Goal: Task Accomplishment & Management: Use online tool/utility

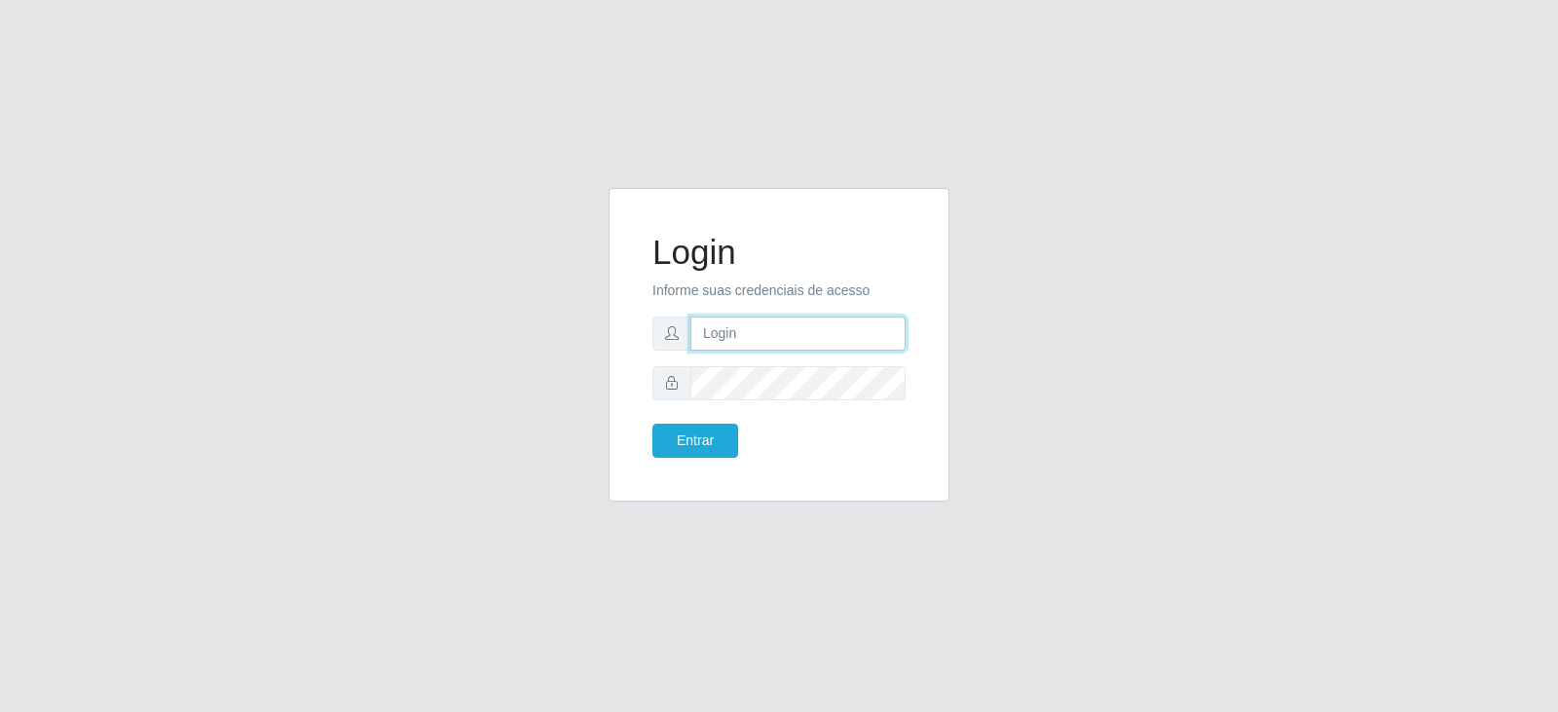
click at [714, 334] on input "text" at bounding box center [797, 333] width 215 height 34
type input "[EMAIL_ADDRESS][DOMAIN_NAME]"
click at [652, 424] on button "Entrar" at bounding box center [695, 441] width 86 height 34
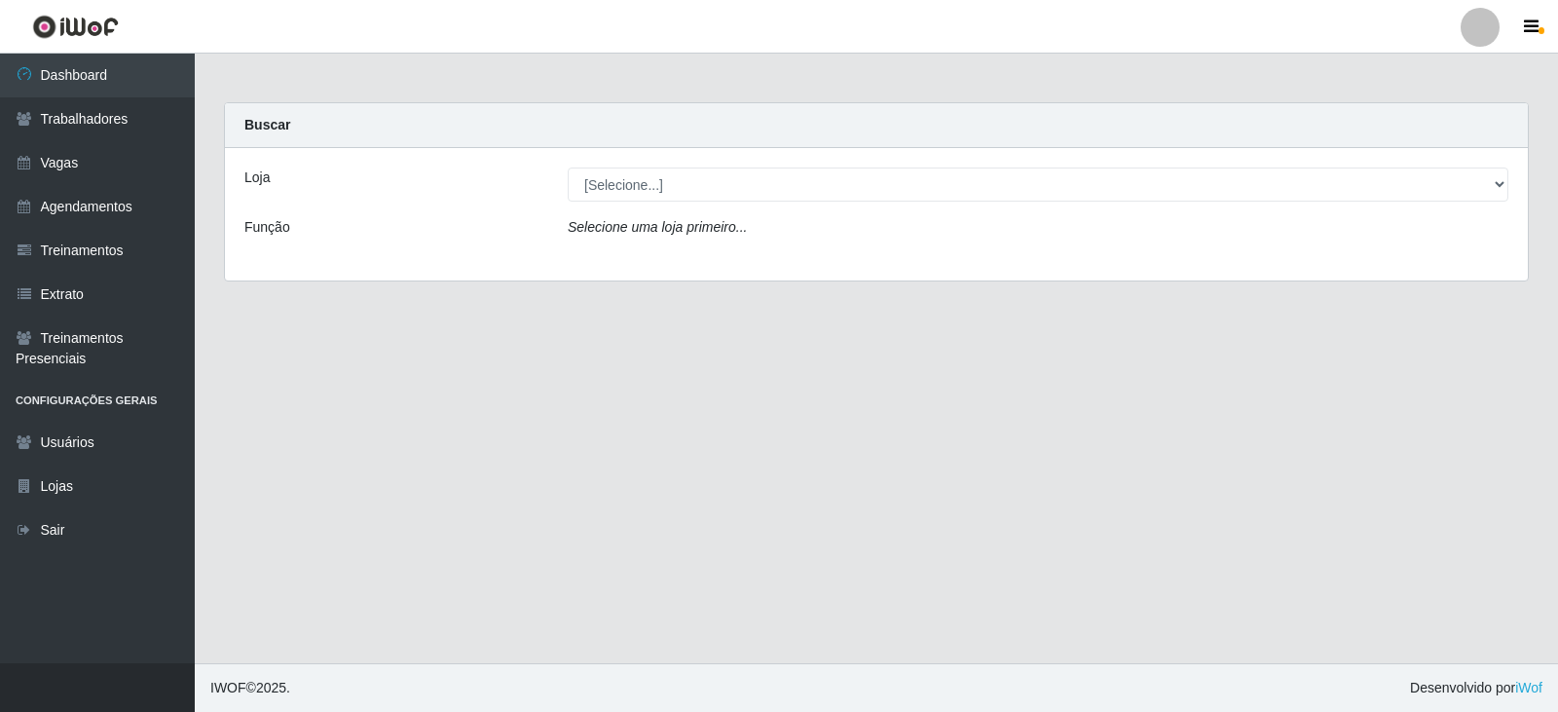
click at [963, 490] on main "Carregando... Buscar Loja [Selecione...] SuperFácil Atacado - Alto de São Manoe…" at bounding box center [876, 359] width 1363 height 610
click at [101, 77] on link "Dashboard" at bounding box center [97, 76] width 195 height 44
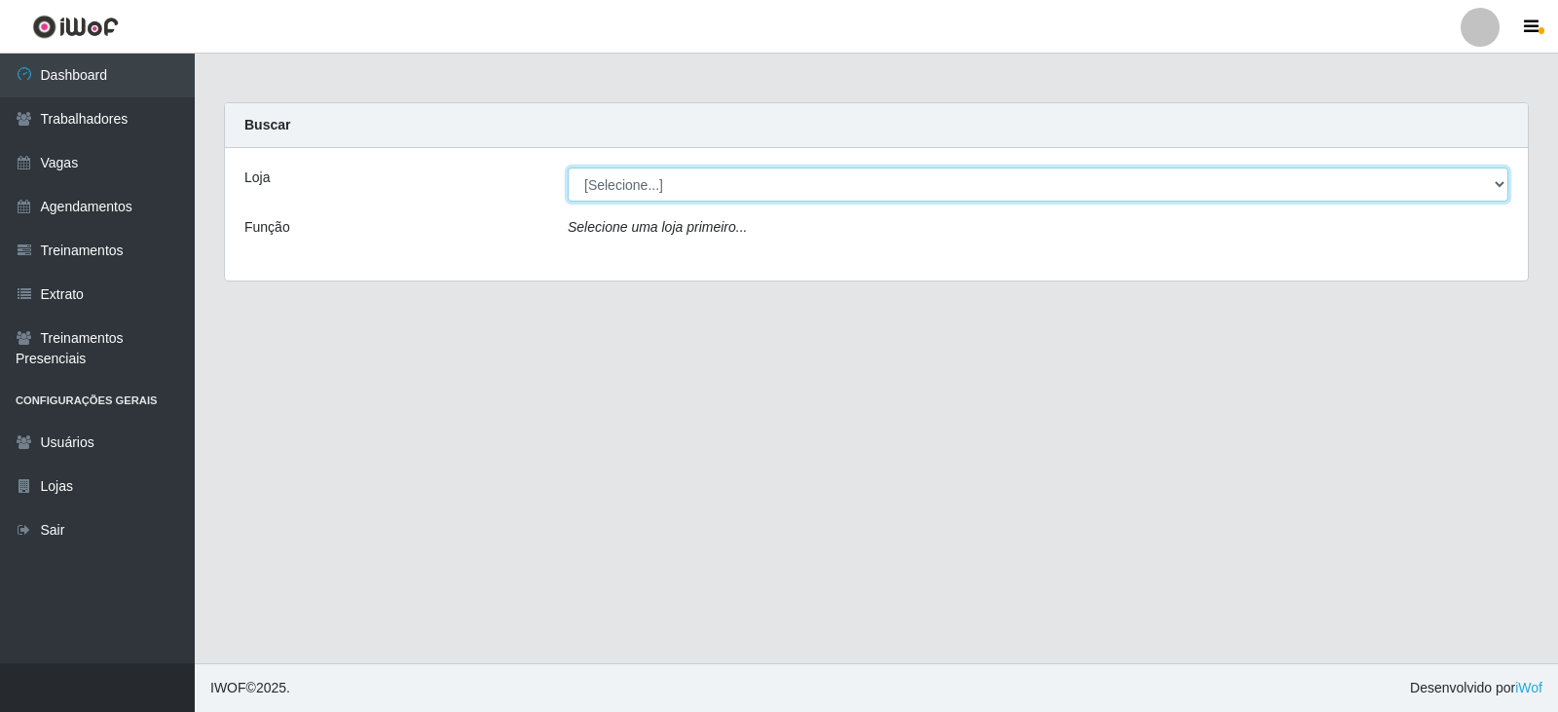
click at [1492, 183] on select "[Selecione...] SuperFácil Atacado - Alto de São Manoel SuperFácil Atacado - Ema…" at bounding box center [1038, 184] width 941 height 34
select select "540"
click at [568, 167] on select "[Selecione...] SuperFácil Atacado - Alto de São Manoel SuperFácil Atacado - Ema…" at bounding box center [1038, 184] width 941 height 34
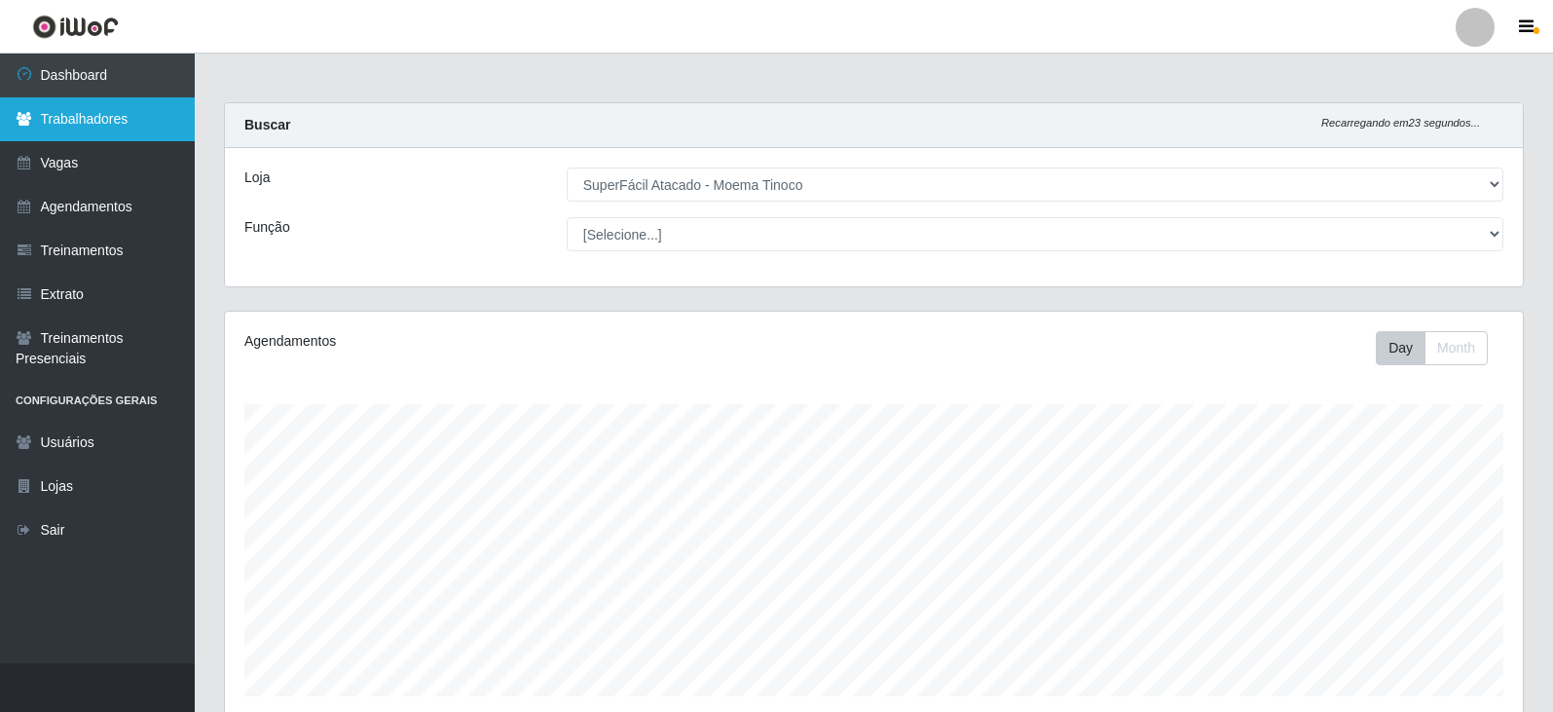
click at [100, 110] on link "Trabalhadores" at bounding box center [97, 119] width 195 height 44
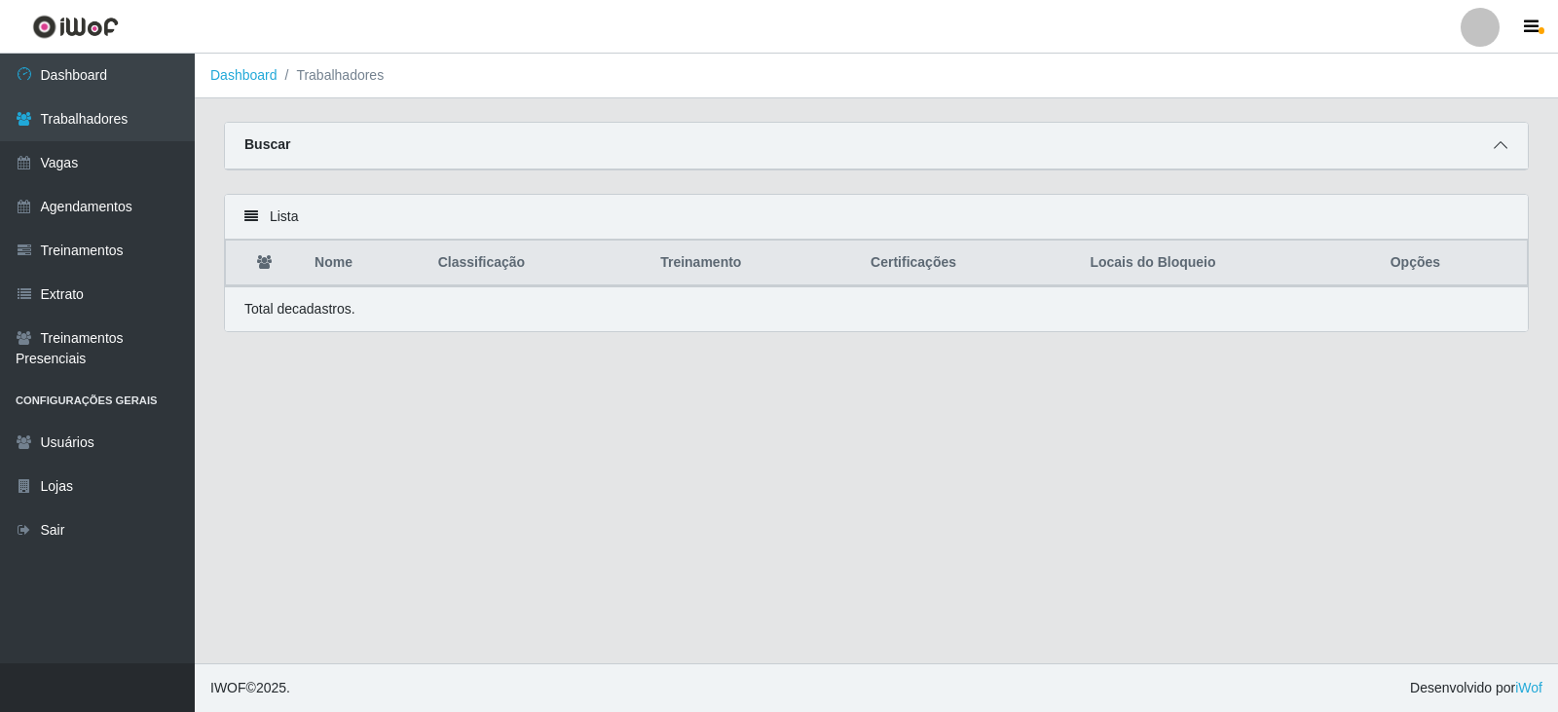
click at [1497, 147] on icon at bounding box center [1501, 145] width 14 height 14
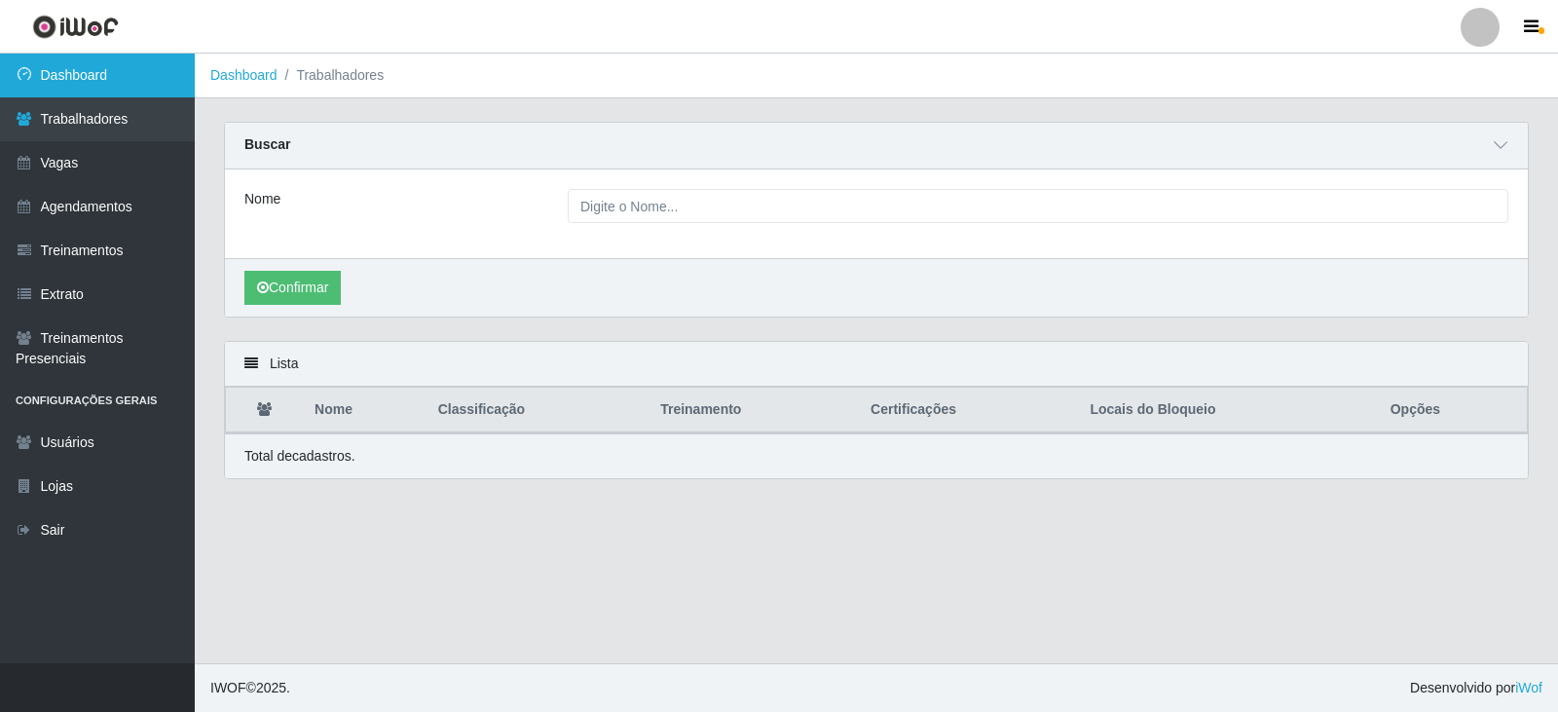
click at [105, 67] on link "Dashboard" at bounding box center [97, 76] width 195 height 44
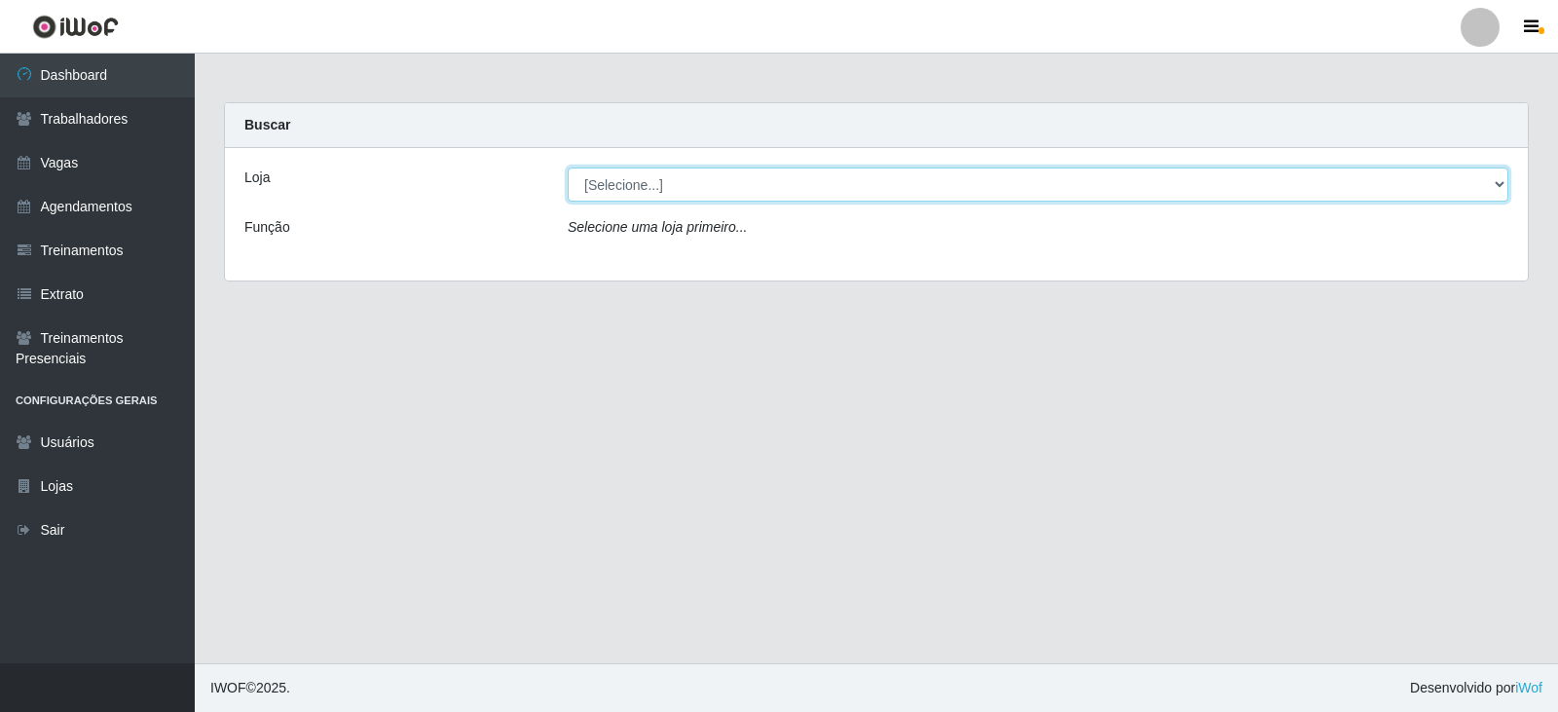
click at [1493, 185] on select "[Selecione...] SuperFácil Atacado - Alto de São Manoel SuperFácil Atacado - Ema…" at bounding box center [1038, 184] width 941 height 34
select select "540"
click at [568, 167] on select "[Selecione...] SuperFácil Atacado - Alto de São Manoel SuperFácil Atacado - Ema…" at bounding box center [1038, 184] width 941 height 34
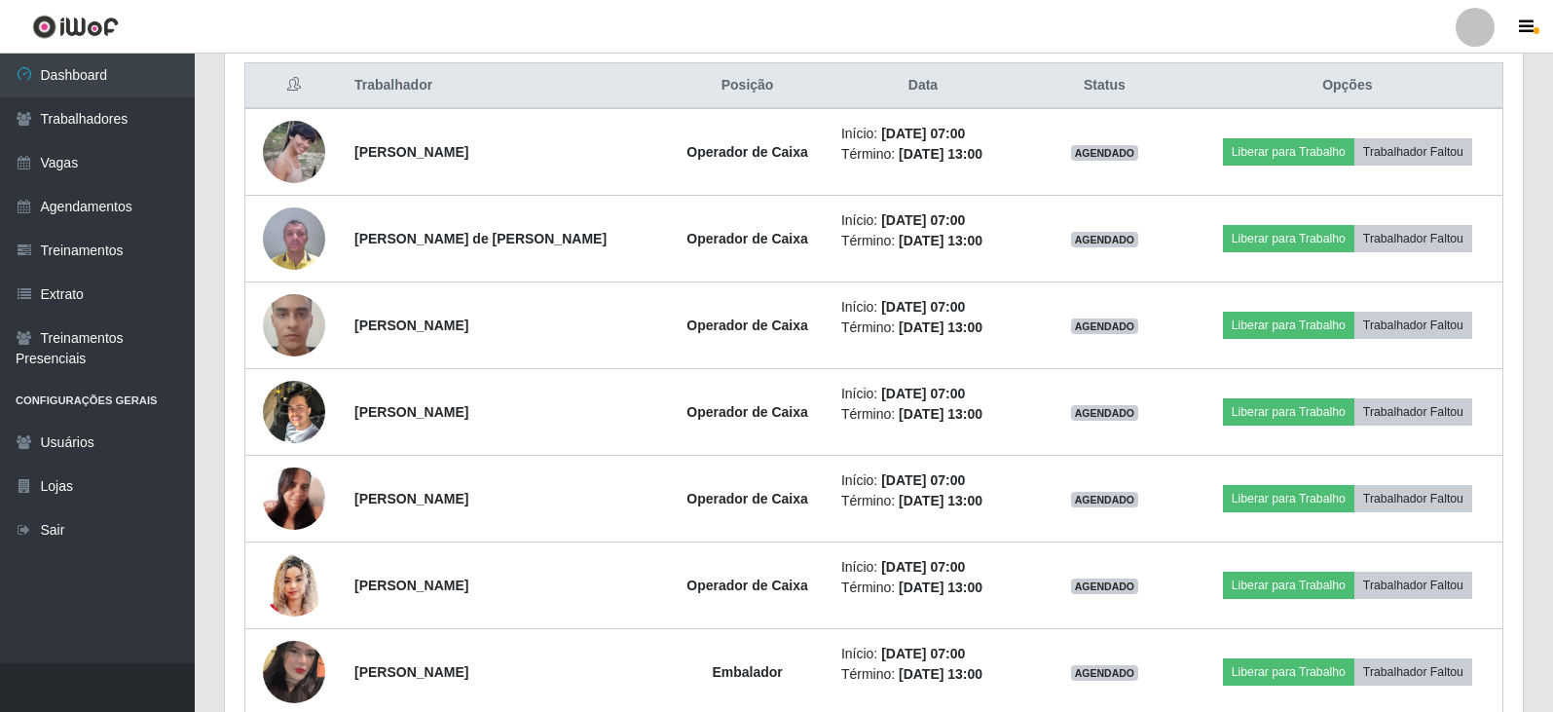
scroll to position [779, 0]
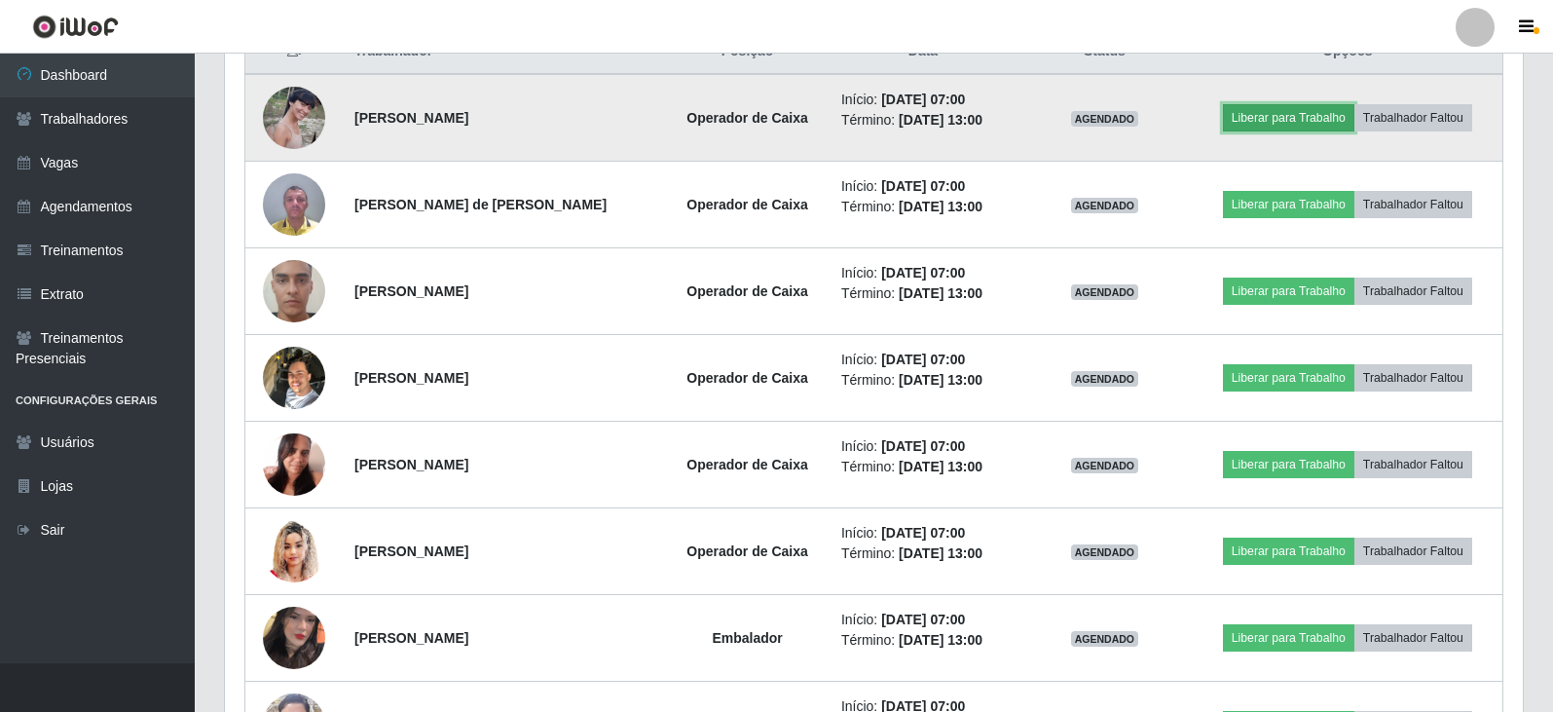
click at [1273, 115] on button "Liberar para Trabalho" at bounding box center [1288, 117] width 131 height 27
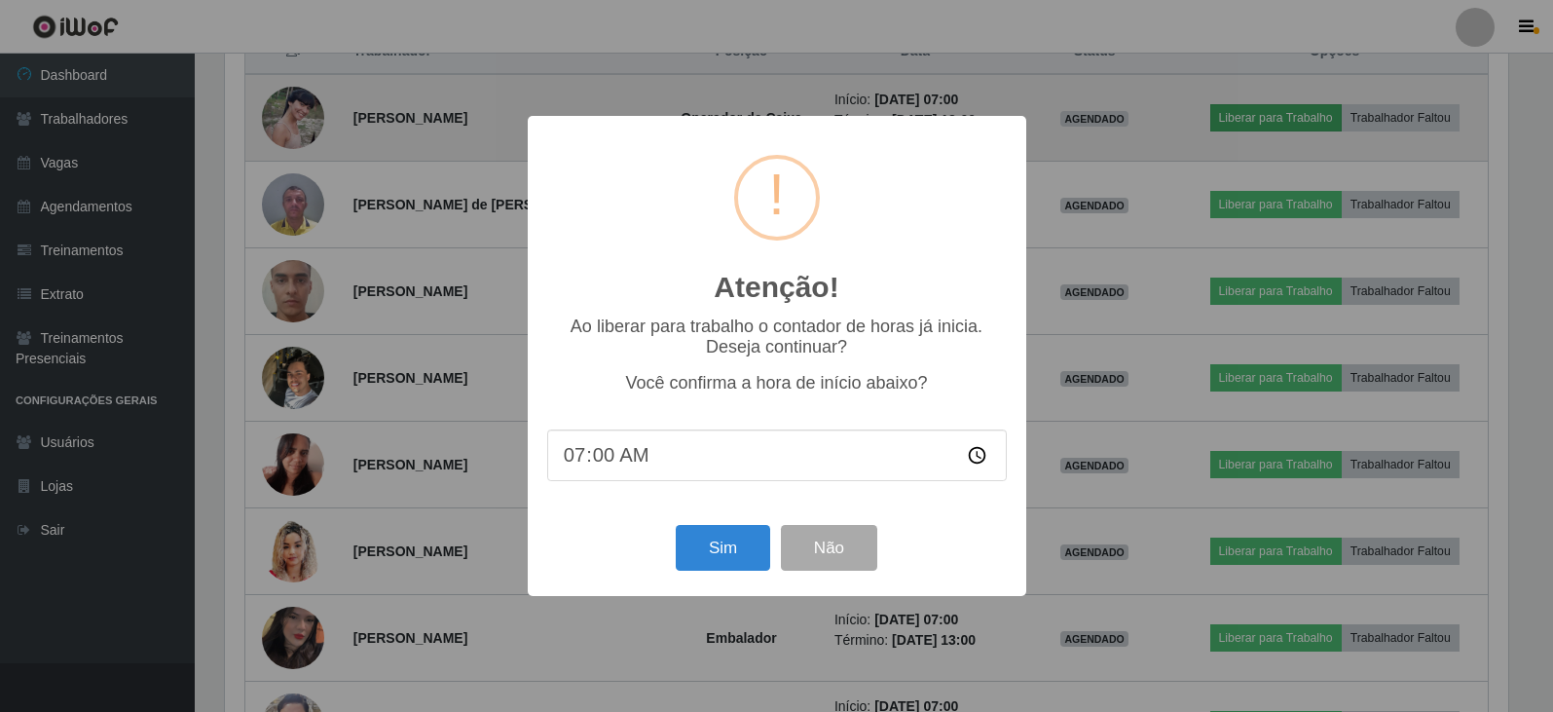
scroll to position [404, 1288]
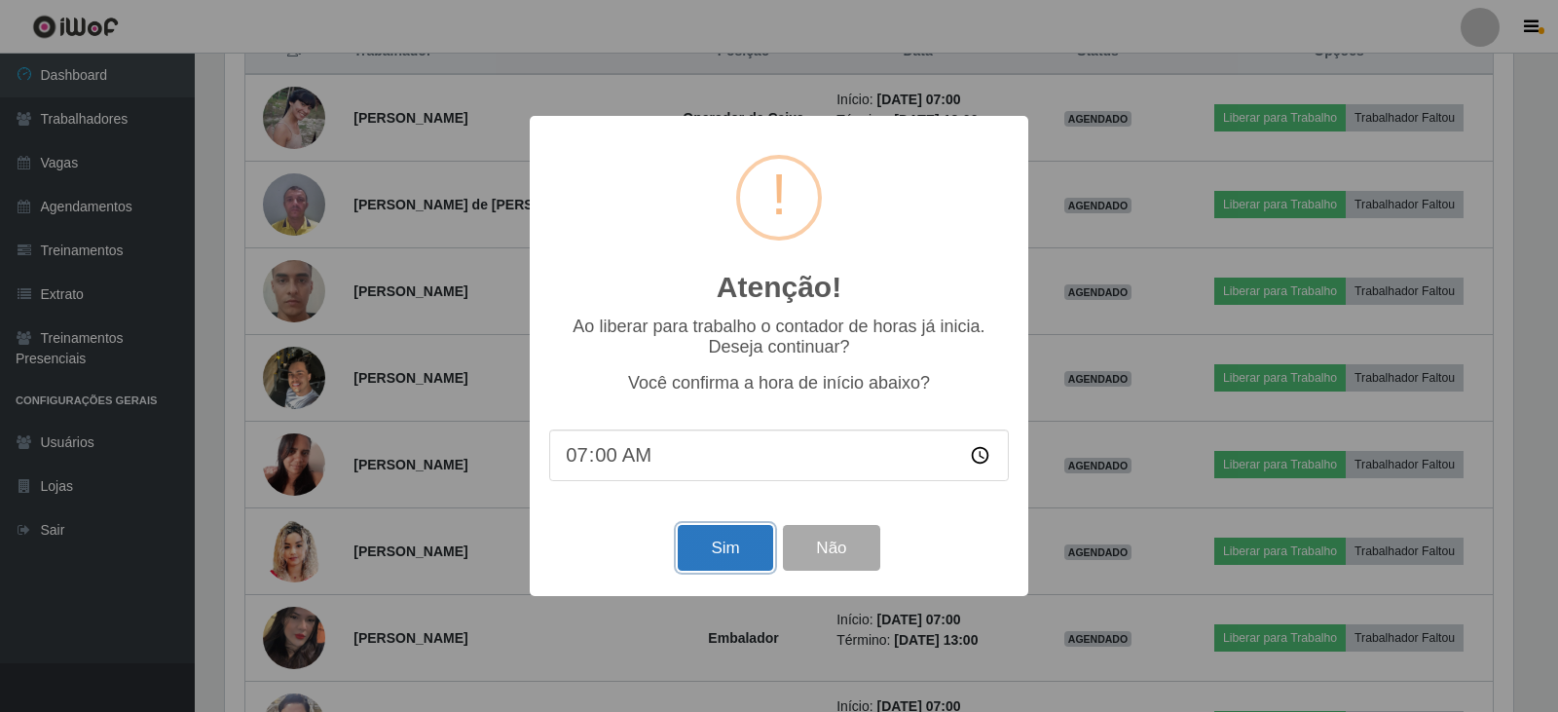
click at [731, 557] on button "Sim" at bounding box center [725, 548] width 94 height 46
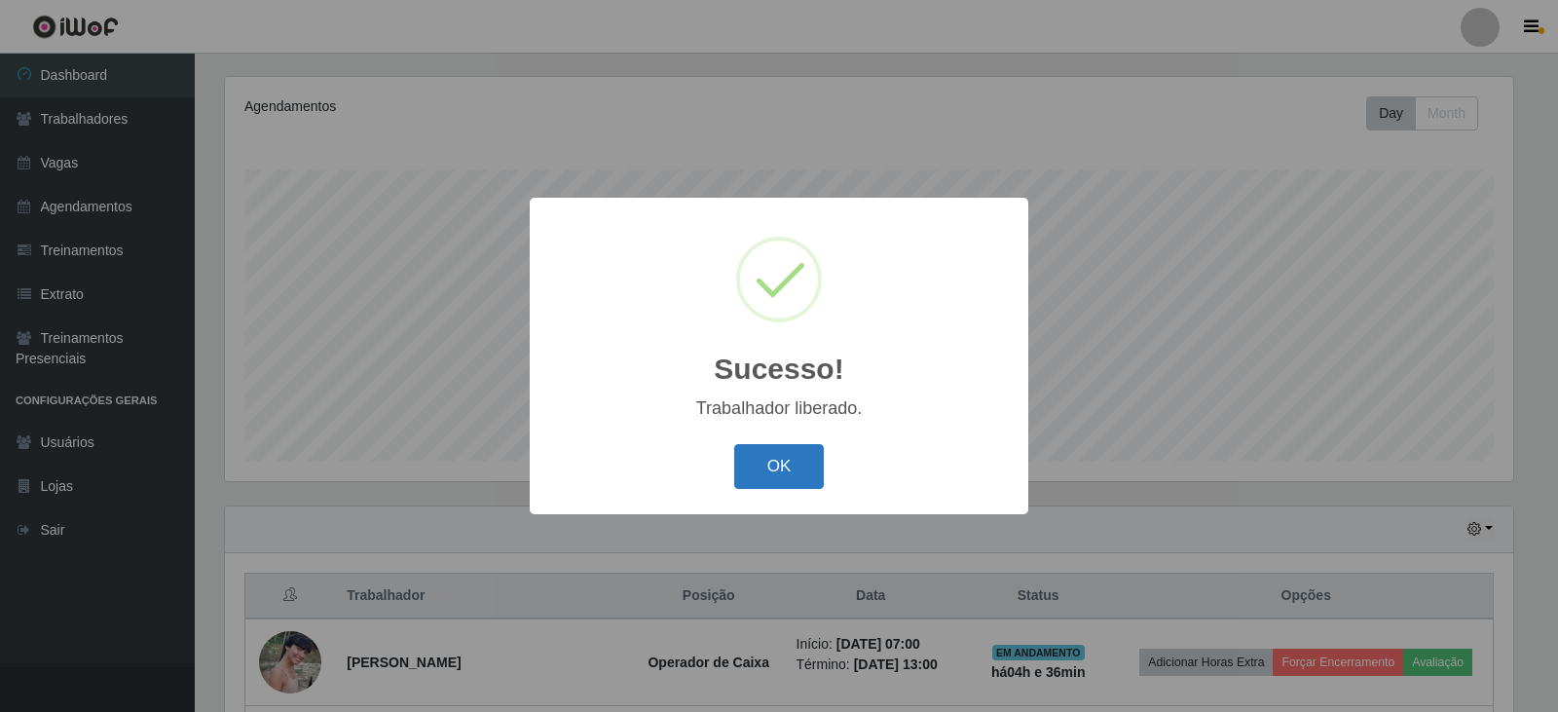
click at [791, 471] on button "OK" at bounding box center [779, 467] width 91 height 46
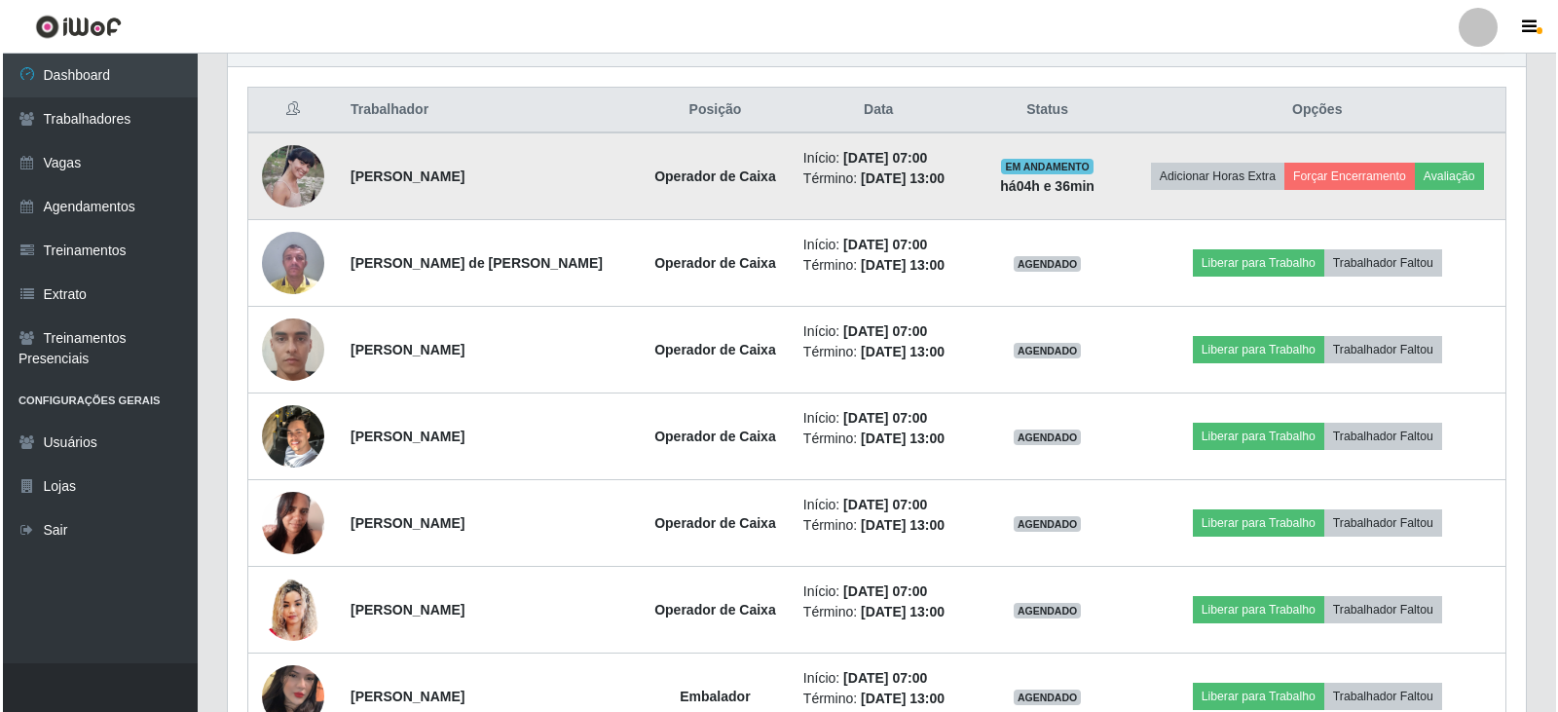
scroll to position [722, 0]
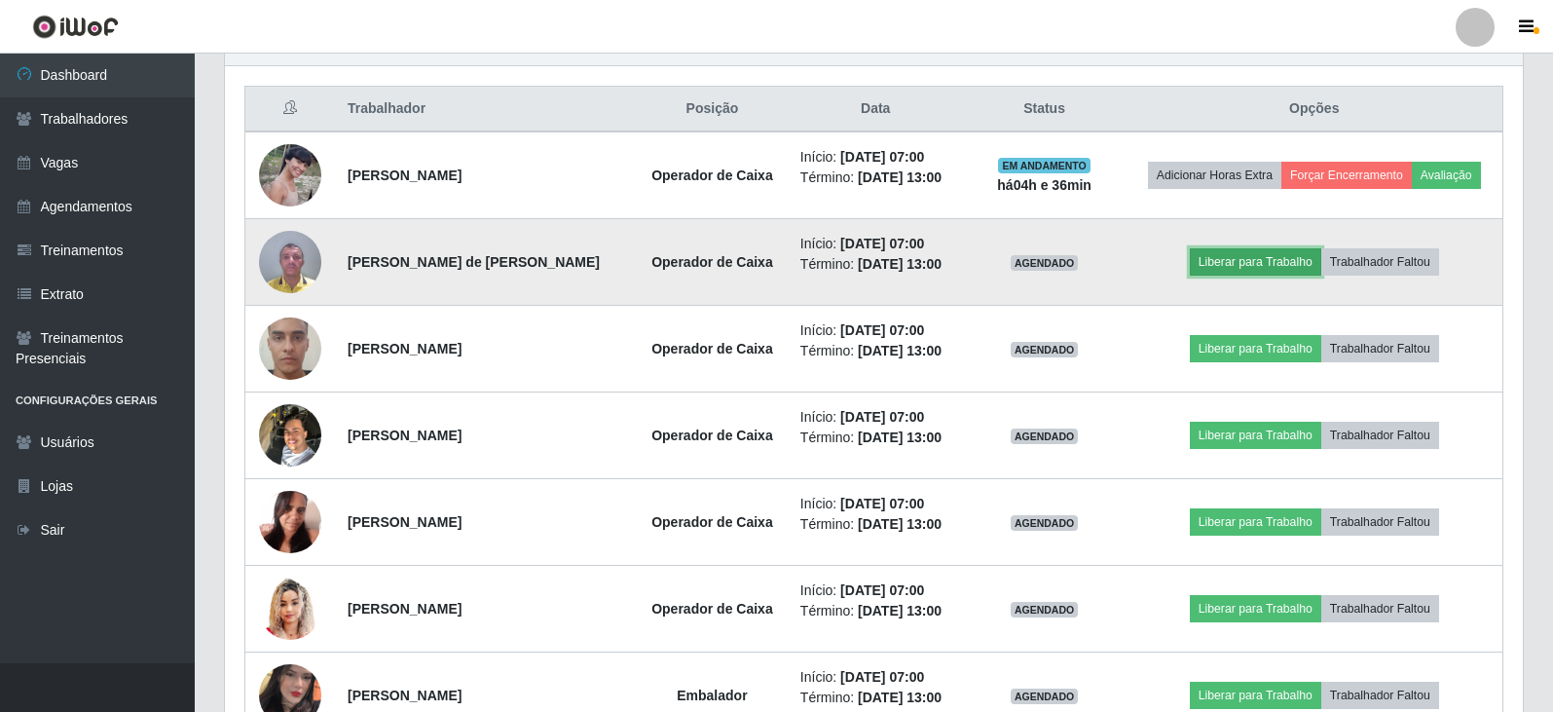
click at [1257, 265] on button "Liberar para Trabalho" at bounding box center [1255, 261] width 131 height 27
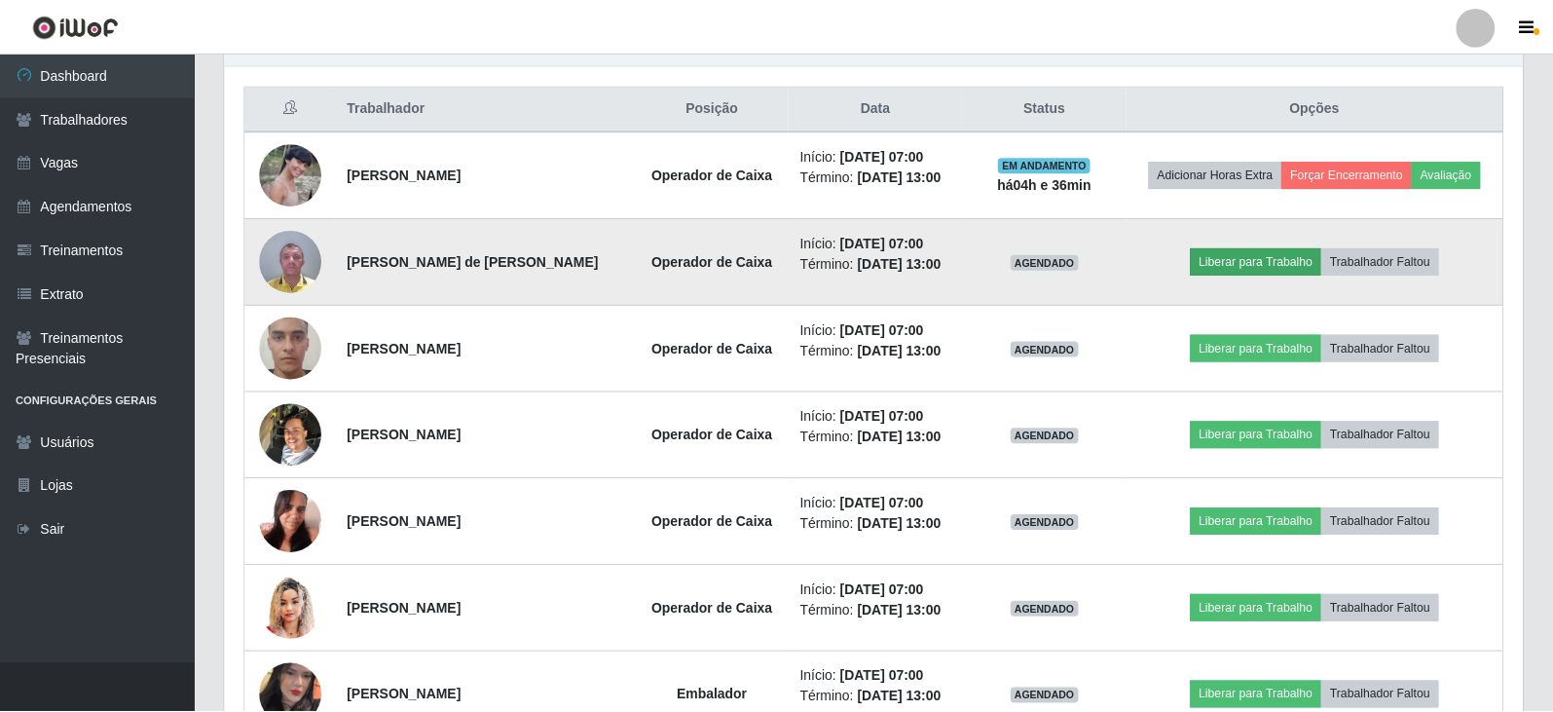
scroll to position [404, 1288]
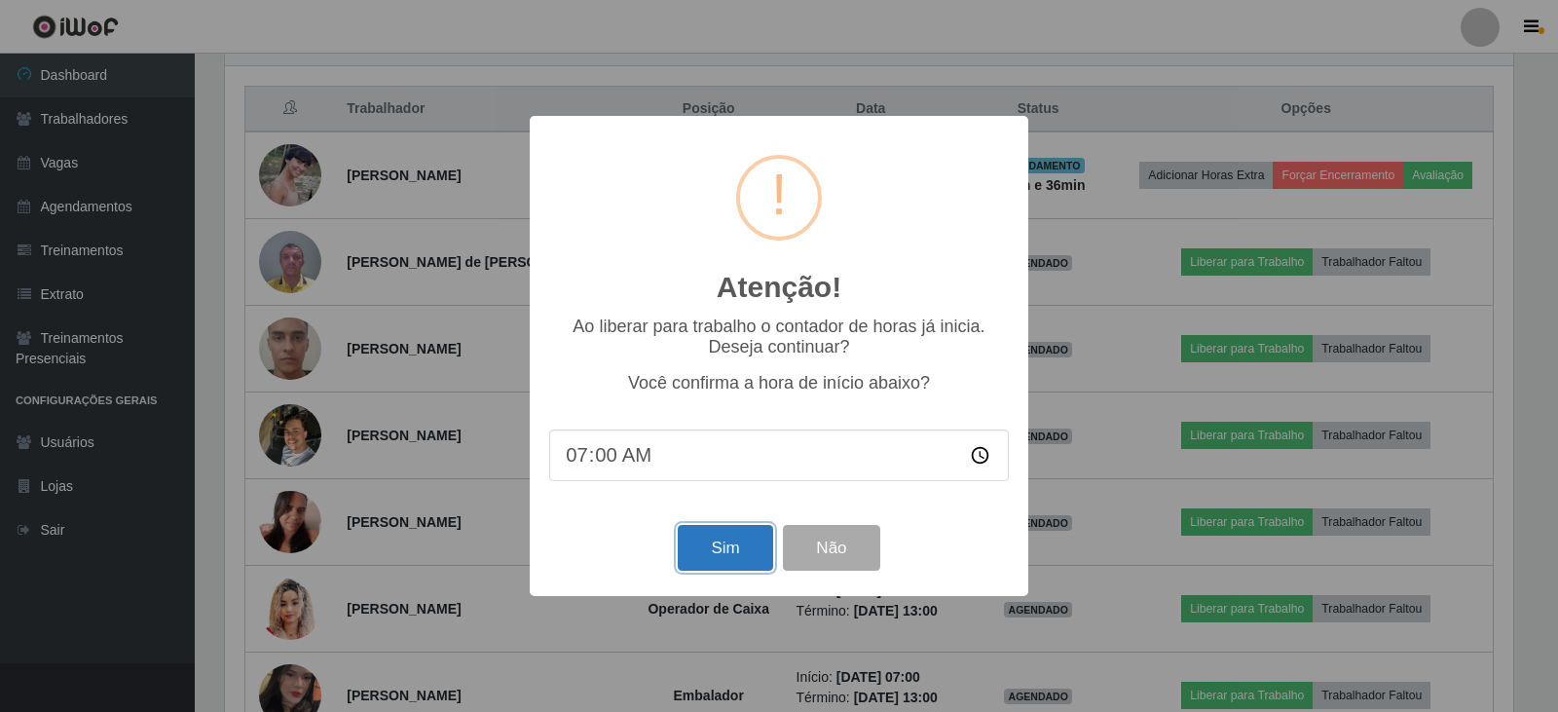
click at [713, 550] on button "Sim" at bounding box center [725, 548] width 94 height 46
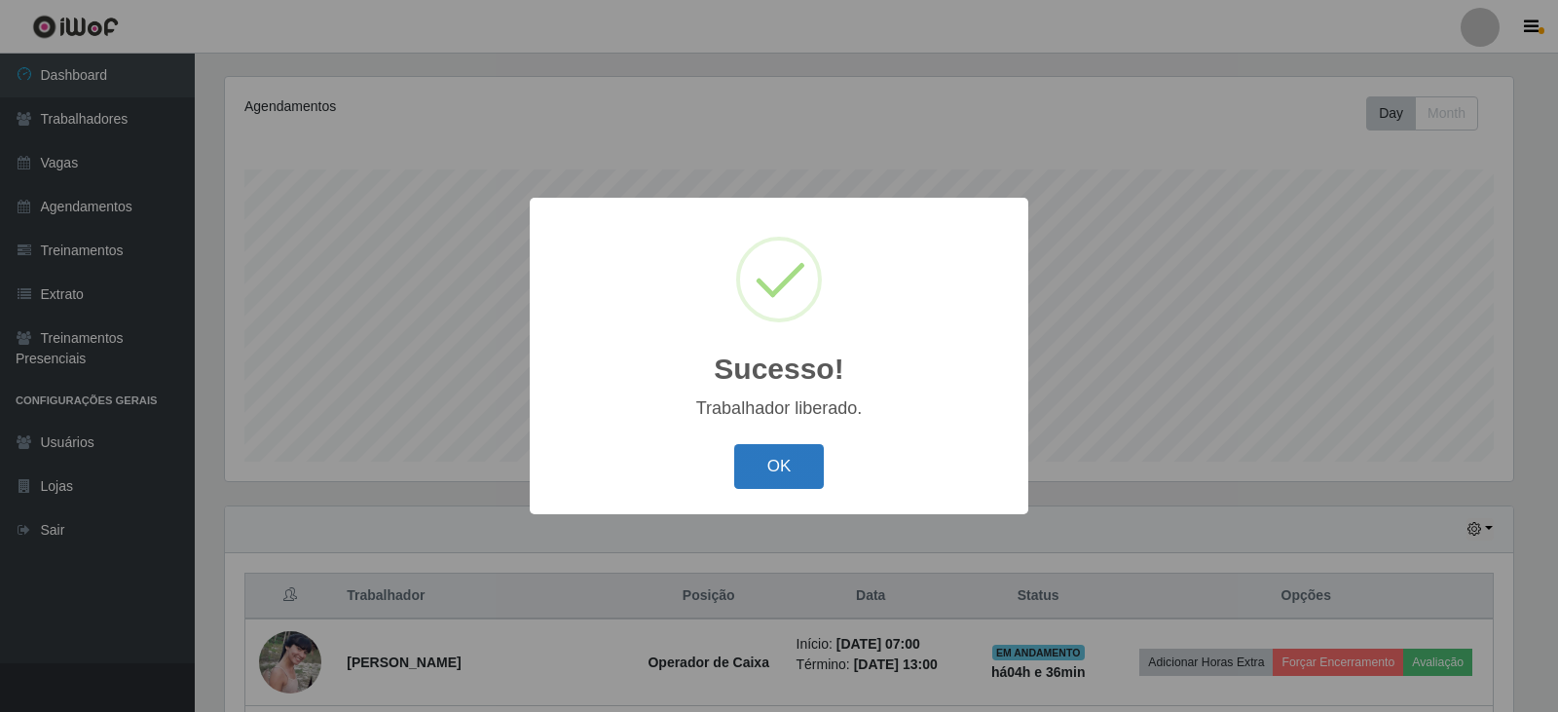
click at [771, 475] on button "OK" at bounding box center [779, 467] width 91 height 46
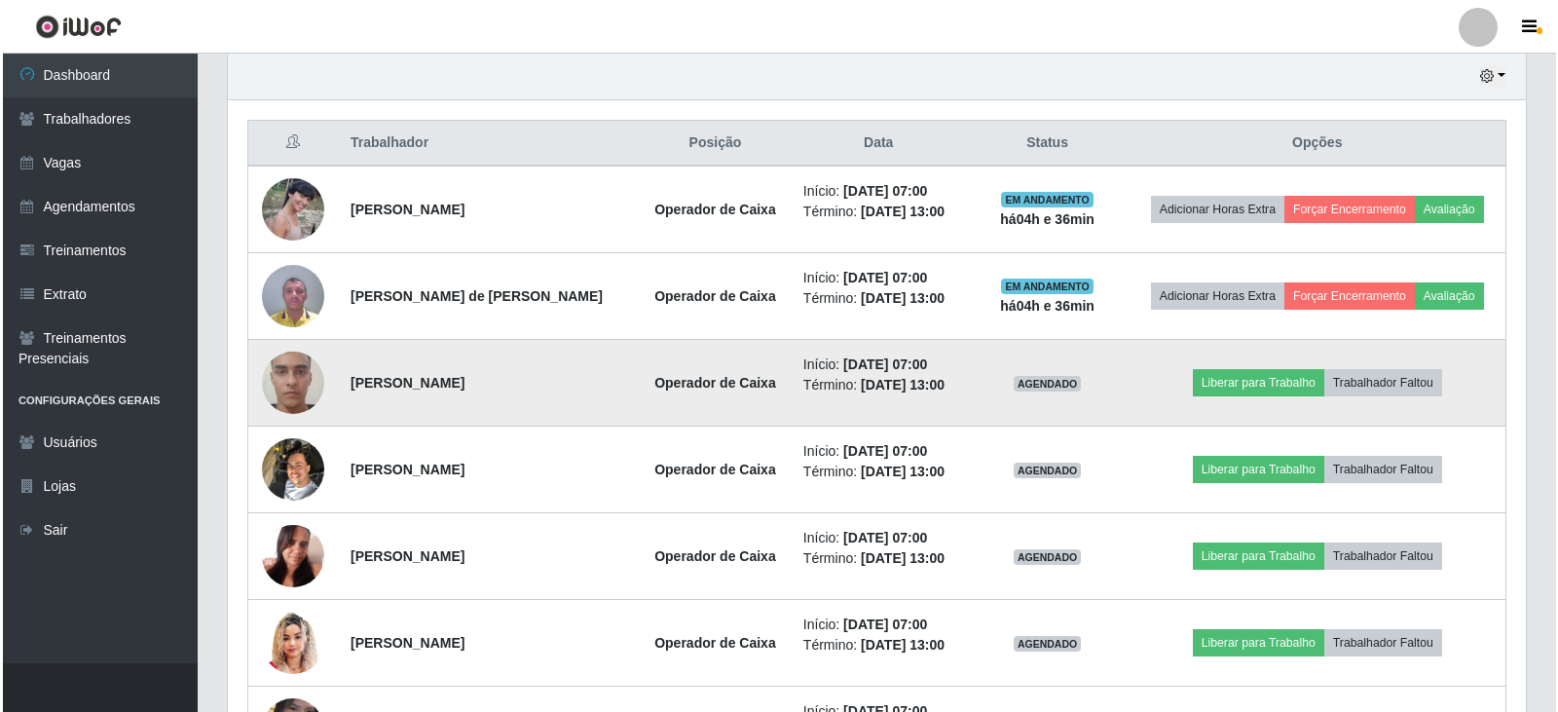
scroll to position [722, 0]
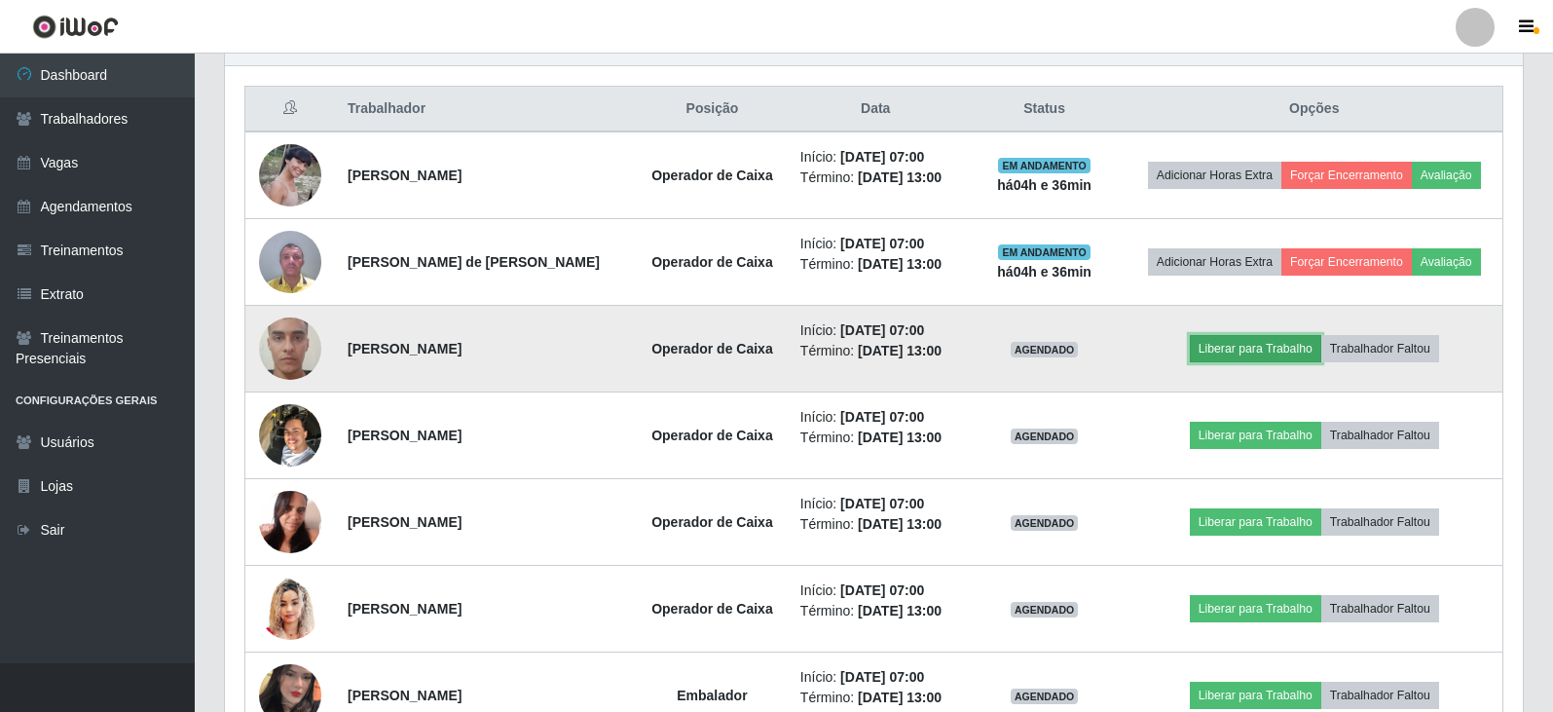
click at [1237, 353] on button "Liberar para Trabalho" at bounding box center [1255, 348] width 131 height 27
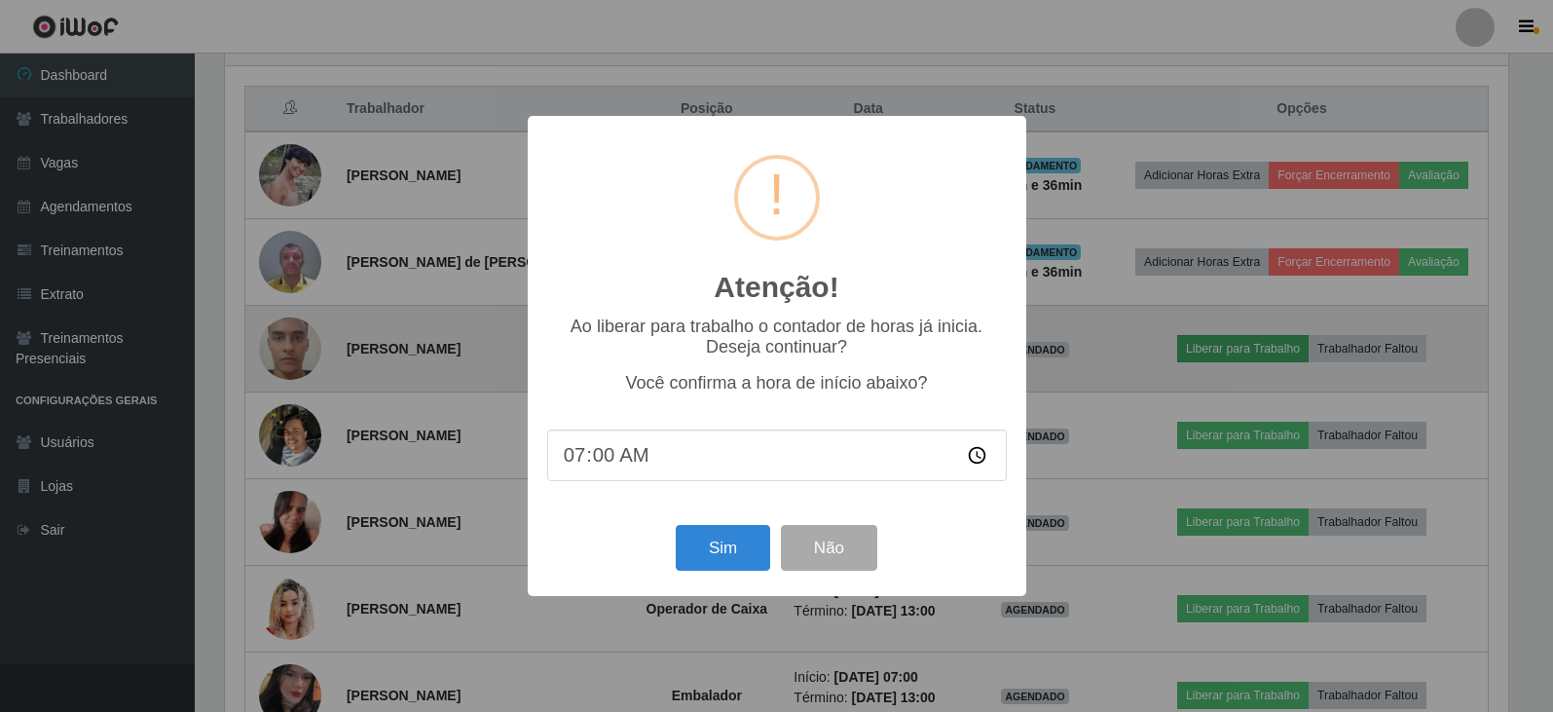
scroll to position [404, 1288]
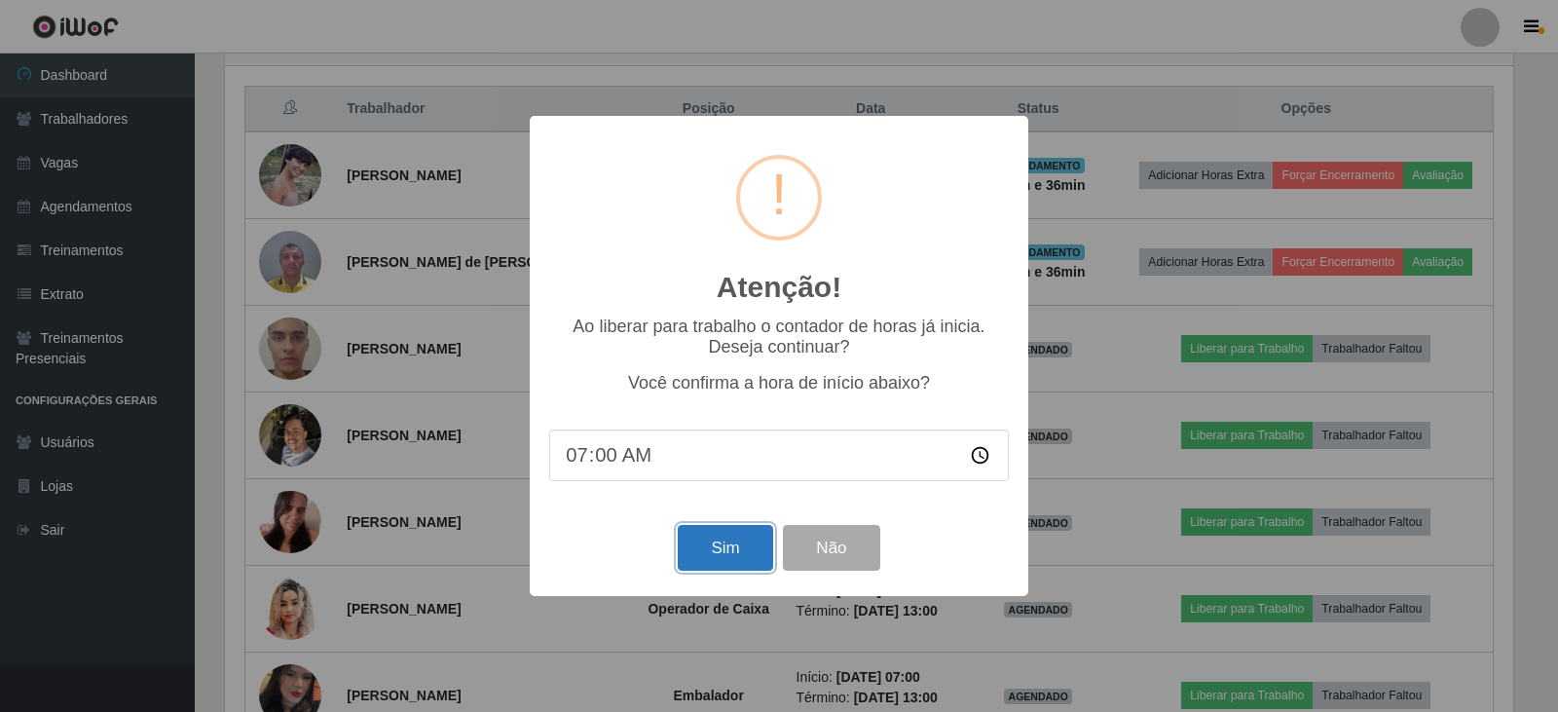
click at [722, 550] on button "Sim" at bounding box center [725, 548] width 94 height 46
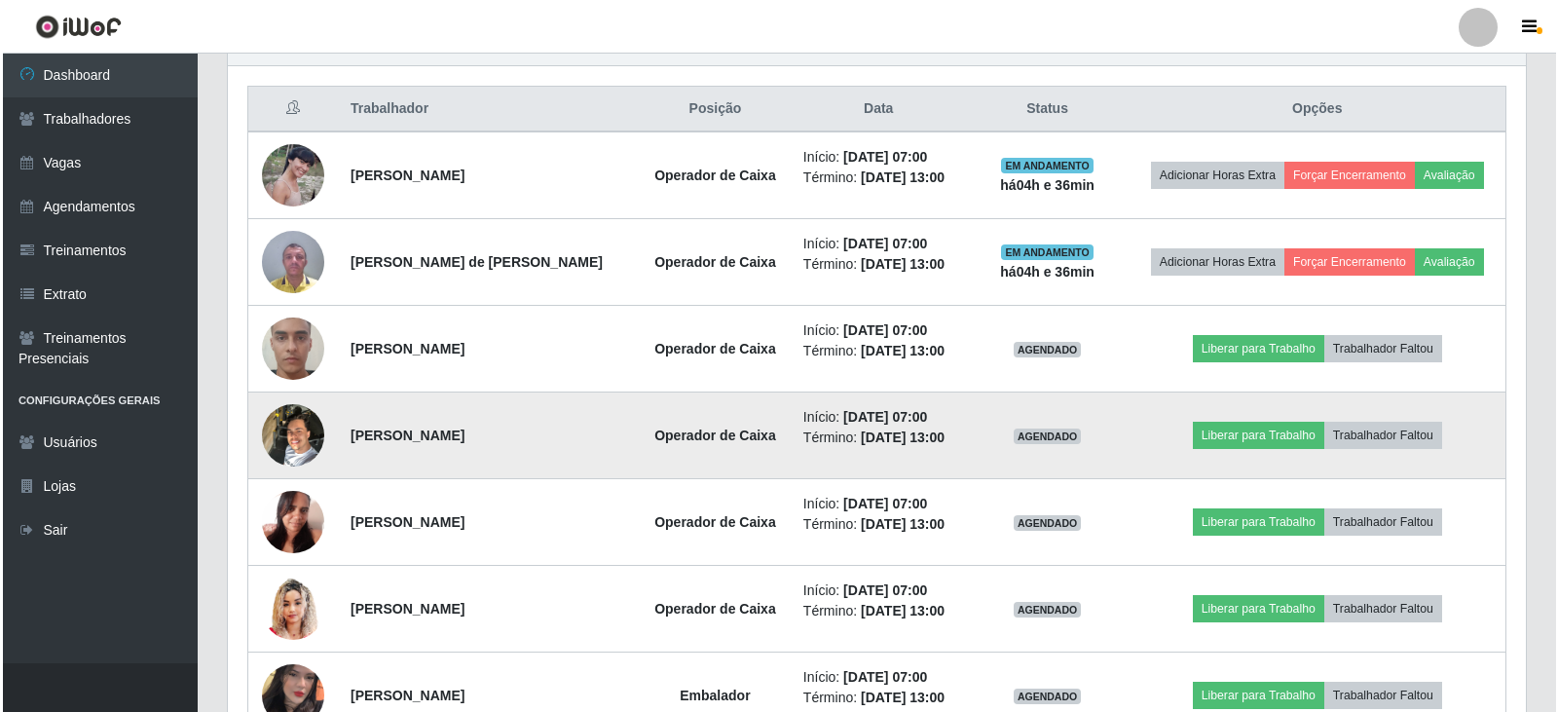
scroll to position [0, 0]
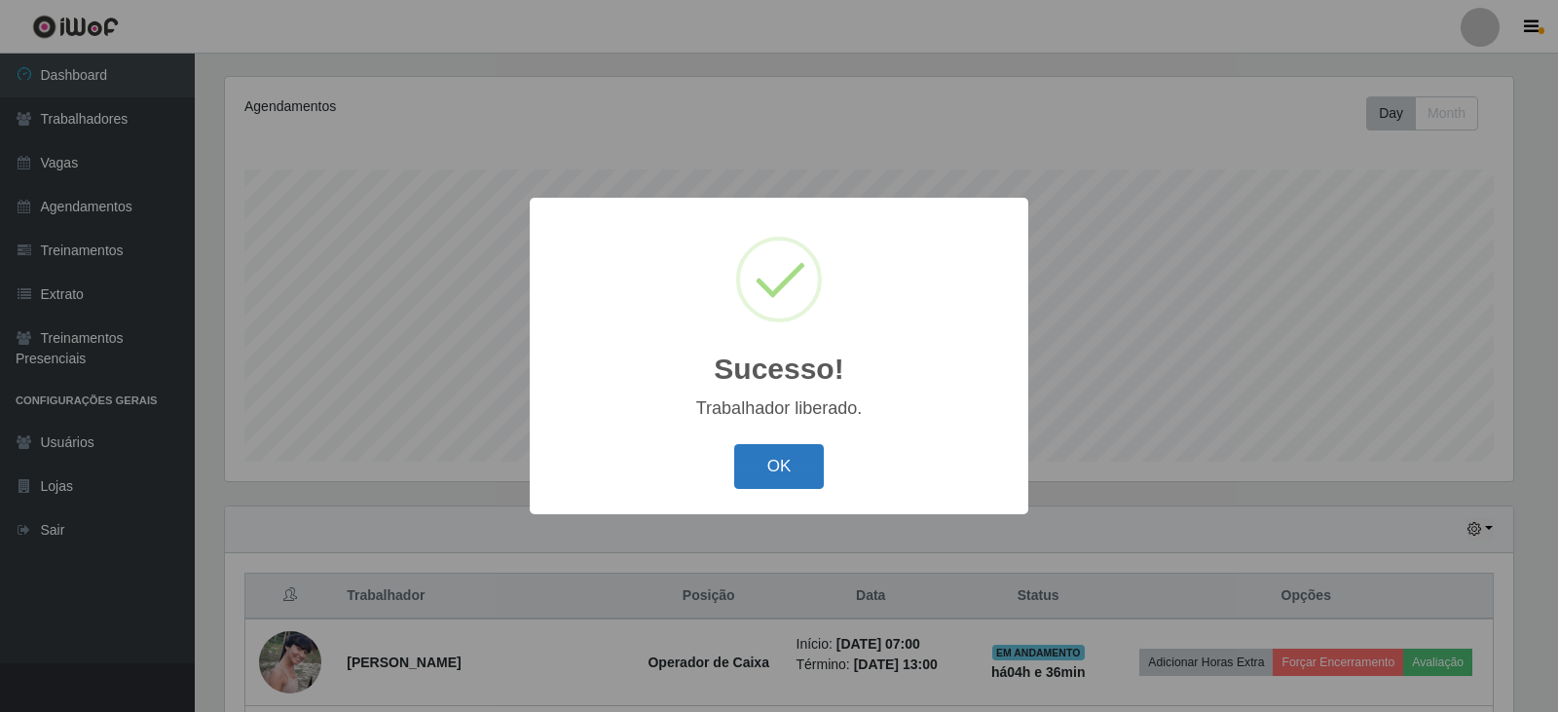
click at [773, 464] on button "OK" at bounding box center [779, 467] width 91 height 46
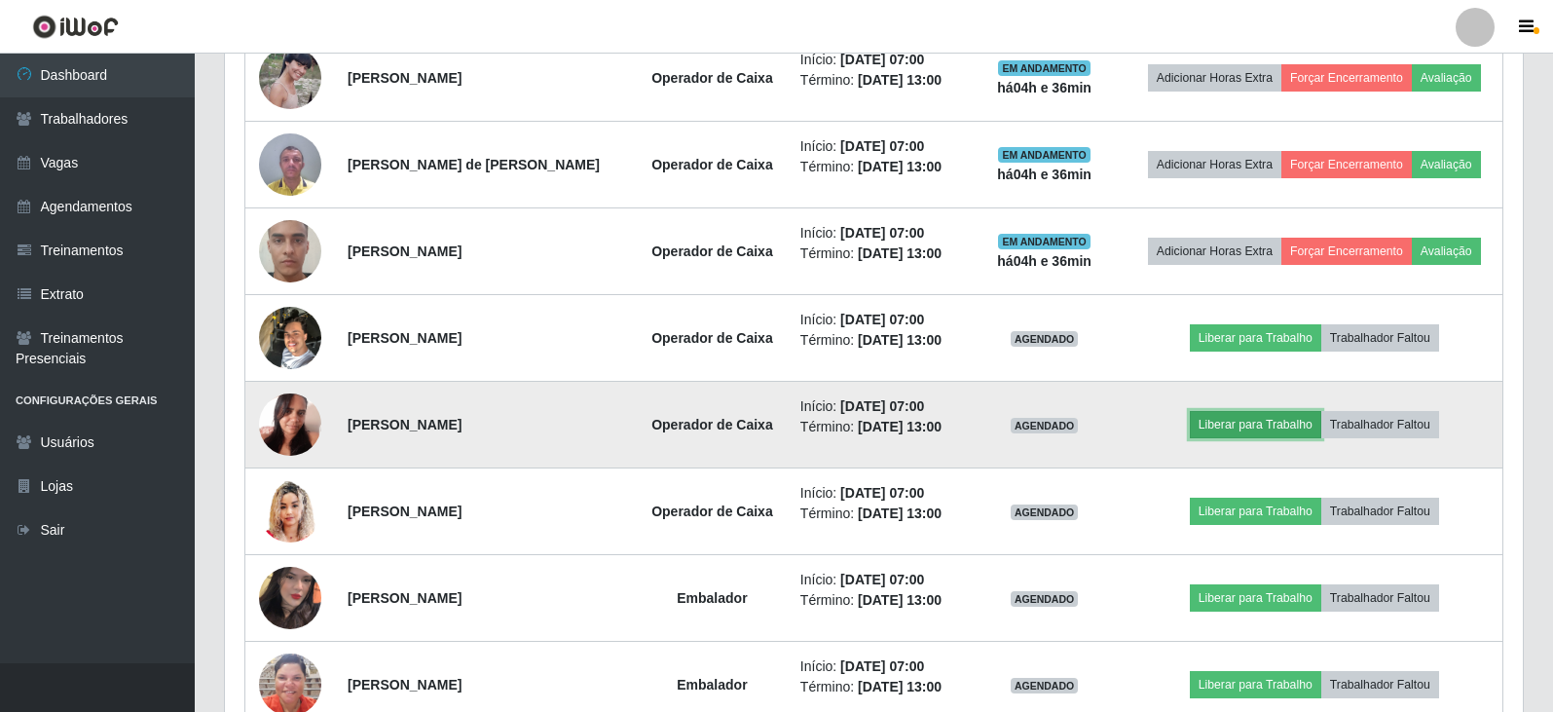
click at [1238, 431] on button "Liberar para Trabalho" at bounding box center [1255, 424] width 131 height 27
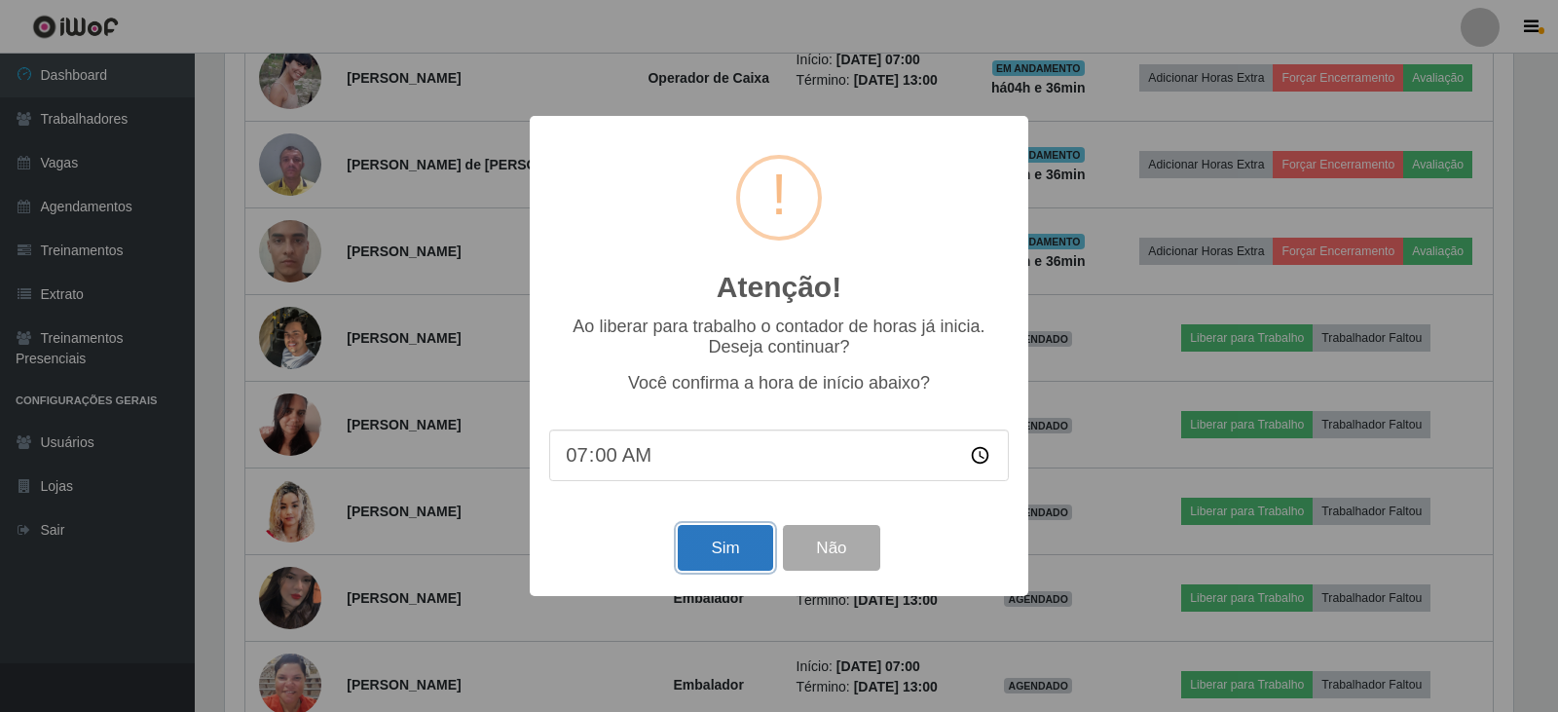
click at [719, 542] on button "Sim" at bounding box center [725, 548] width 94 height 46
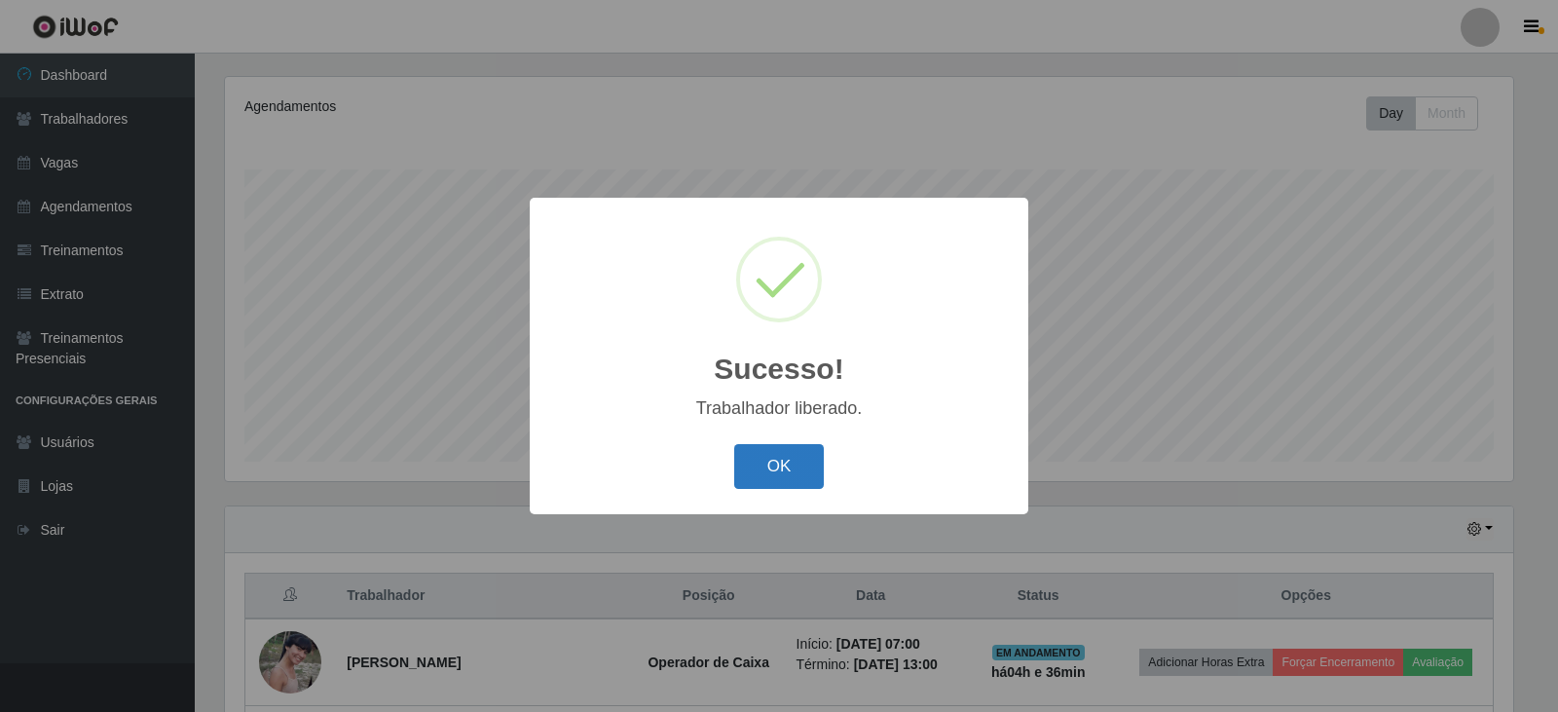
click at [771, 474] on button "OK" at bounding box center [779, 467] width 91 height 46
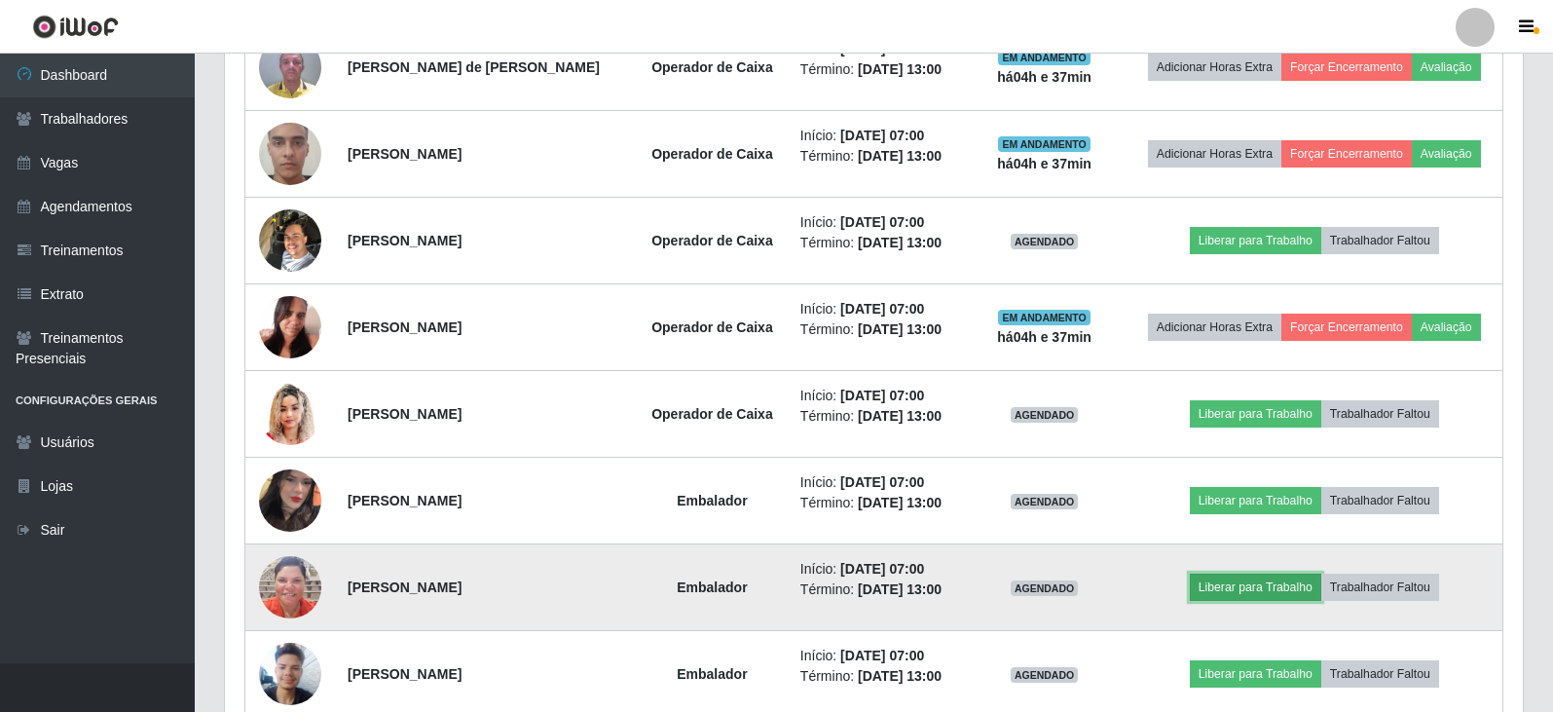
click at [1234, 589] on button "Liberar para Trabalho" at bounding box center [1255, 587] width 131 height 27
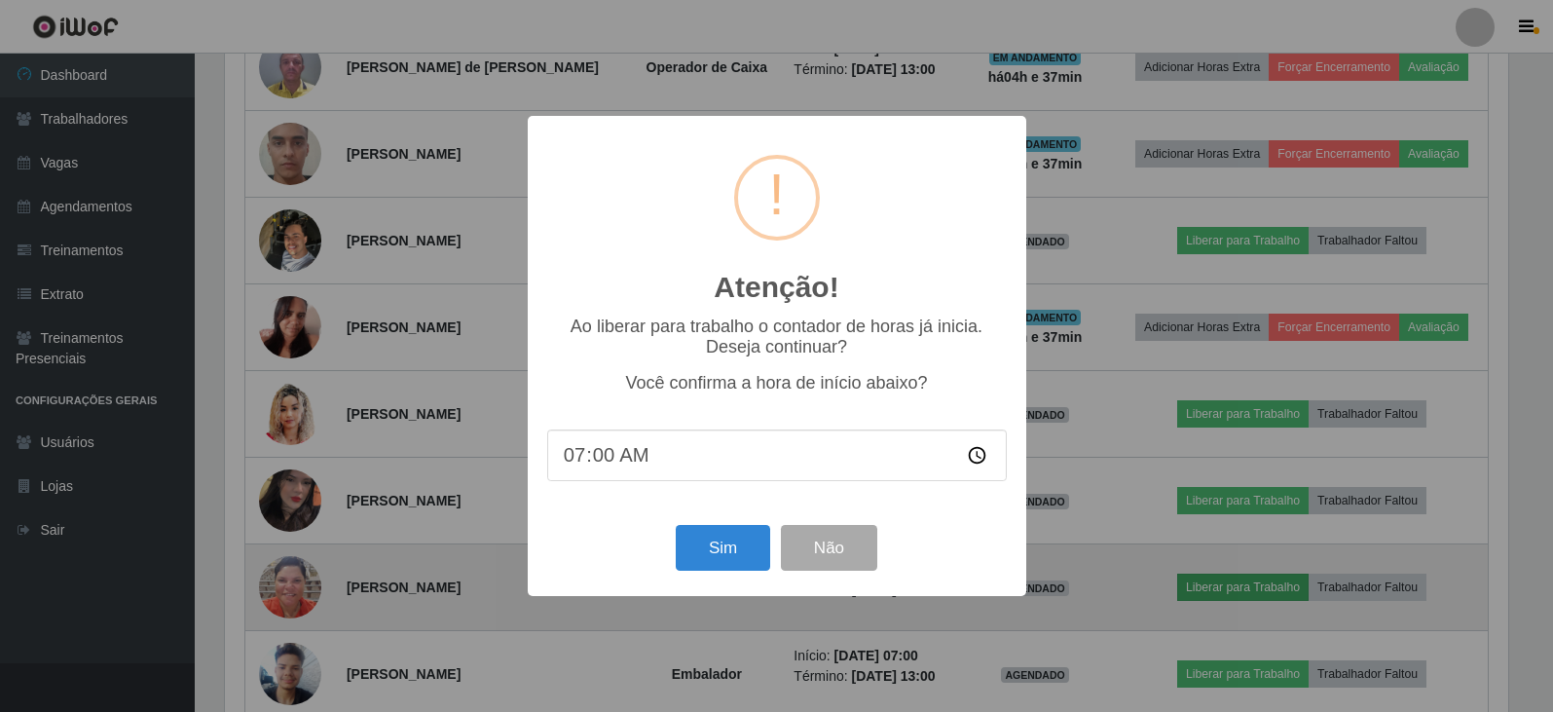
scroll to position [404, 1288]
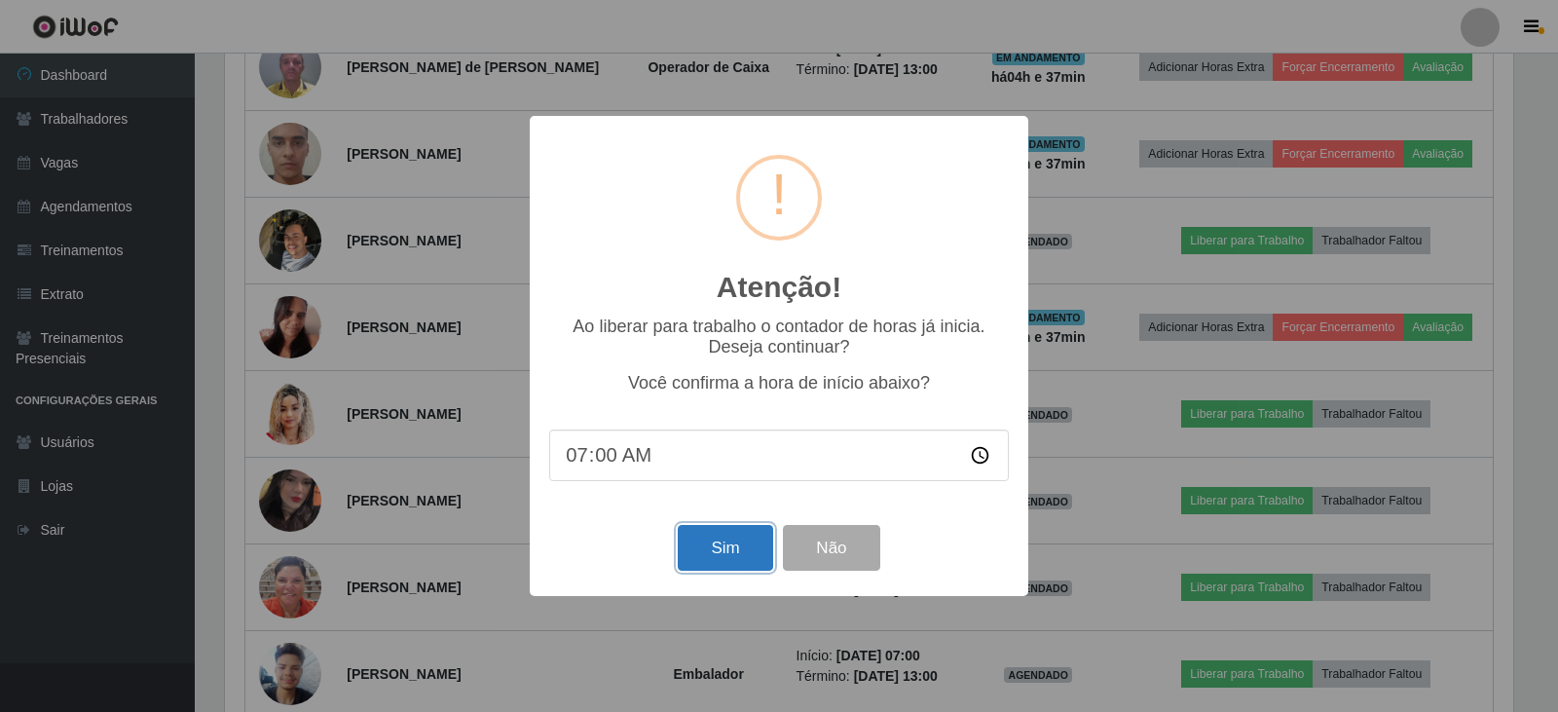
click at [723, 554] on button "Sim" at bounding box center [725, 548] width 94 height 46
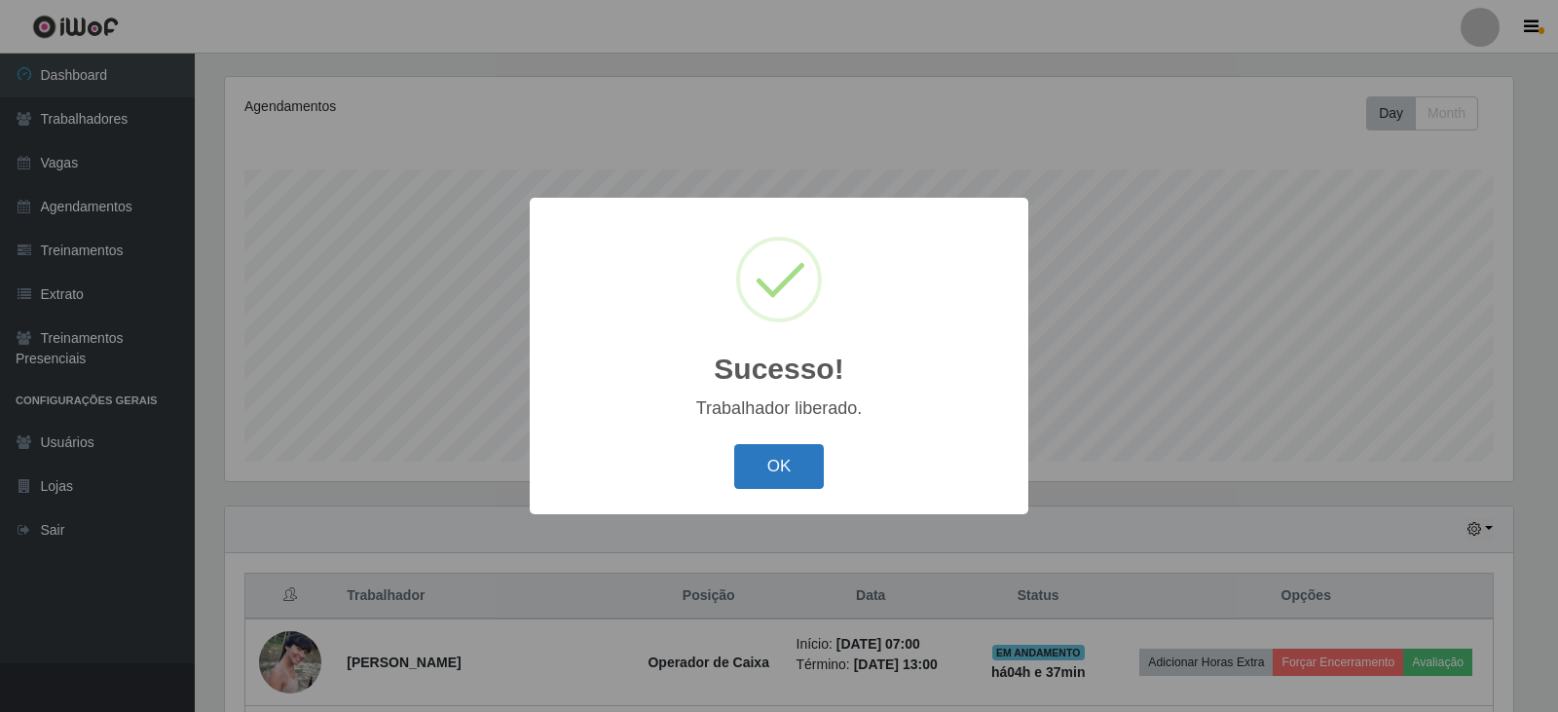
click at [780, 474] on button "OK" at bounding box center [779, 467] width 91 height 46
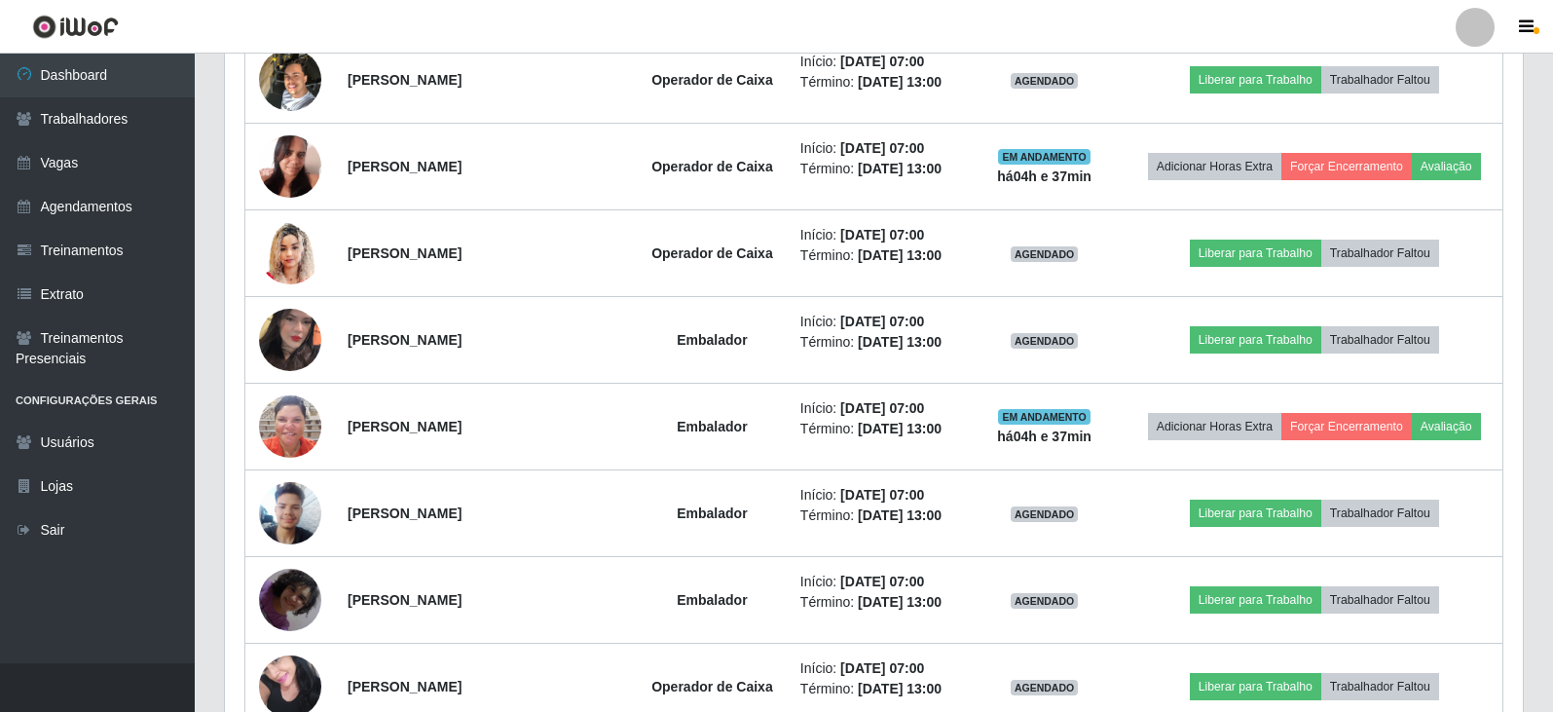
scroll to position [1111, 0]
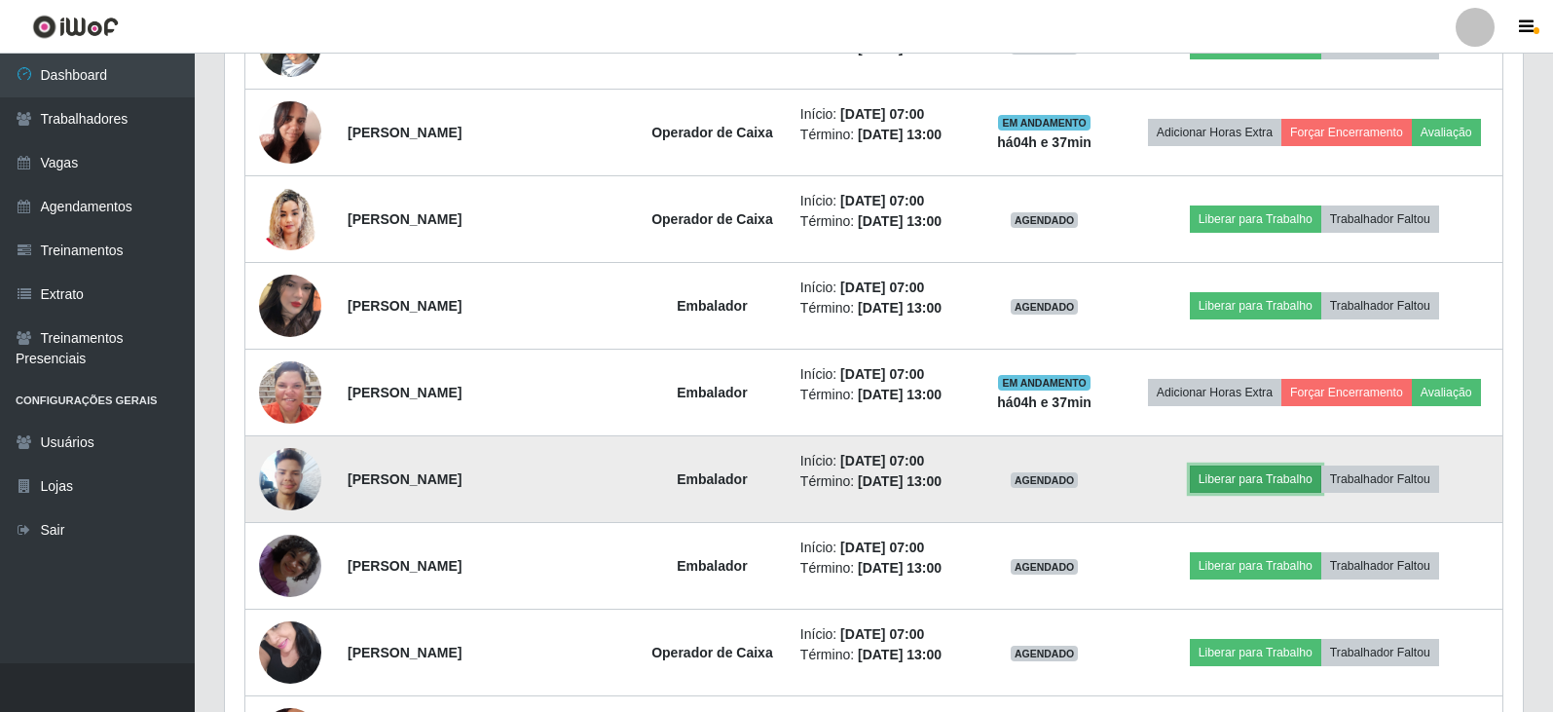
click at [1242, 478] on button "Liberar para Trabalho" at bounding box center [1255, 478] width 131 height 27
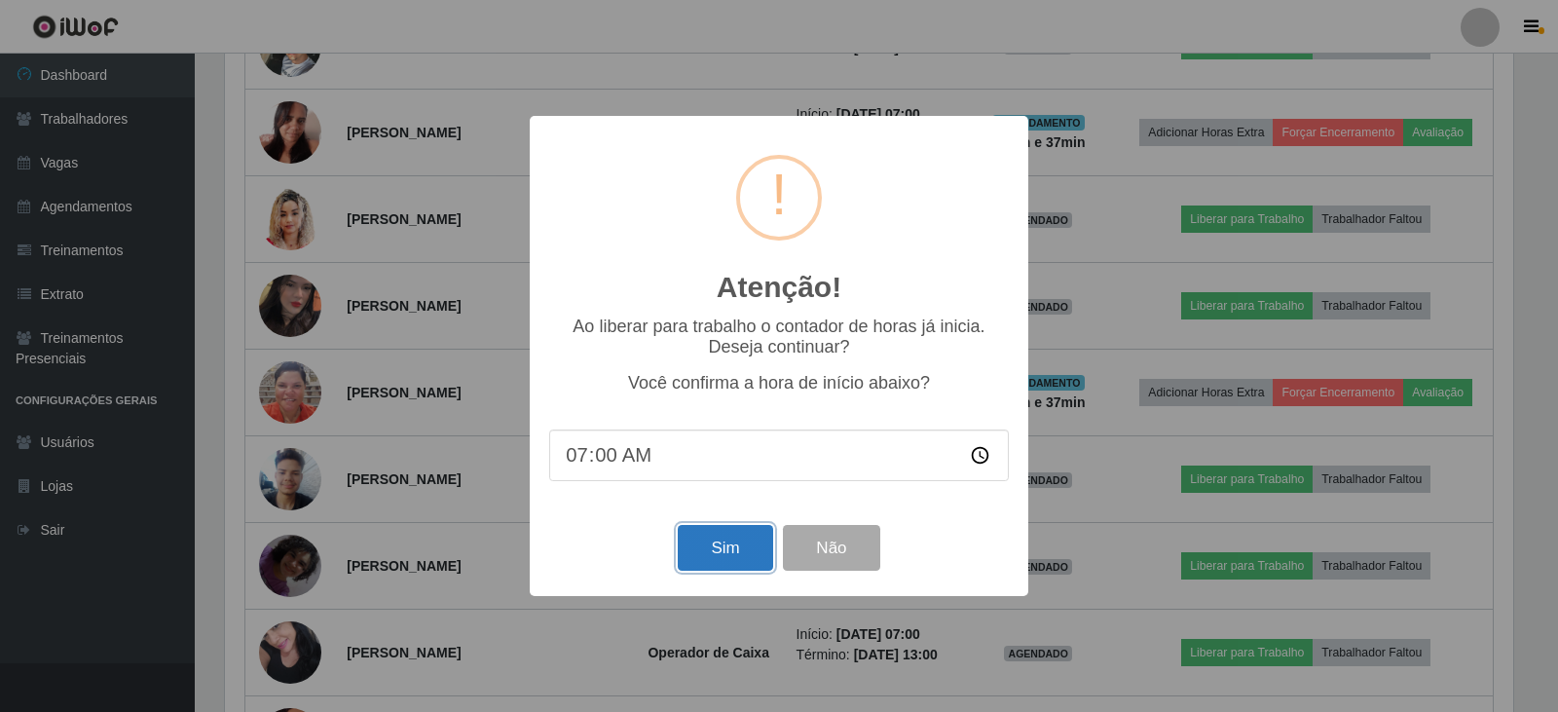
click at [711, 548] on button "Sim" at bounding box center [725, 548] width 94 height 46
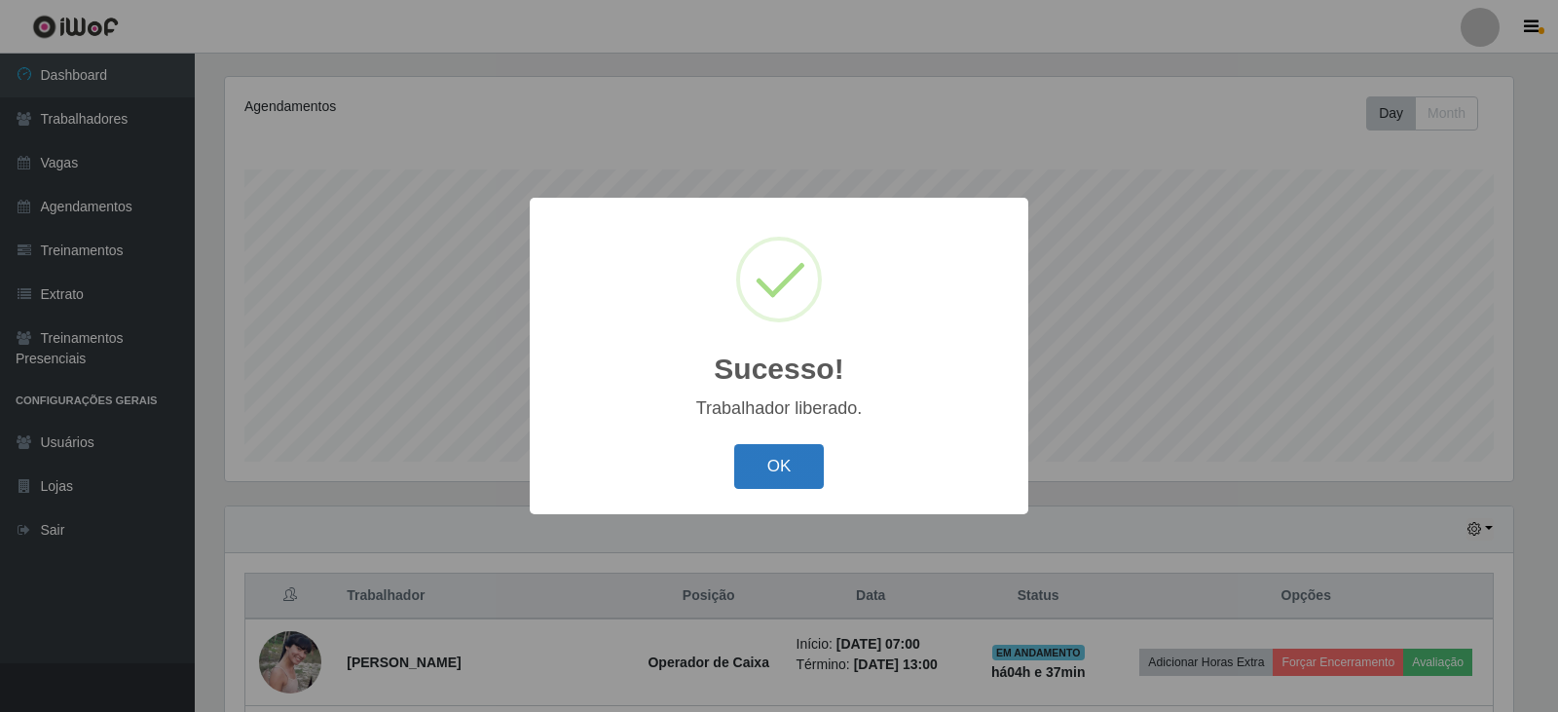
click at [783, 470] on button "OK" at bounding box center [779, 467] width 91 height 46
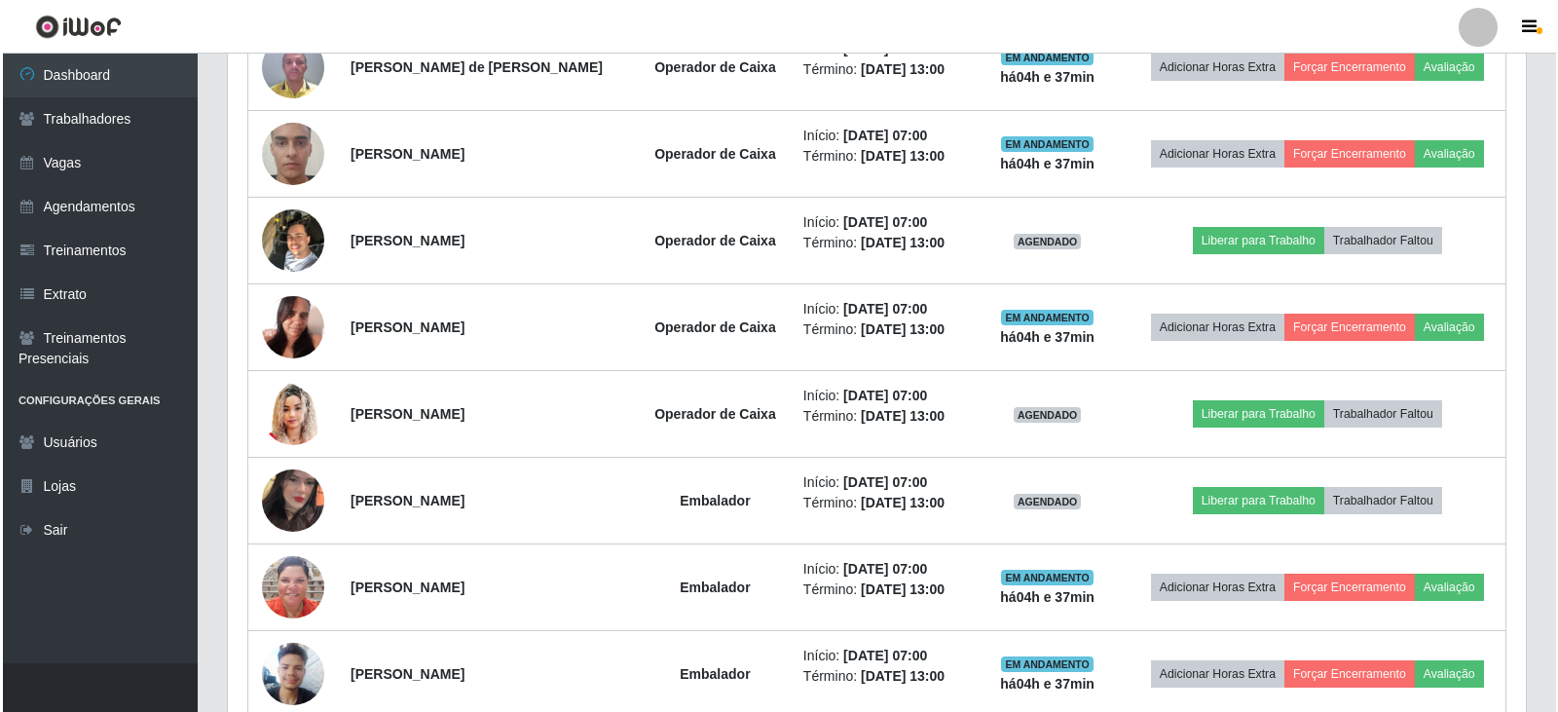
scroll to position [1014, 0]
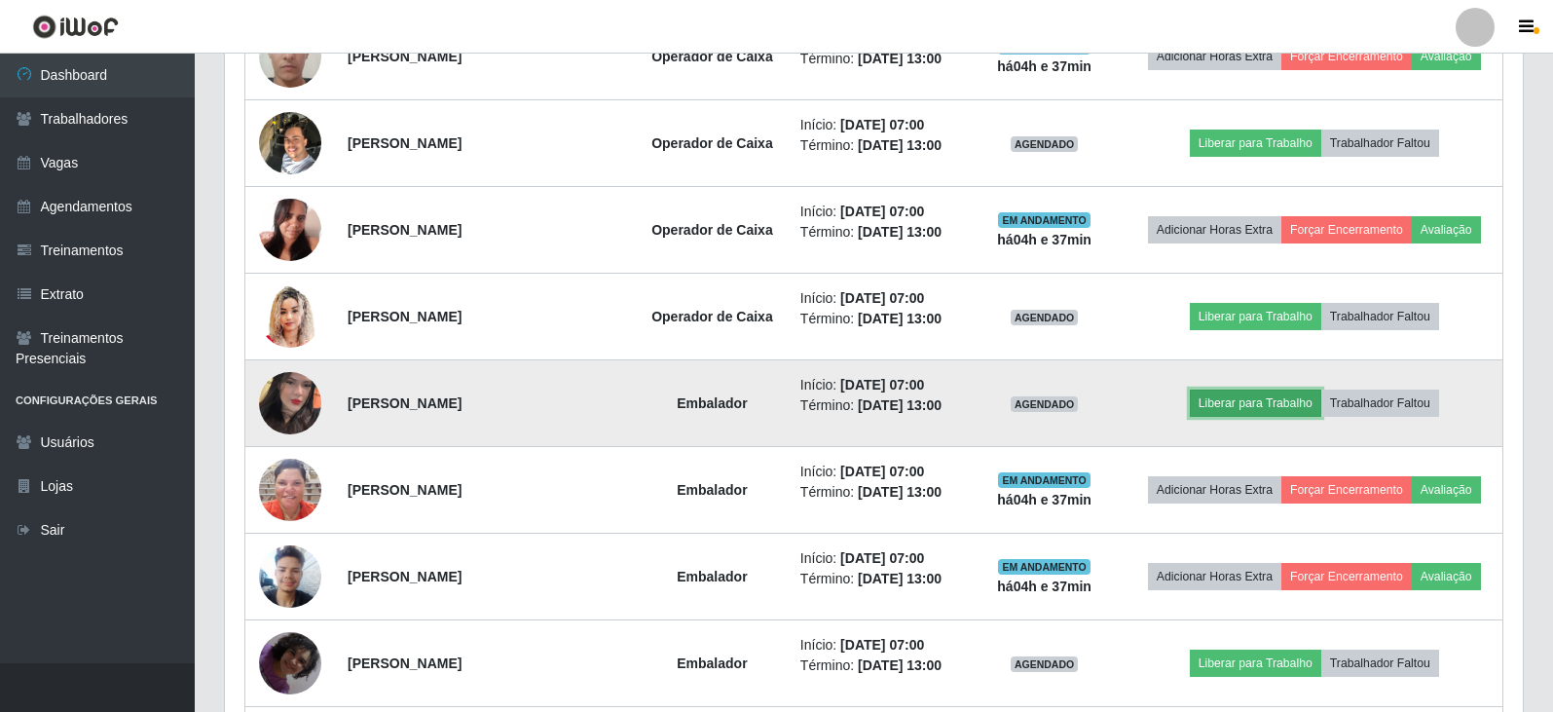
click at [1268, 397] on button "Liberar para Trabalho" at bounding box center [1255, 402] width 131 height 27
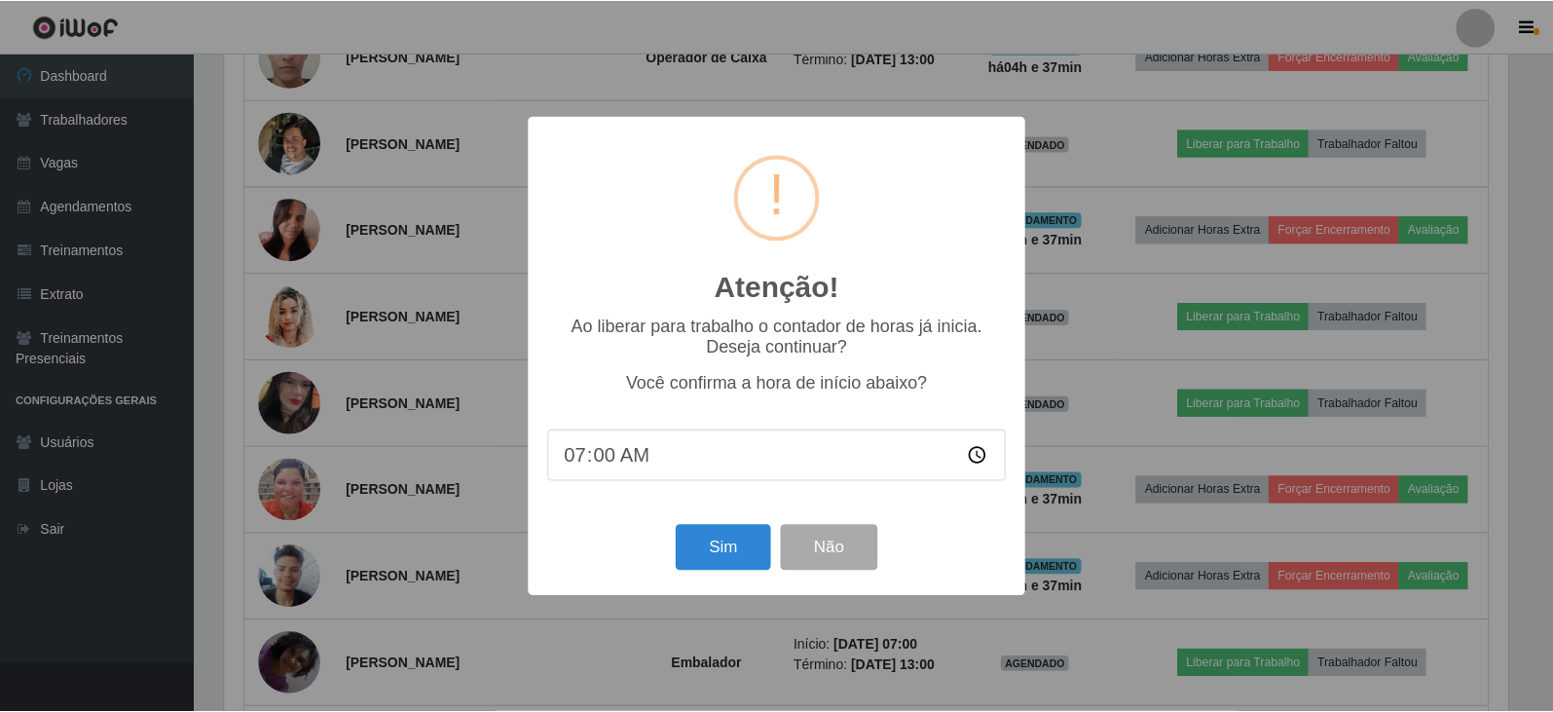
scroll to position [404, 1288]
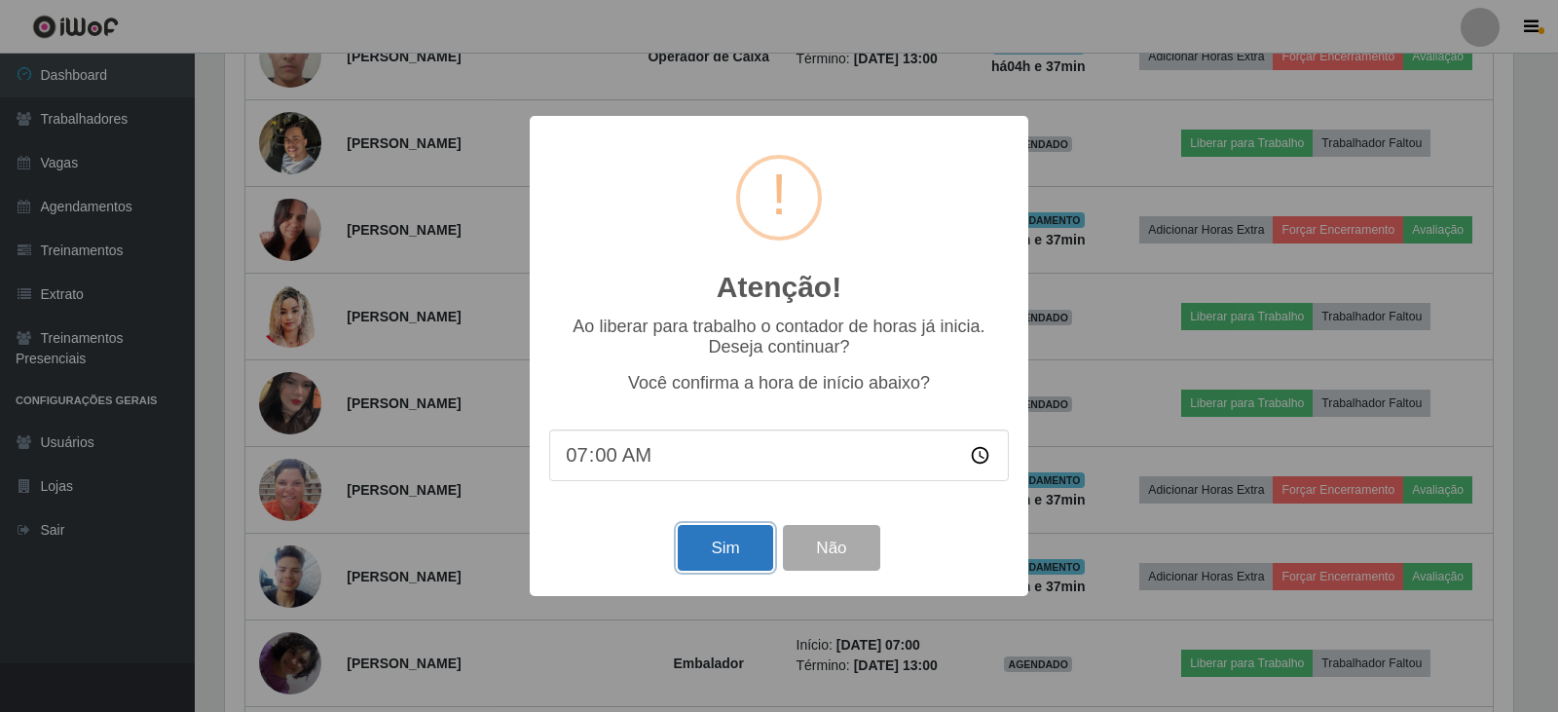
click at [732, 548] on button "Sim" at bounding box center [725, 548] width 94 height 46
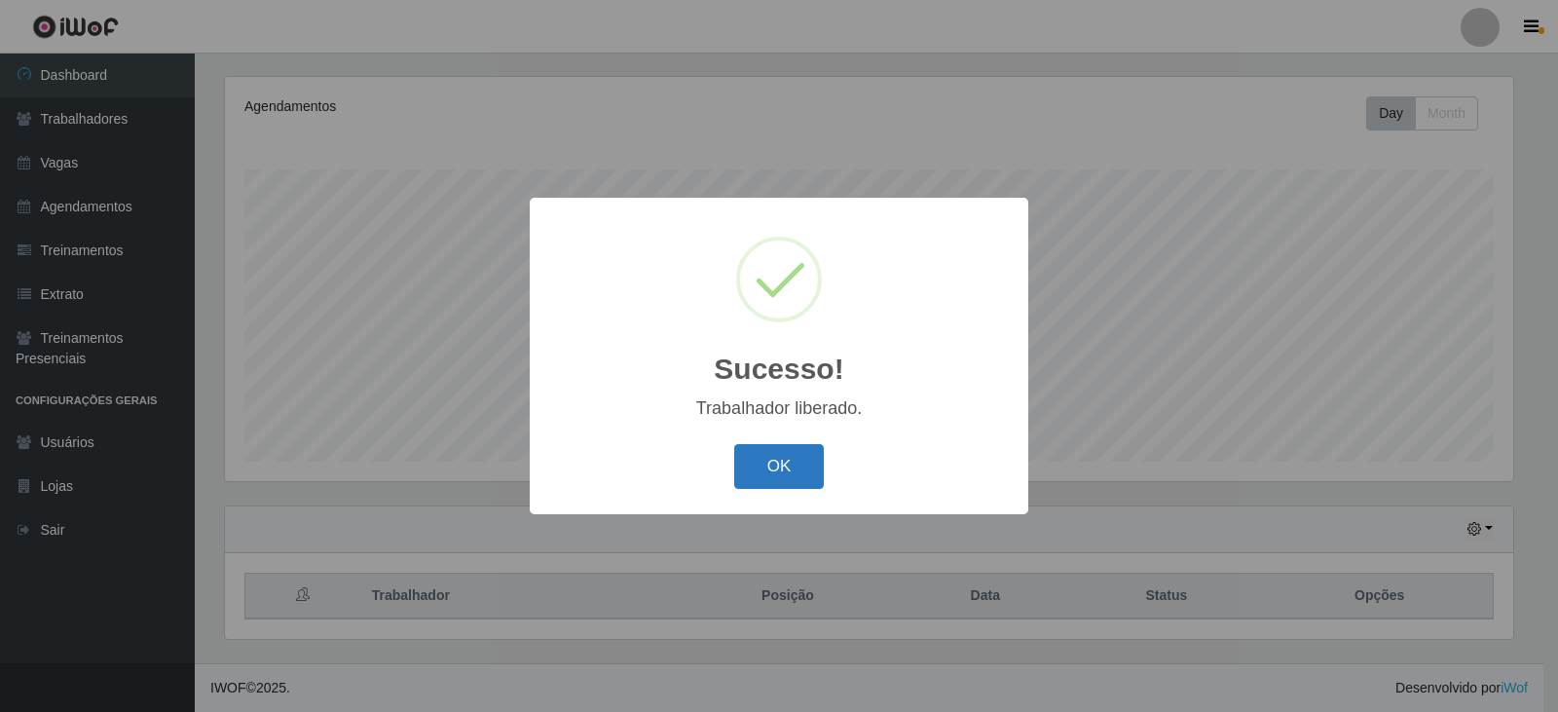
click at [793, 457] on button "OK" at bounding box center [779, 467] width 91 height 46
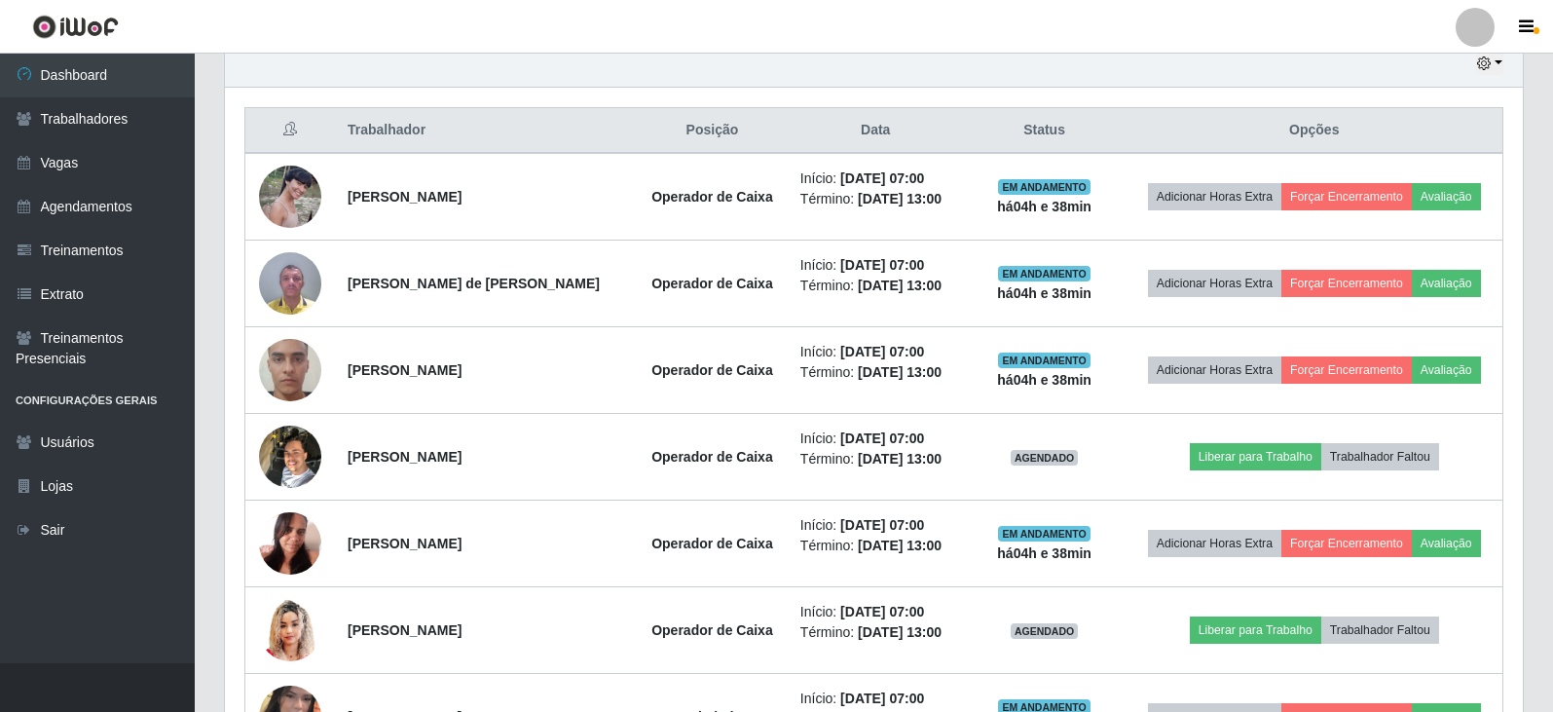
scroll to position [819, 0]
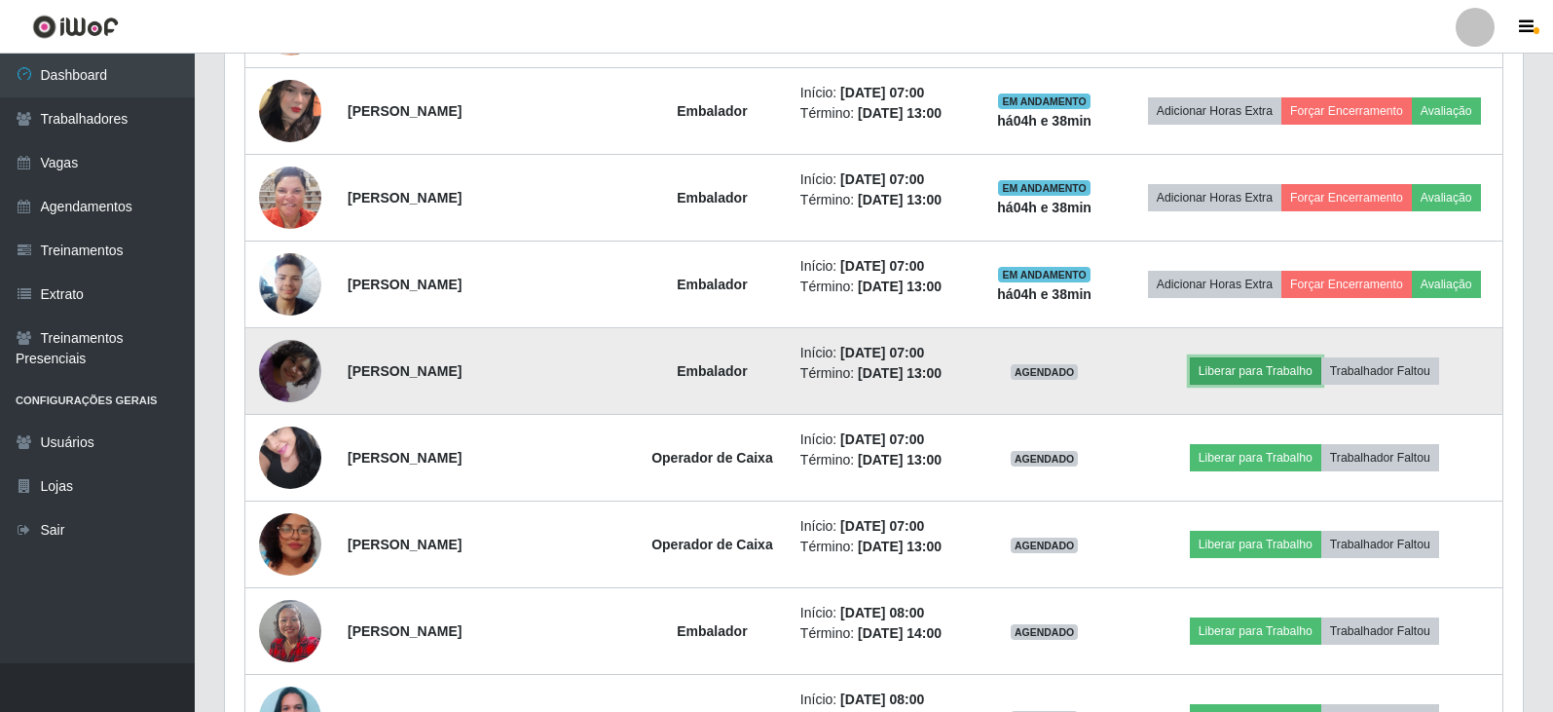
click at [1250, 377] on button "Liberar para Trabalho" at bounding box center [1255, 370] width 131 height 27
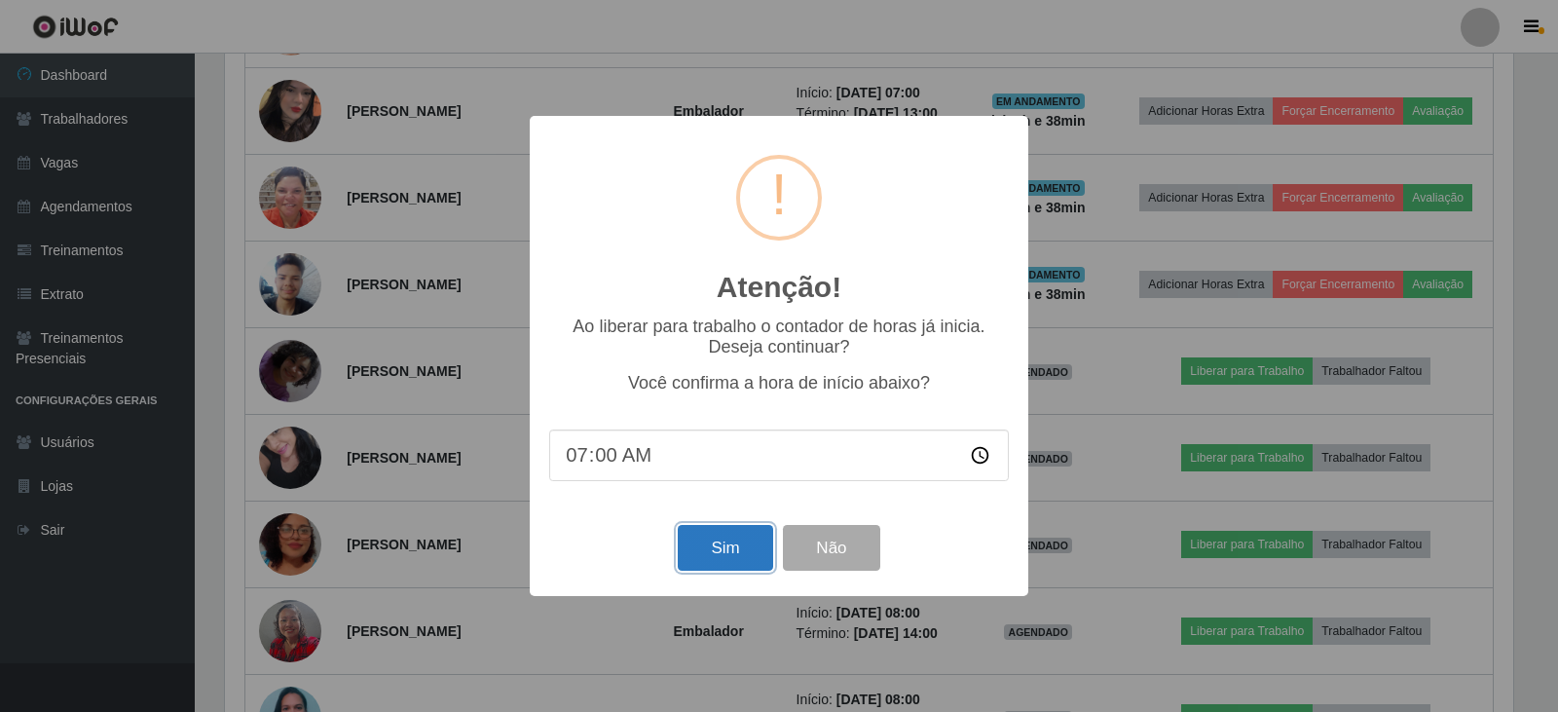
click at [706, 555] on button "Sim" at bounding box center [725, 548] width 94 height 46
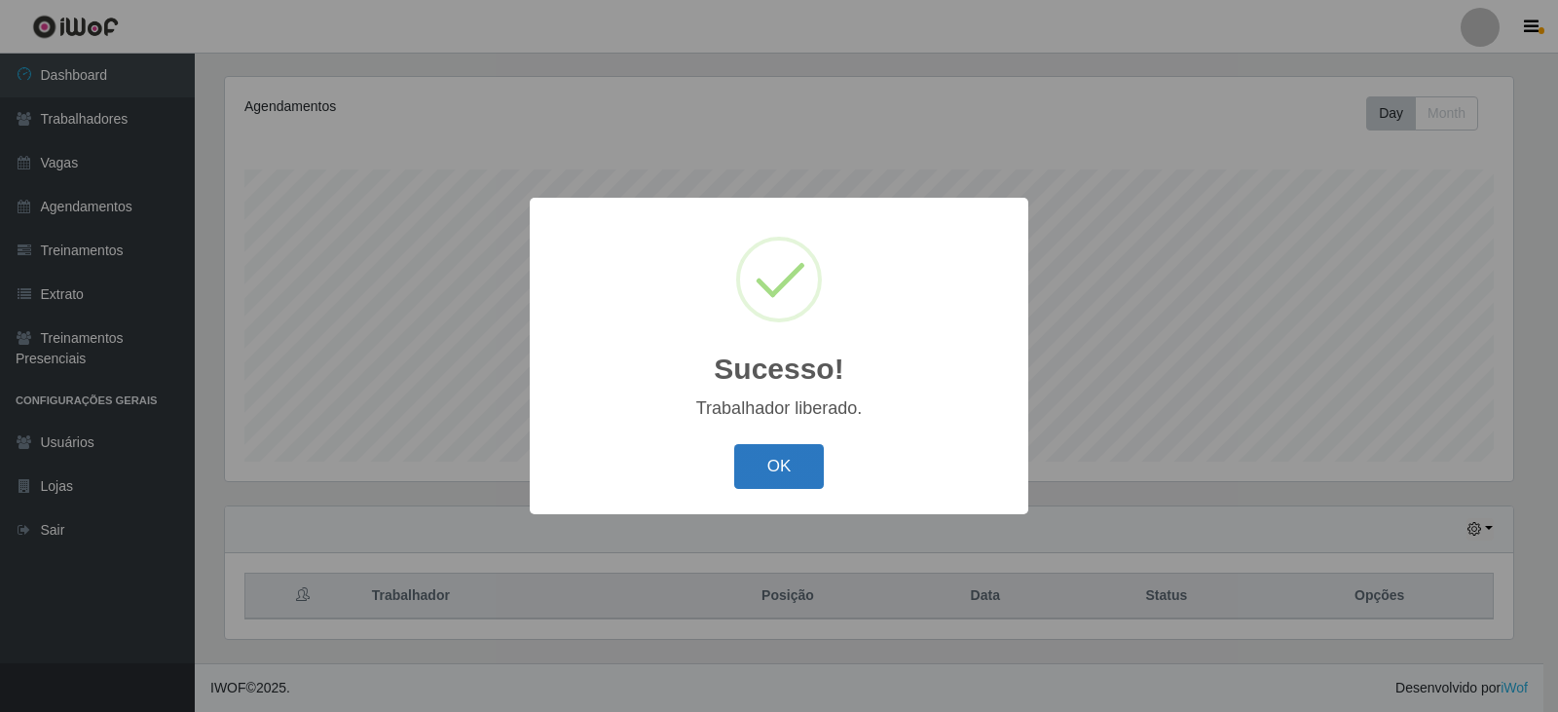
click at [782, 469] on button "OK" at bounding box center [779, 467] width 91 height 46
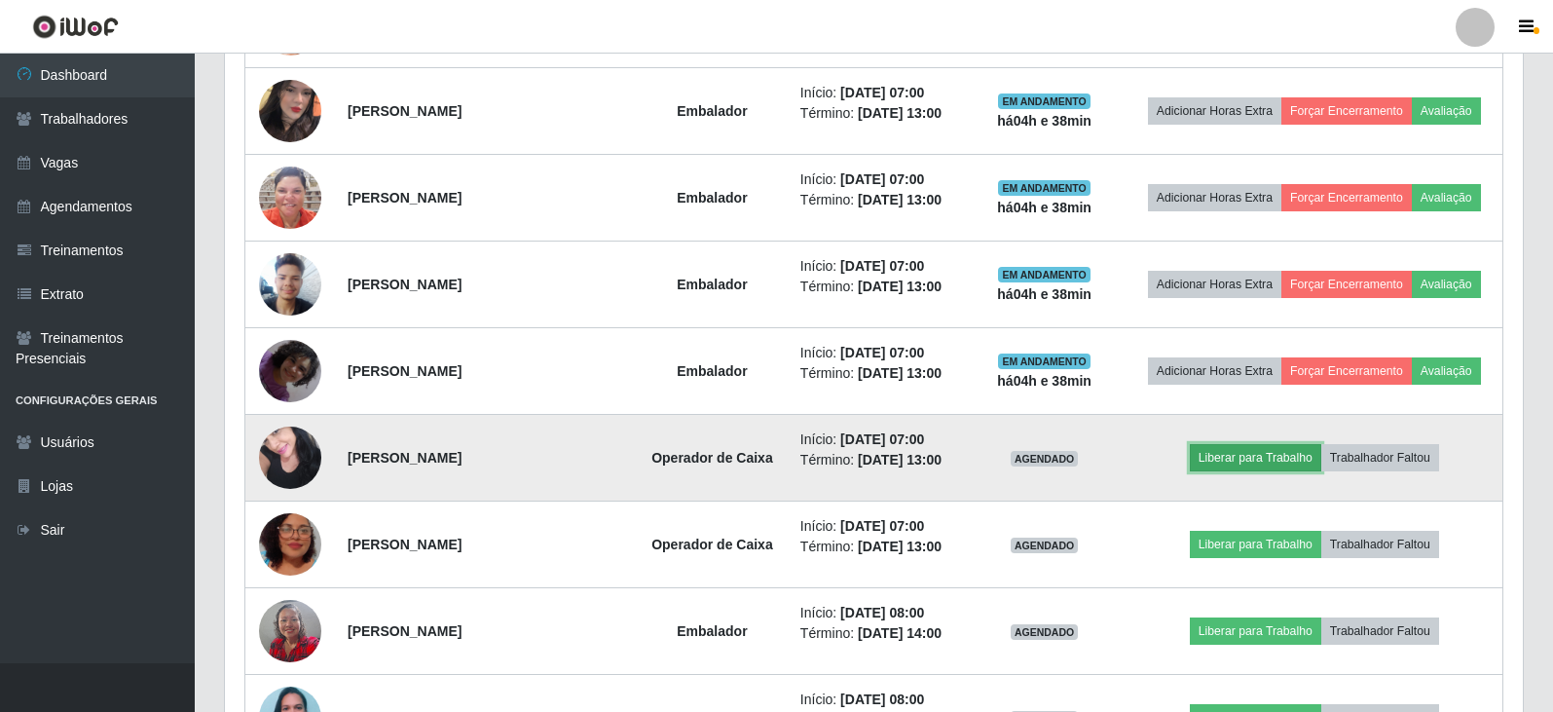
click at [1215, 460] on button "Liberar para Trabalho" at bounding box center [1255, 457] width 131 height 27
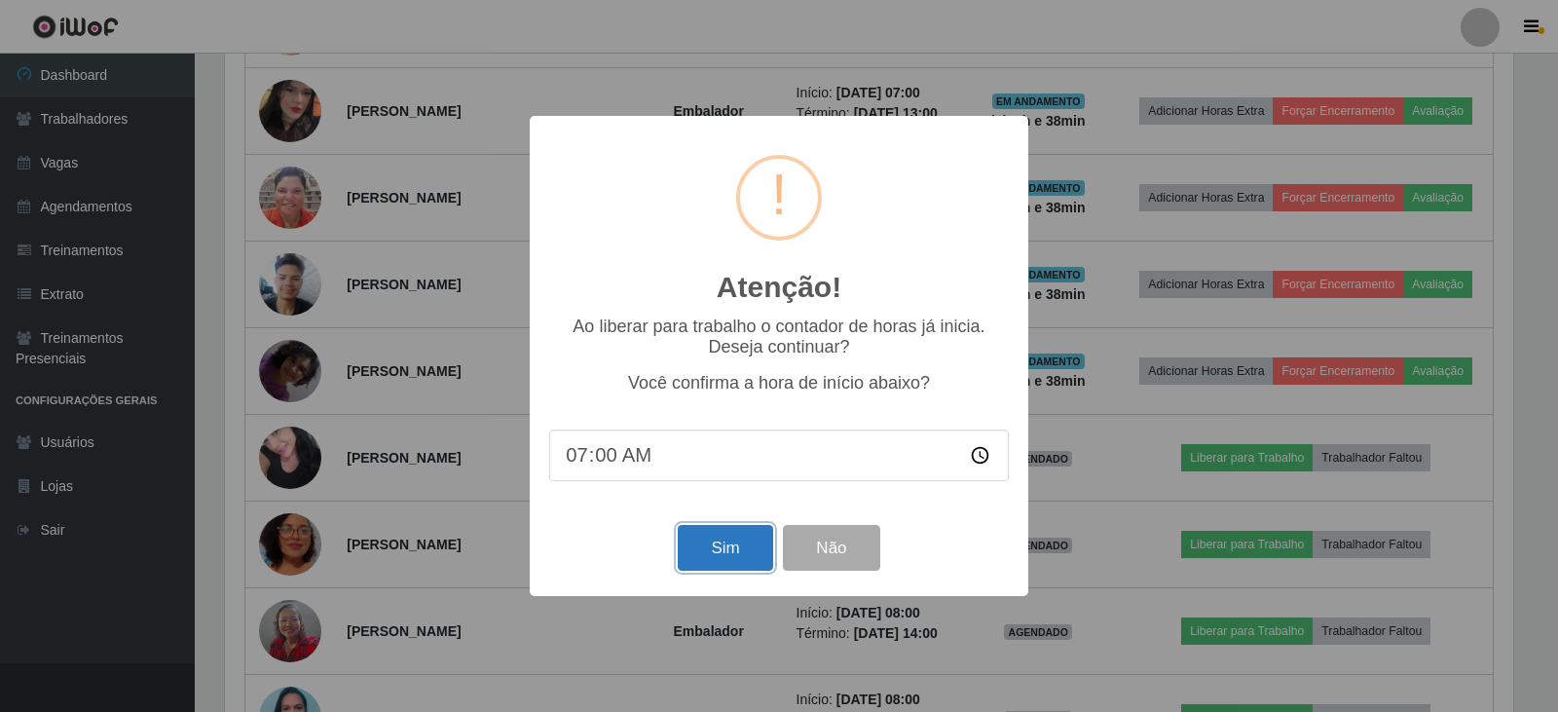
click at [702, 552] on button "Sim" at bounding box center [725, 548] width 94 height 46
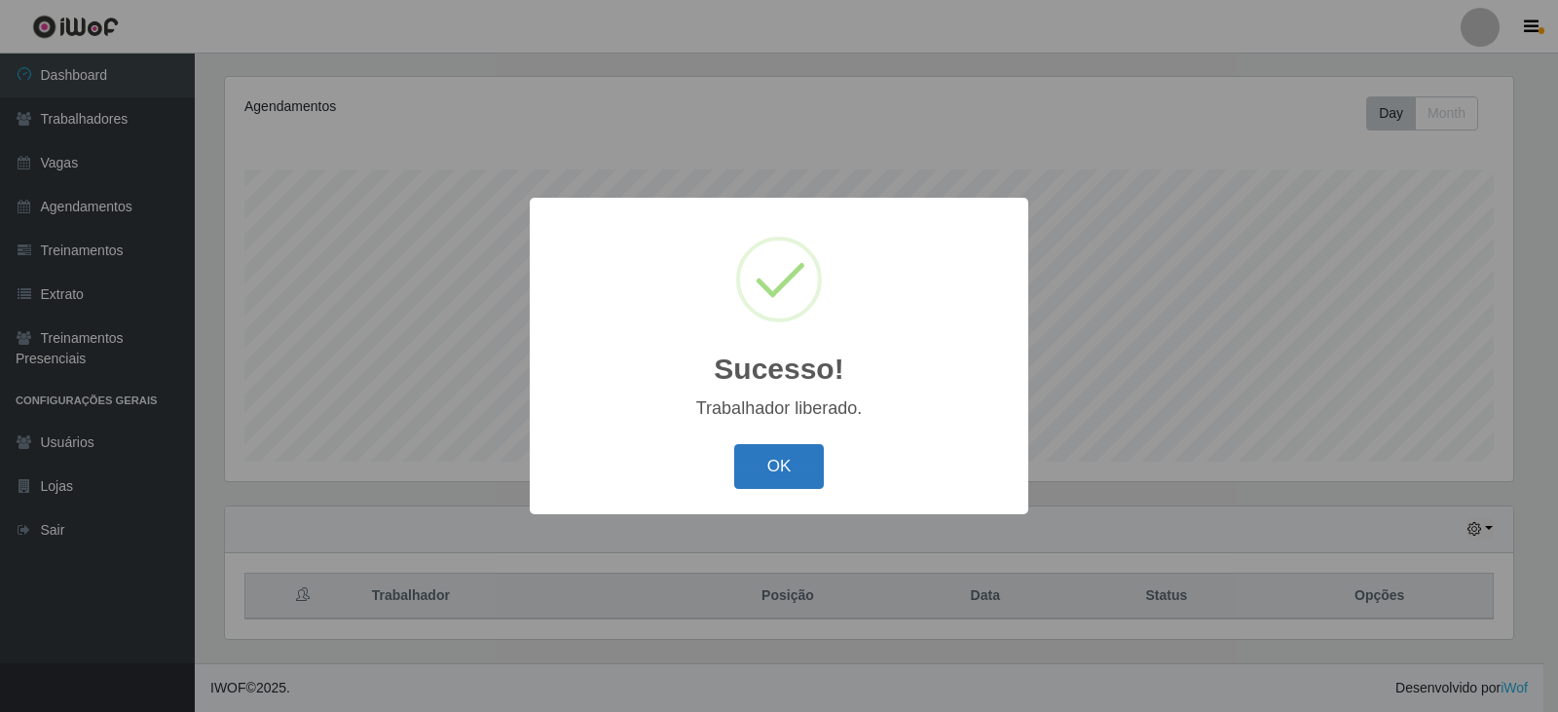
click at [779, 462] on button "OK" at bounding box center [779, 467] width 91 height 46
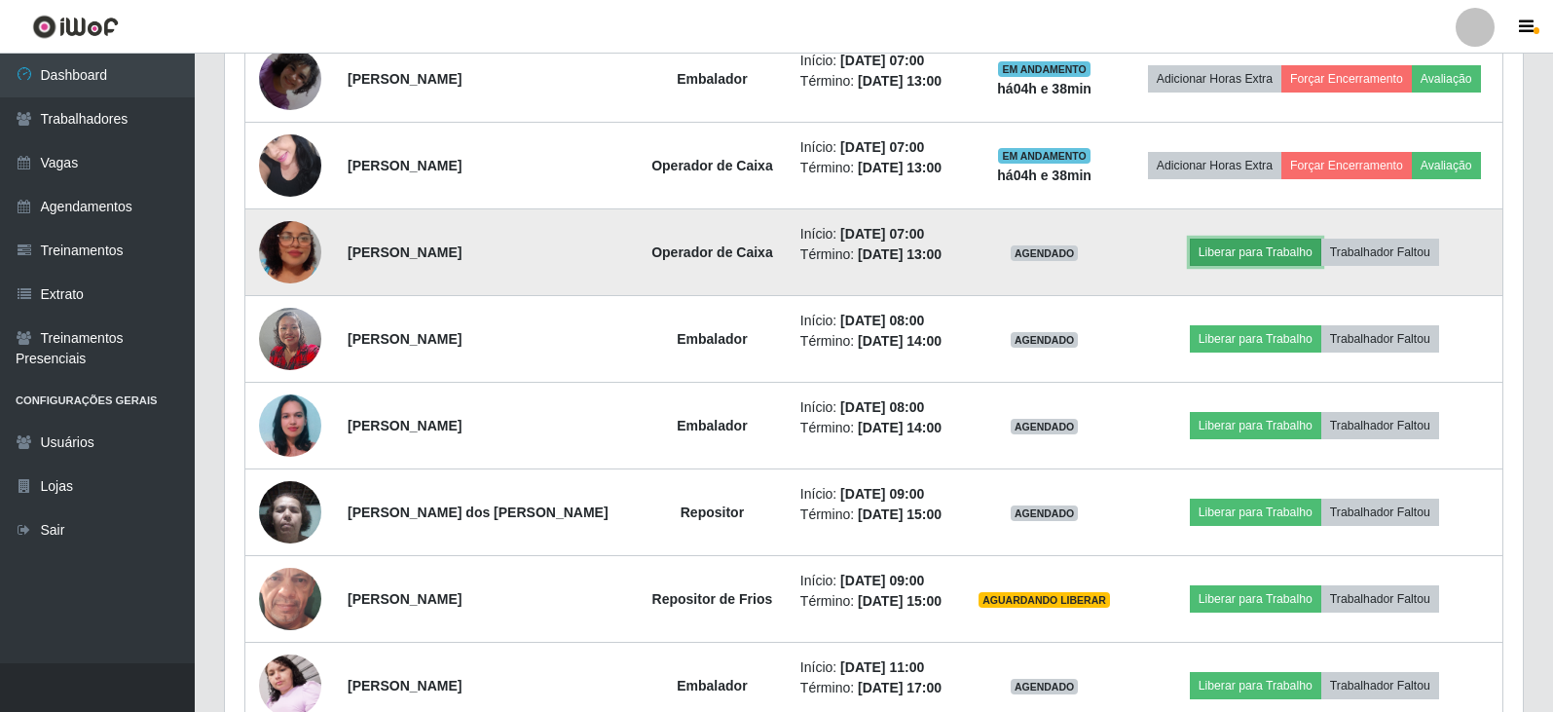
click at [1232, 250] on button "Liberar para Trabalho" at bounding box center [1255, 252] width 131 height 27
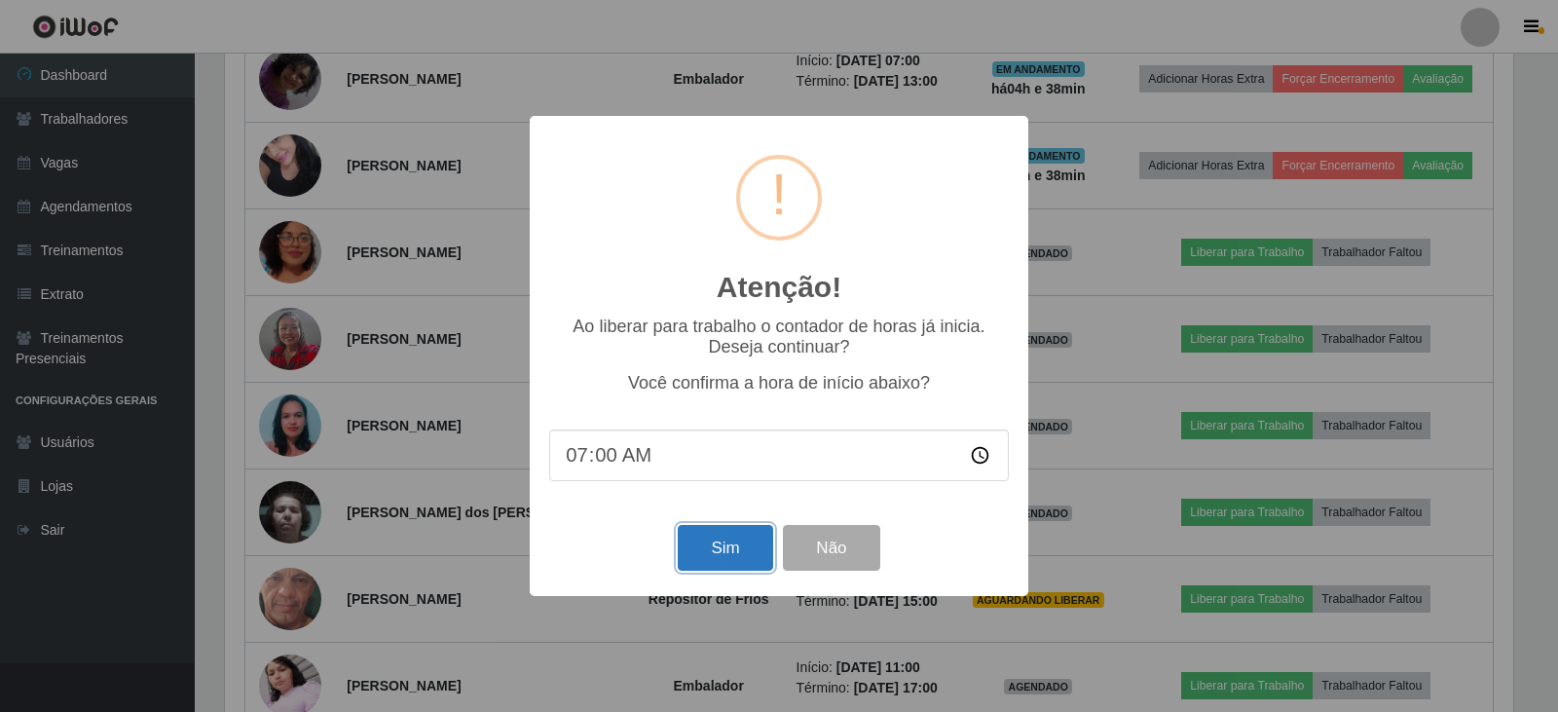
click at [726, 550] on button "Sim" at bounding box center [725, 548] width 94 height 46
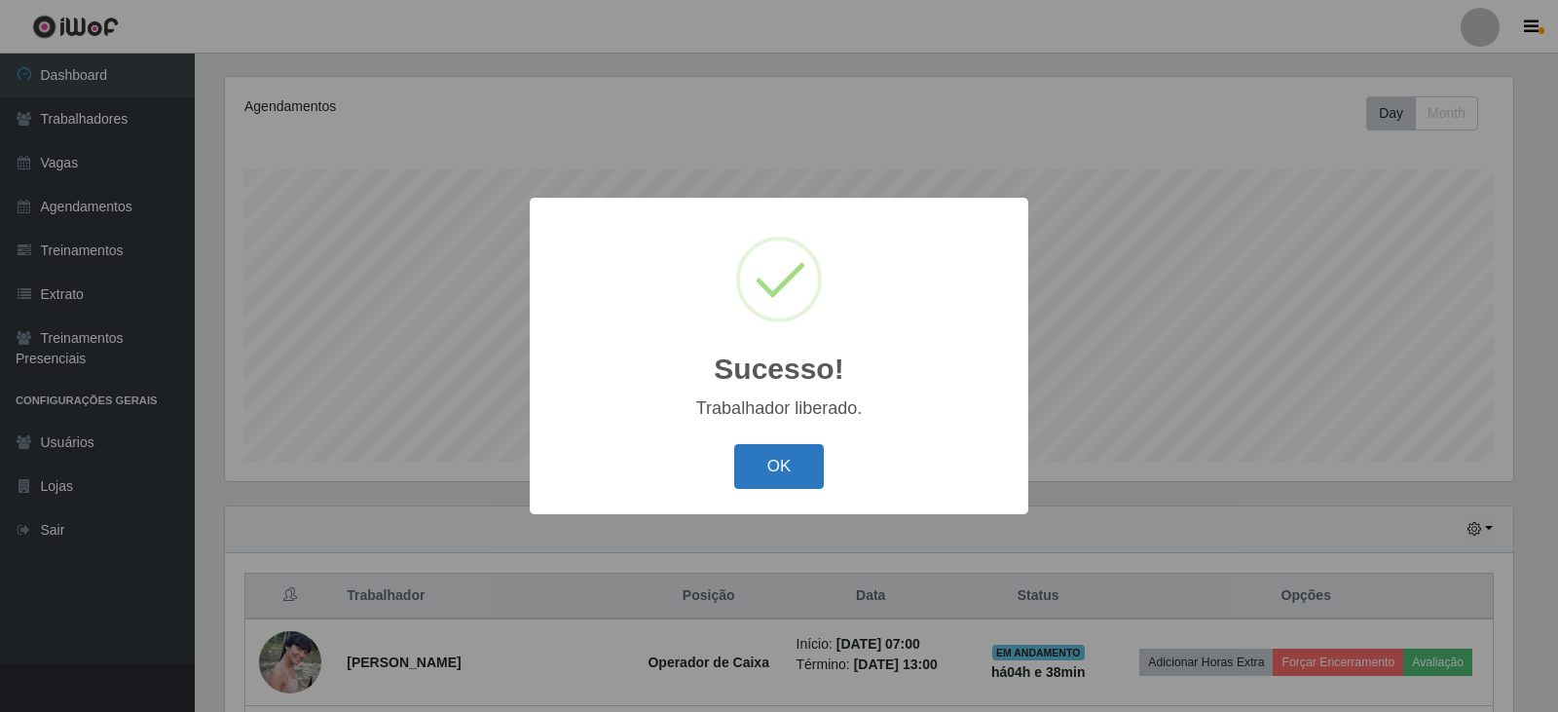
click at [776, 463] on button "OK" at bounding box center [779, 467] width 91 height 46
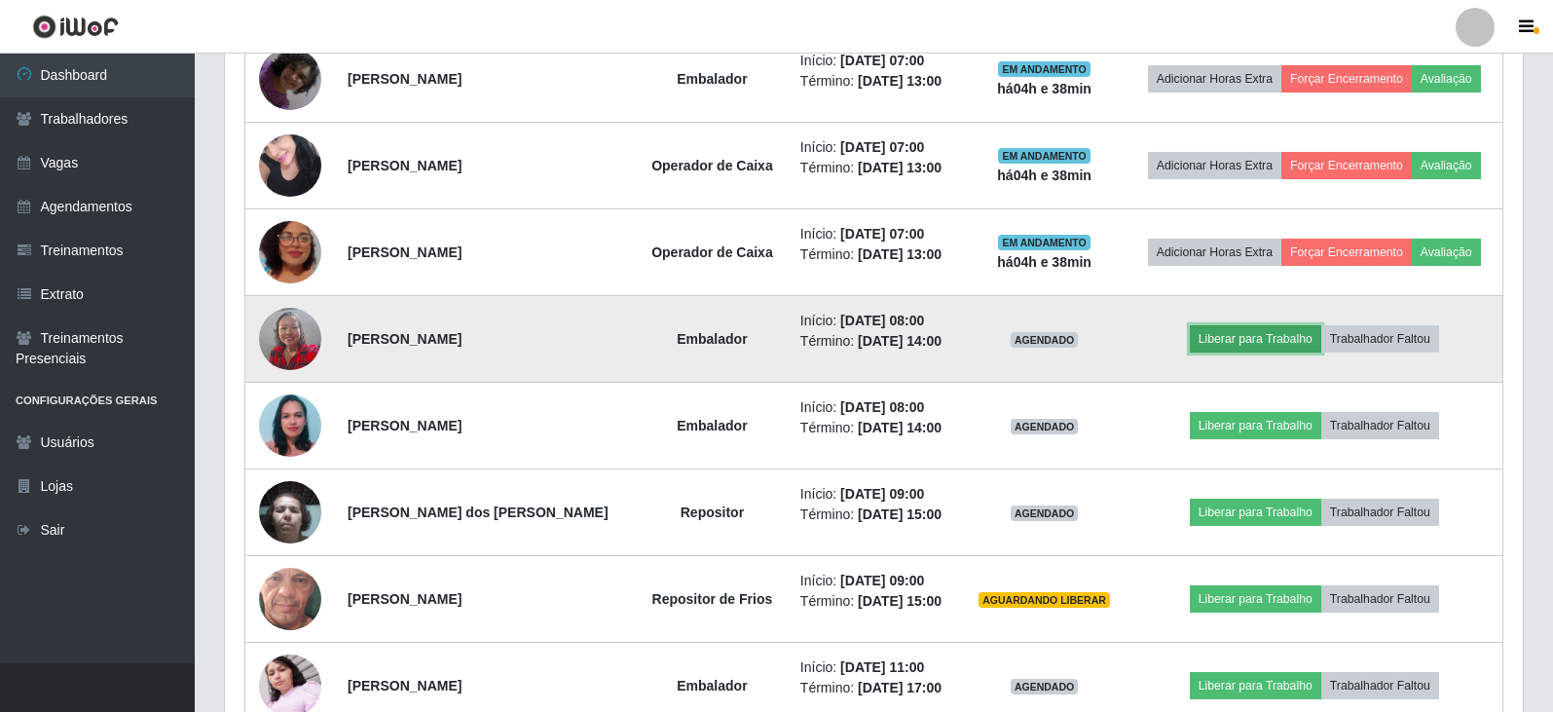
click at [1230, 341] on button "Liberar para Trabalho" at bounding box center [1255, 338] width 131 height 27
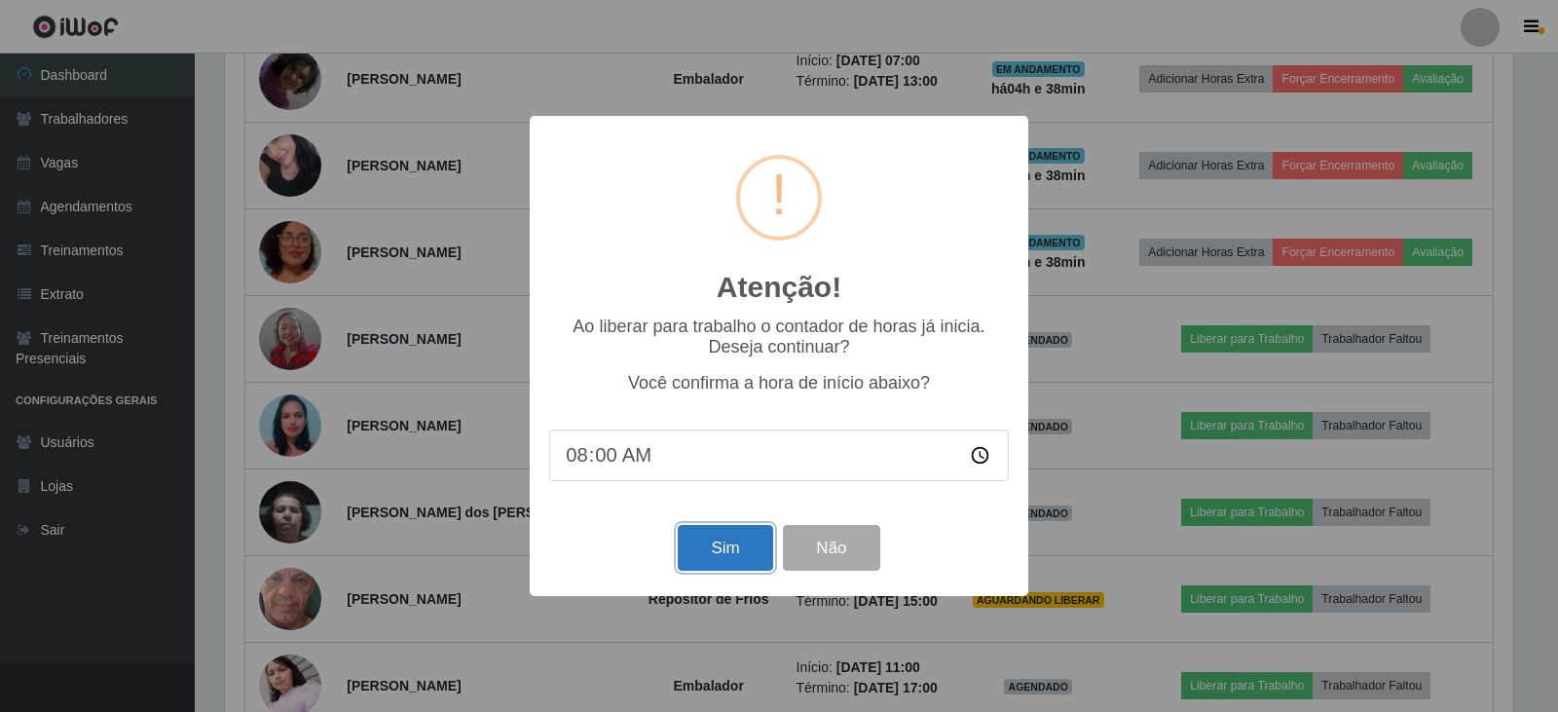
click at [713, 553] on button "Sim" at bounding box center [725, 548] width 94 height 46
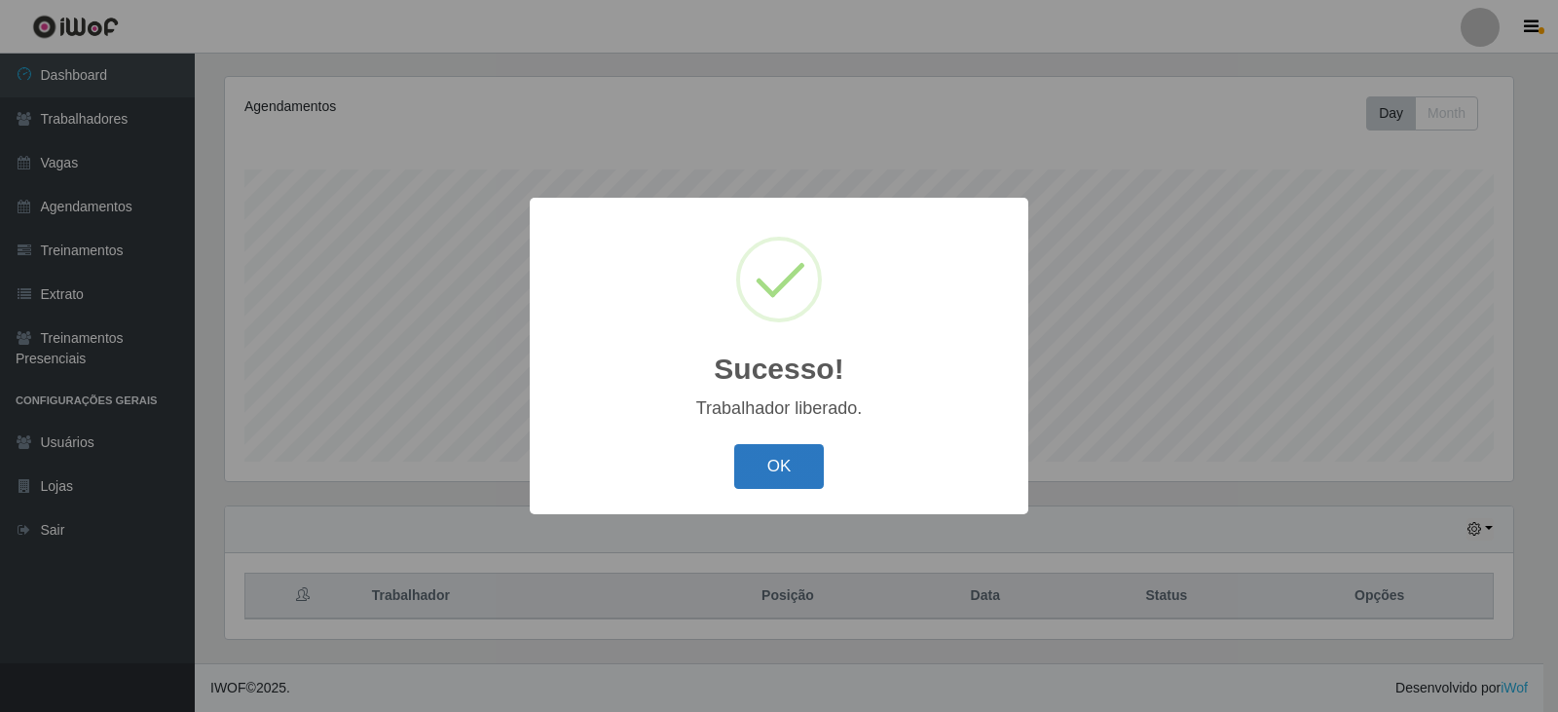
click at [780, 466] on button "OK" at bounding box center [779, 467] width 91 height 46
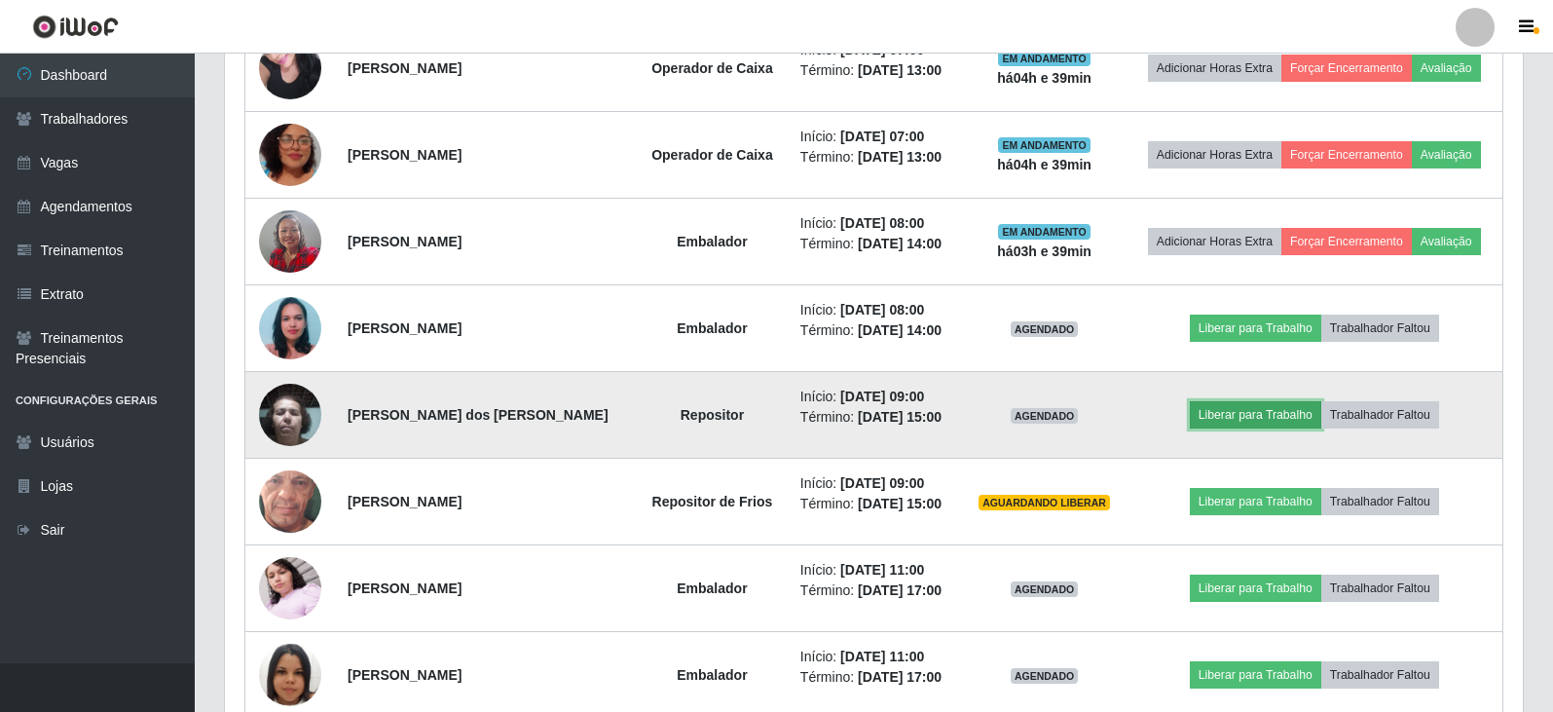
click at [1245, 417] on button "Liberar para Trabalho" at bounding box center [1255, 414] width 131 height 27
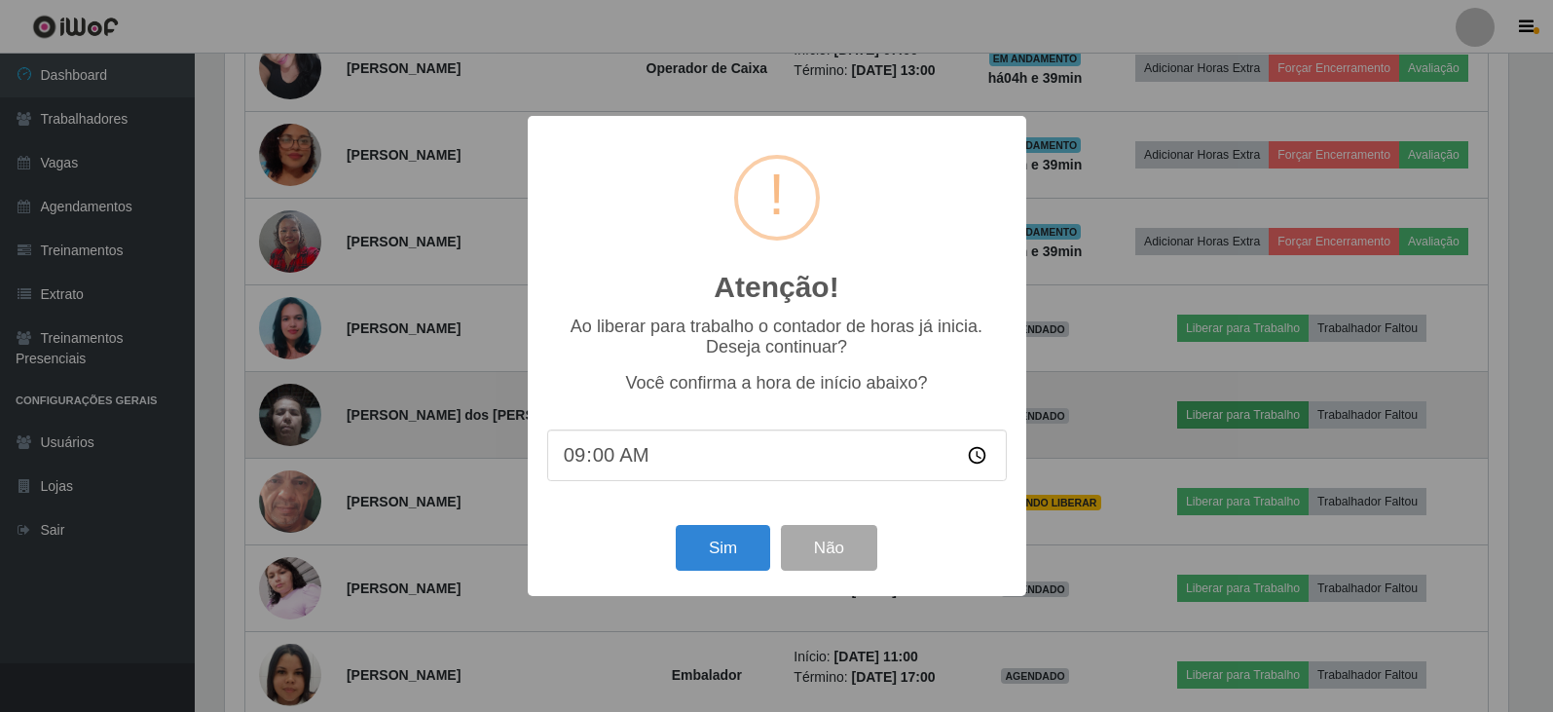
scroll to position [404, 1288]
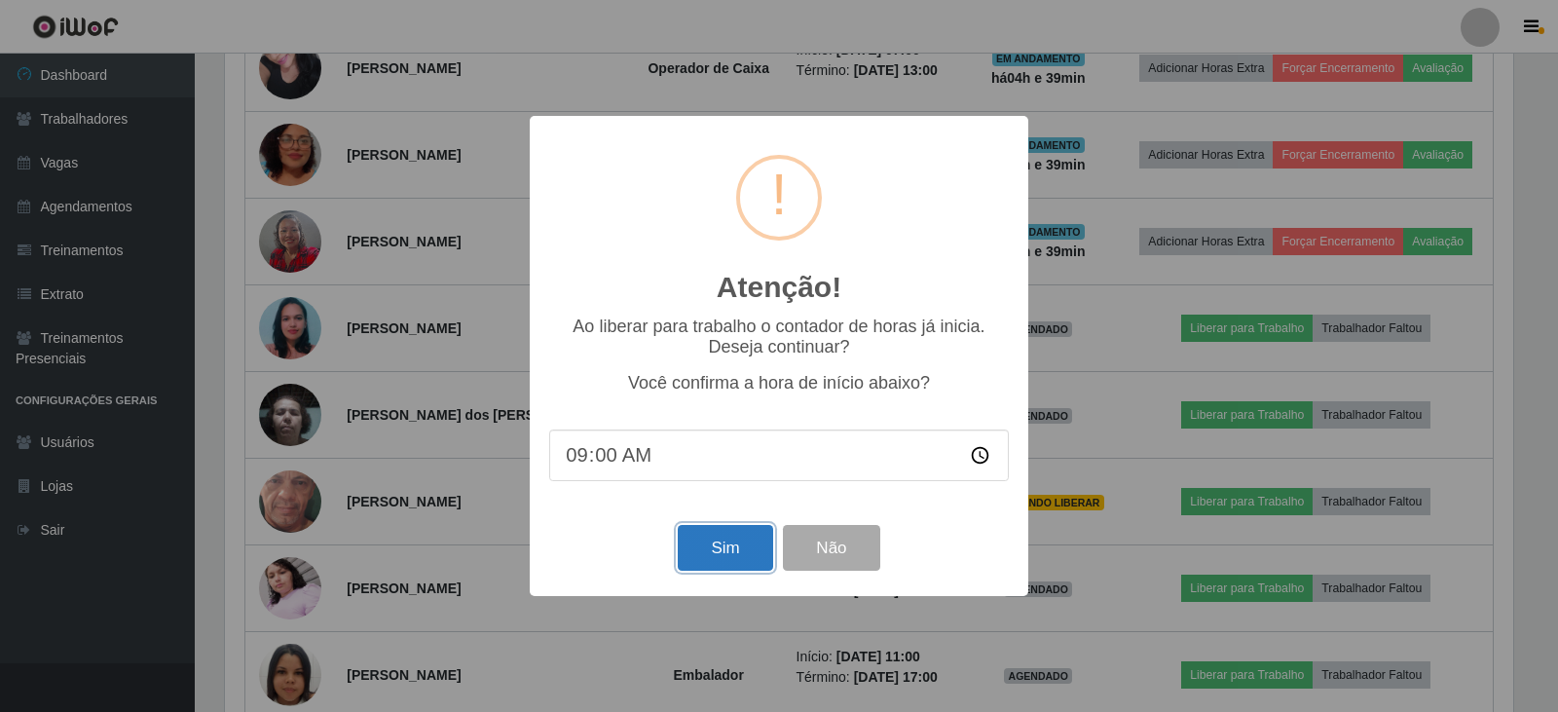
click at [722, 556] on button "Sim" at bounding box center [725, 548] width 94 height 46
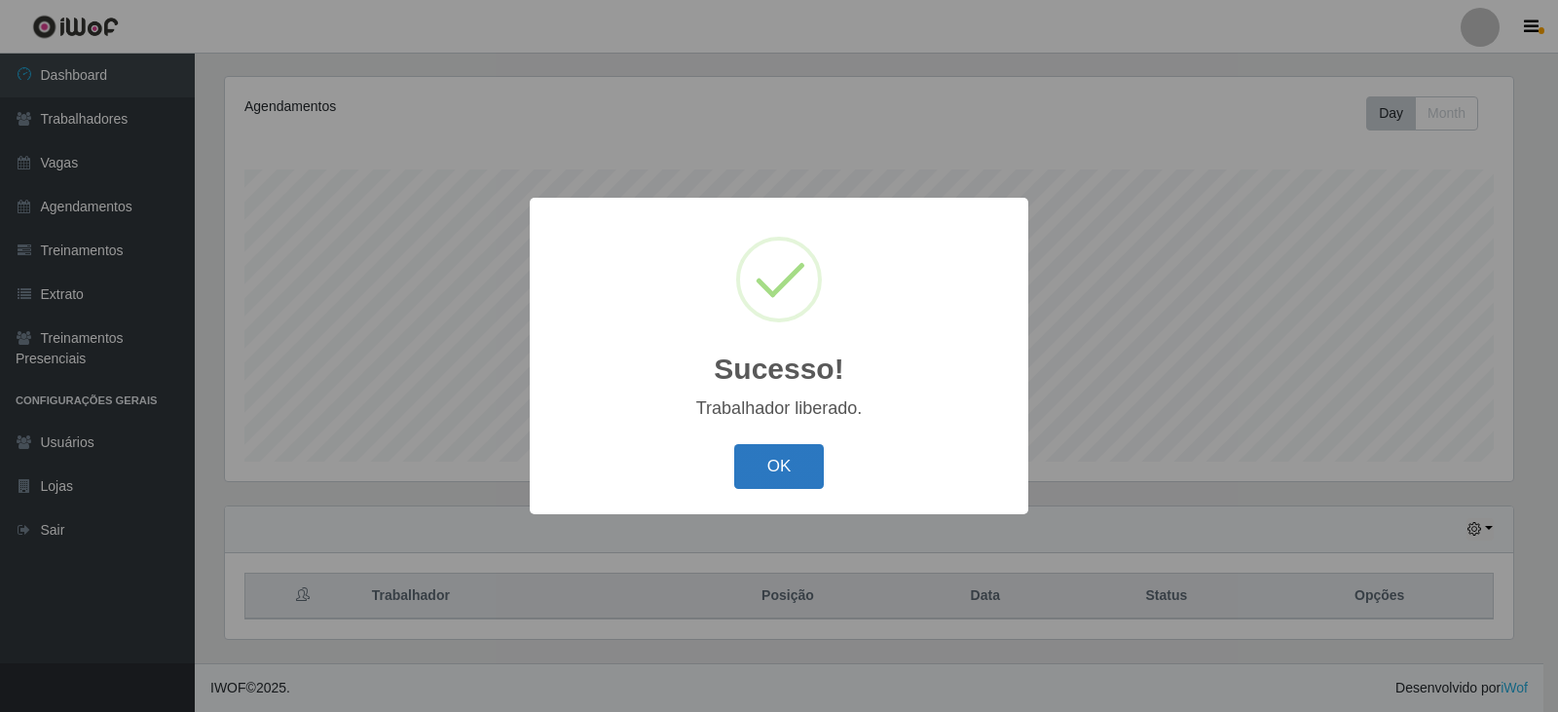
click at [785, 466] on button "OK" at bounding box center [779, 467] width 91 height 46
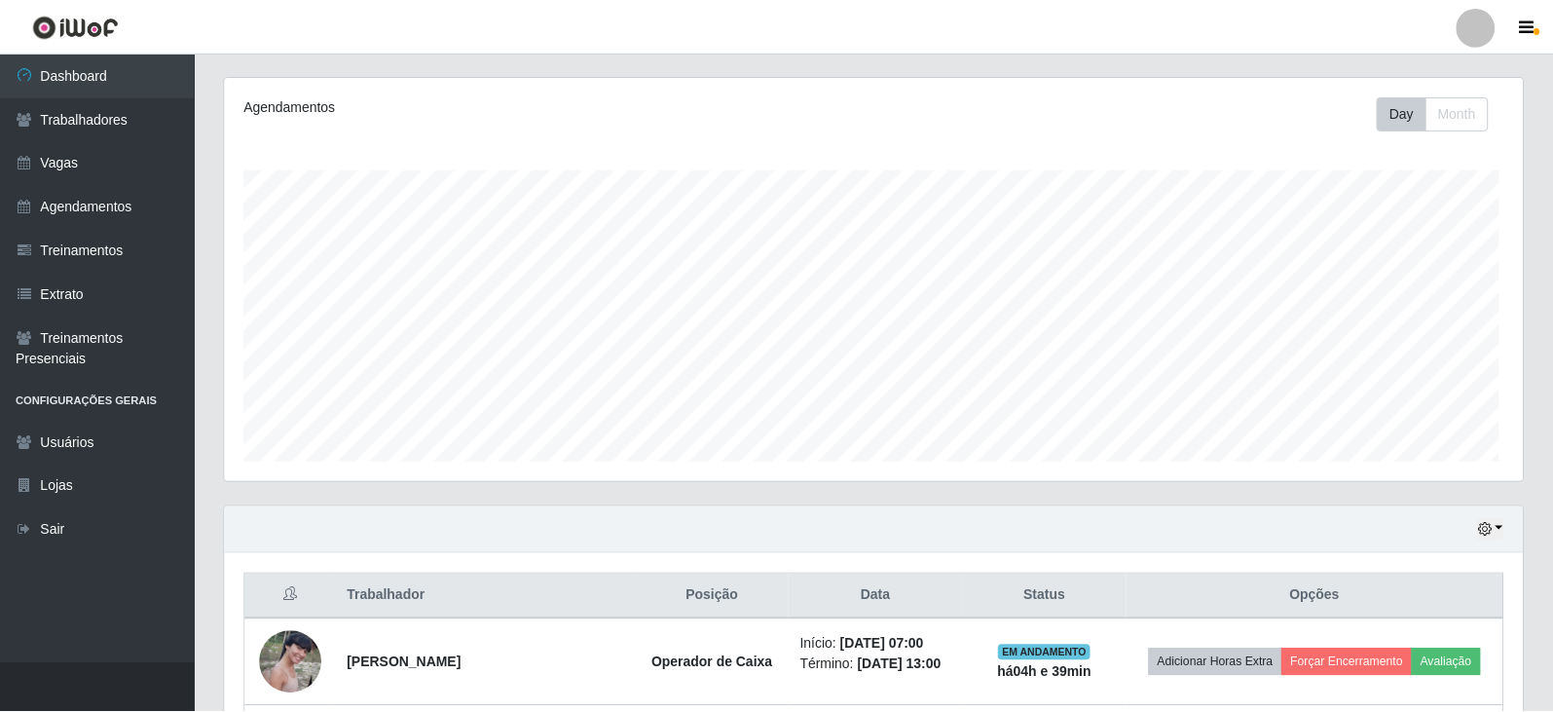
scroll to position [973332, 972439]
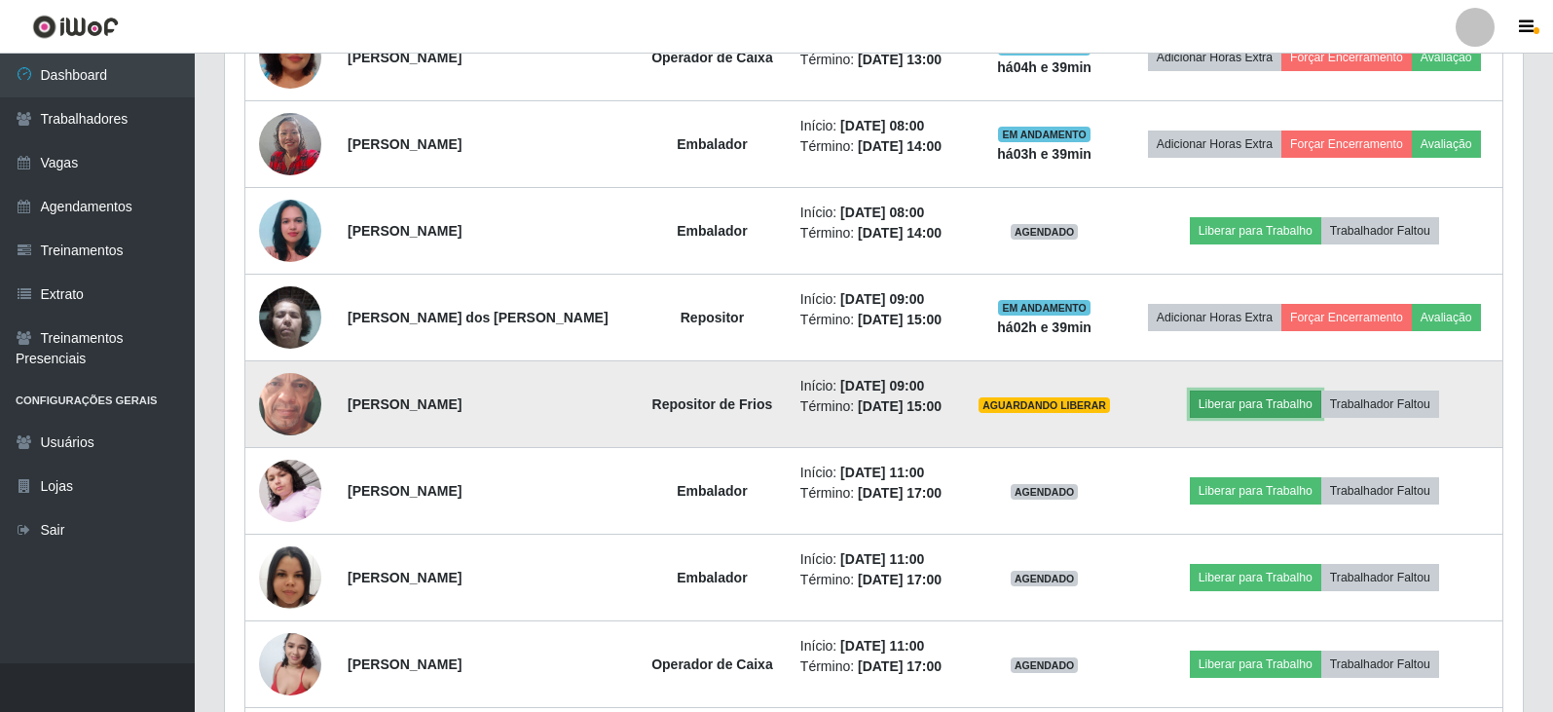
click at [1240, 407] on button "Liberar para Trabalho" at bounding box center [1255, 403] width 131 height 27
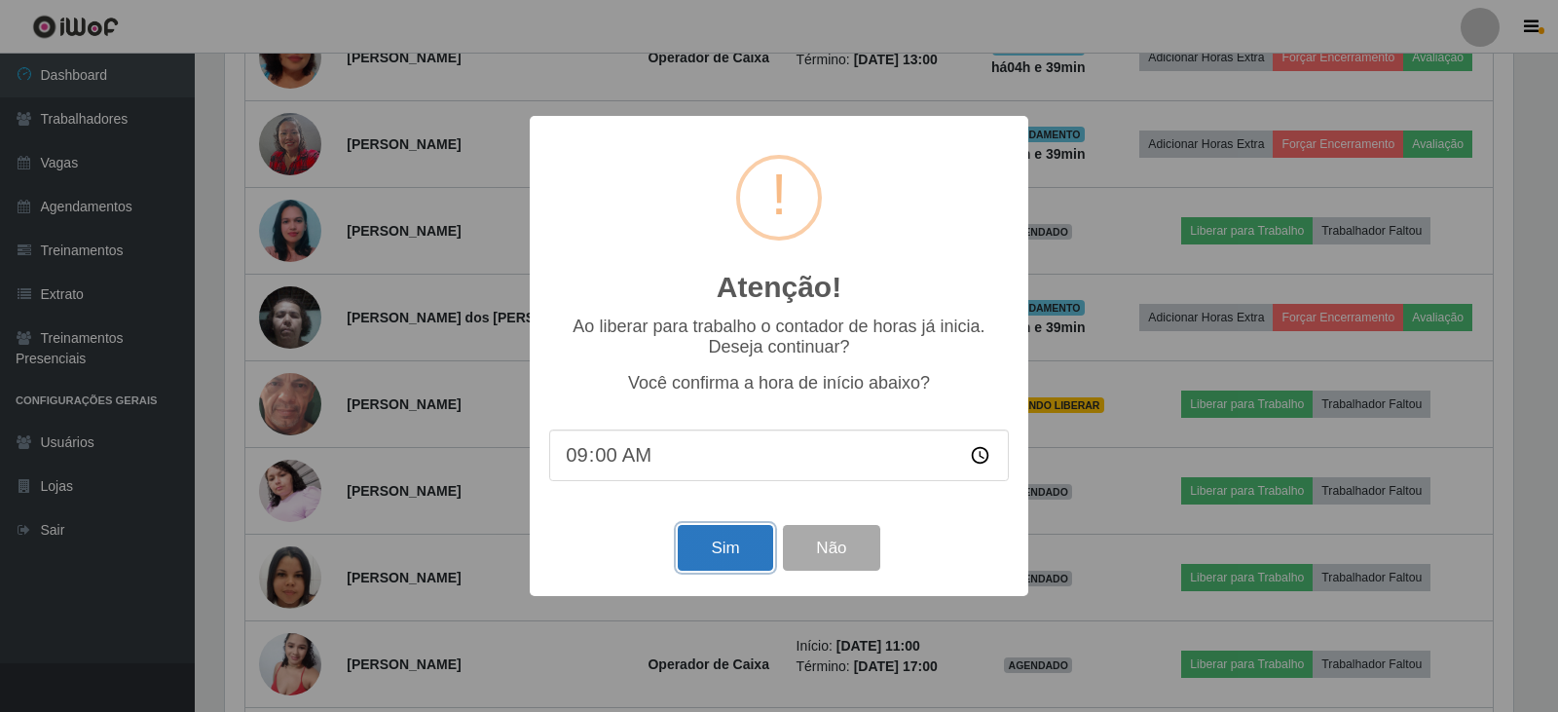
click at [731, 543] on button "Sim" at bounding box center [725, 548] width 94 height 46
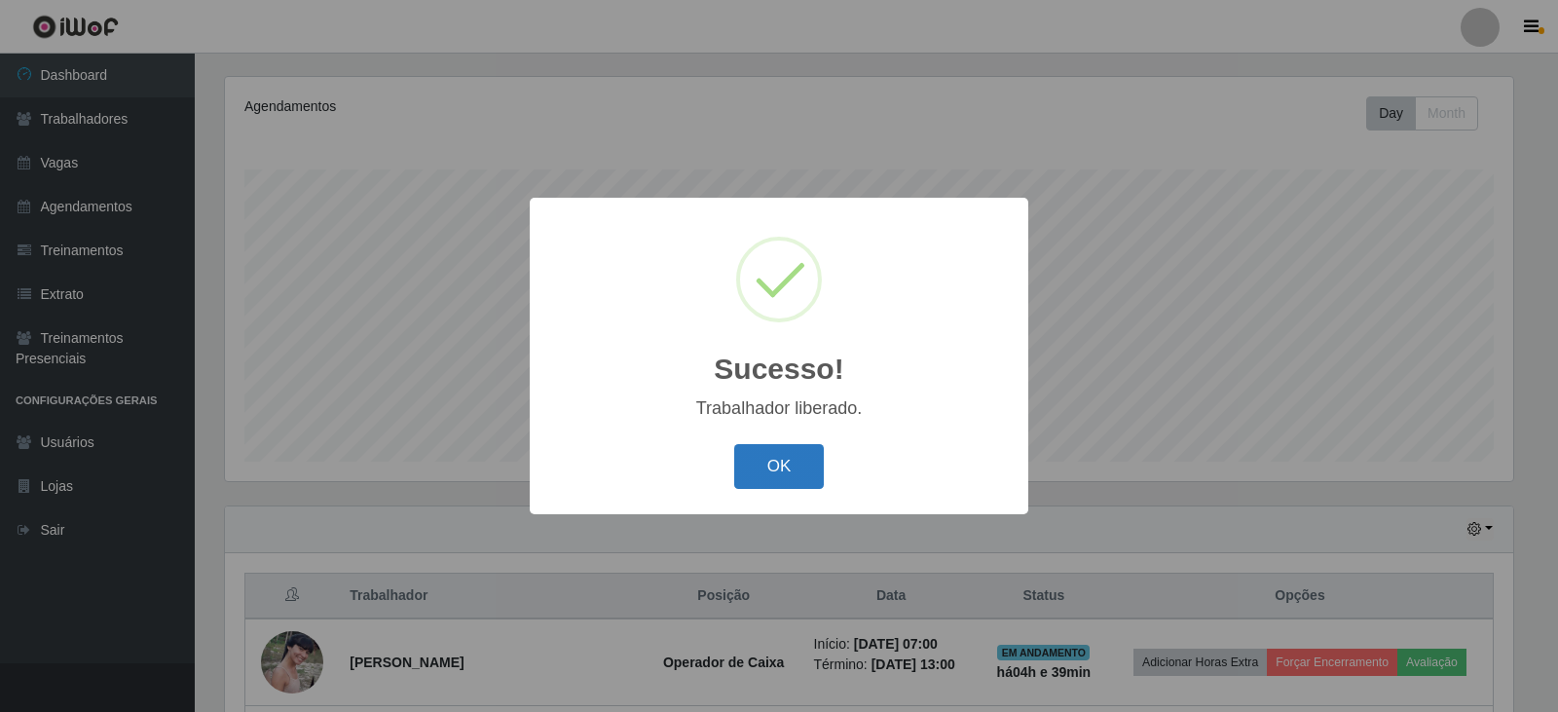
click at [798, 462] on button "OK" at bounding box center [779, 467] width 91 height 46
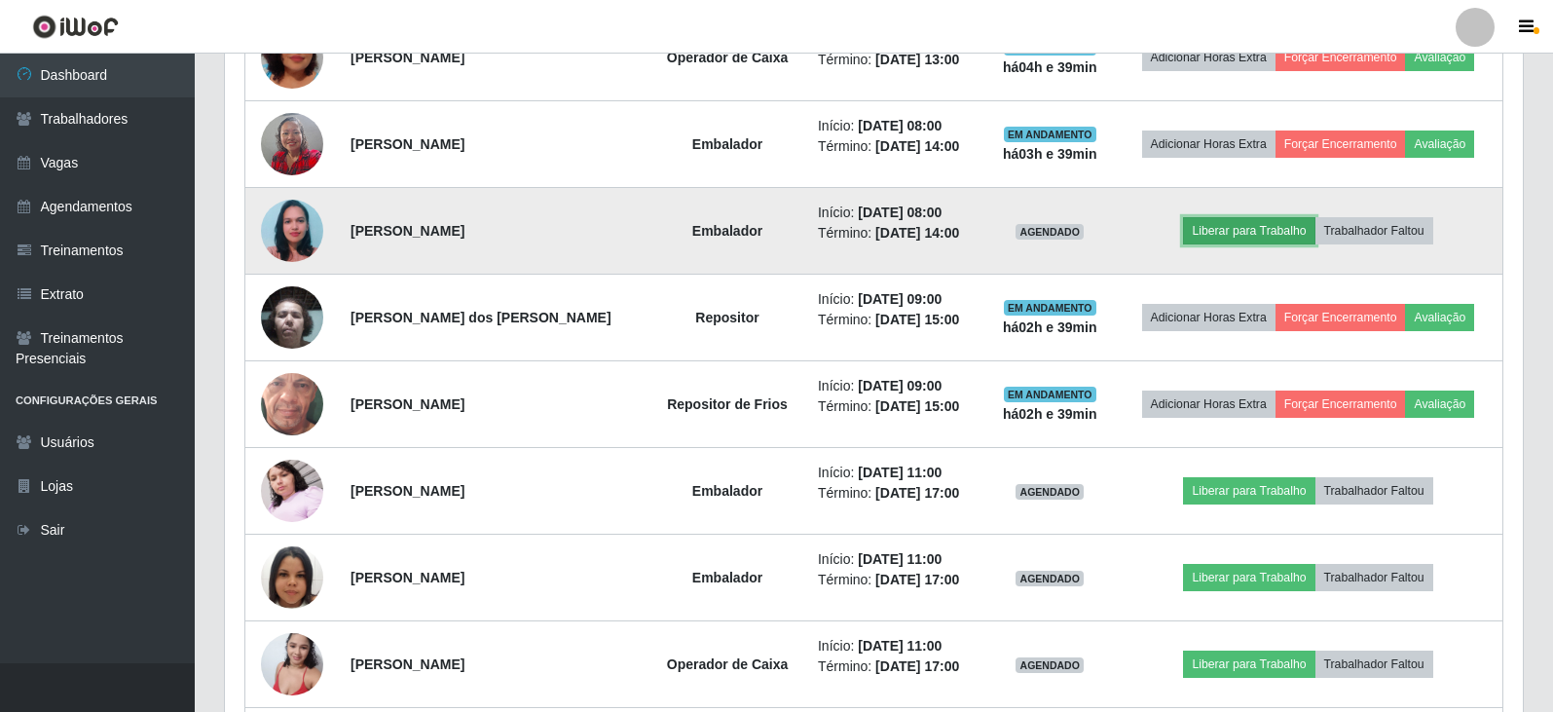
click at [1257, 236] on button "Liberar para Trabalho" at bounding box center [1248, 230] width 131 height 27
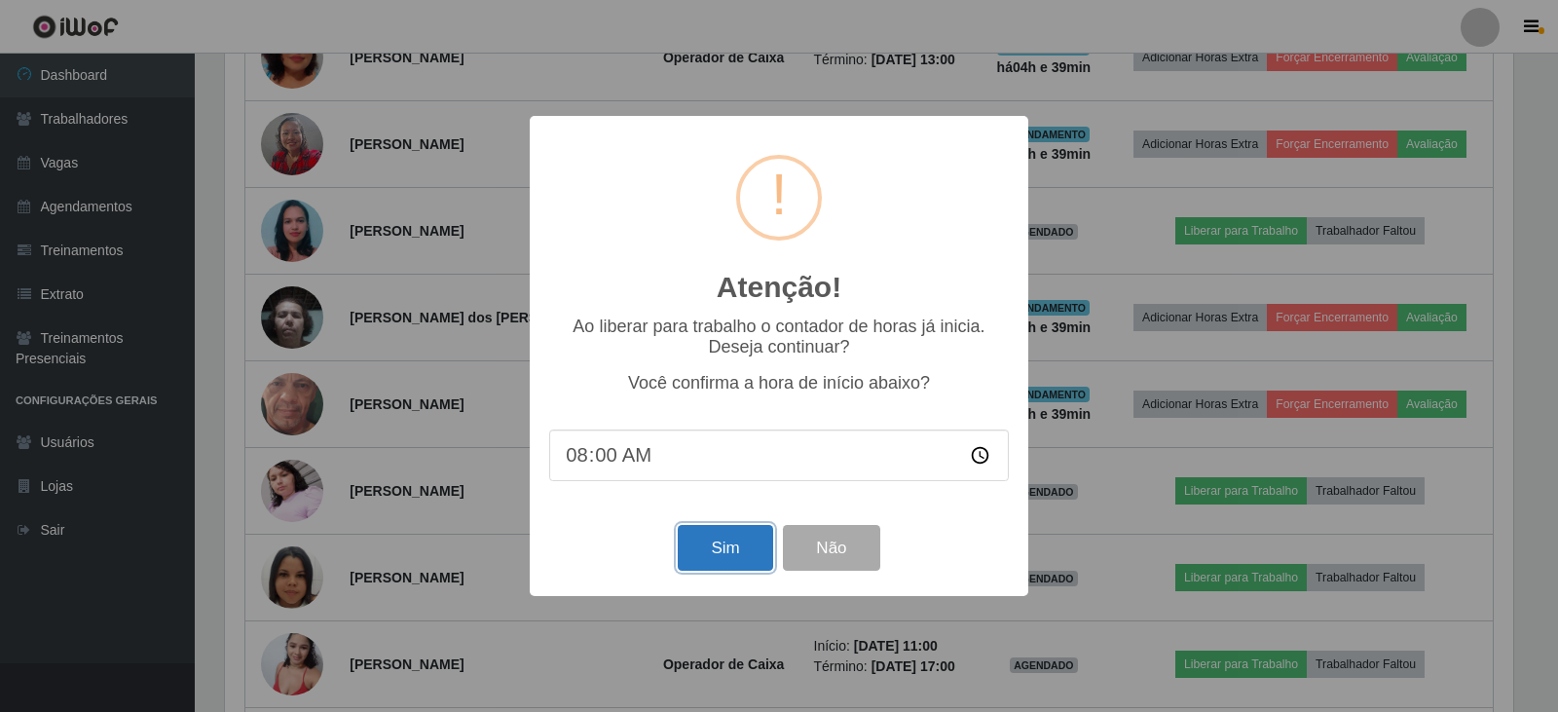
click at [741, 549] on button "Sim" at bounding box center [725, 548] width 94 height 46
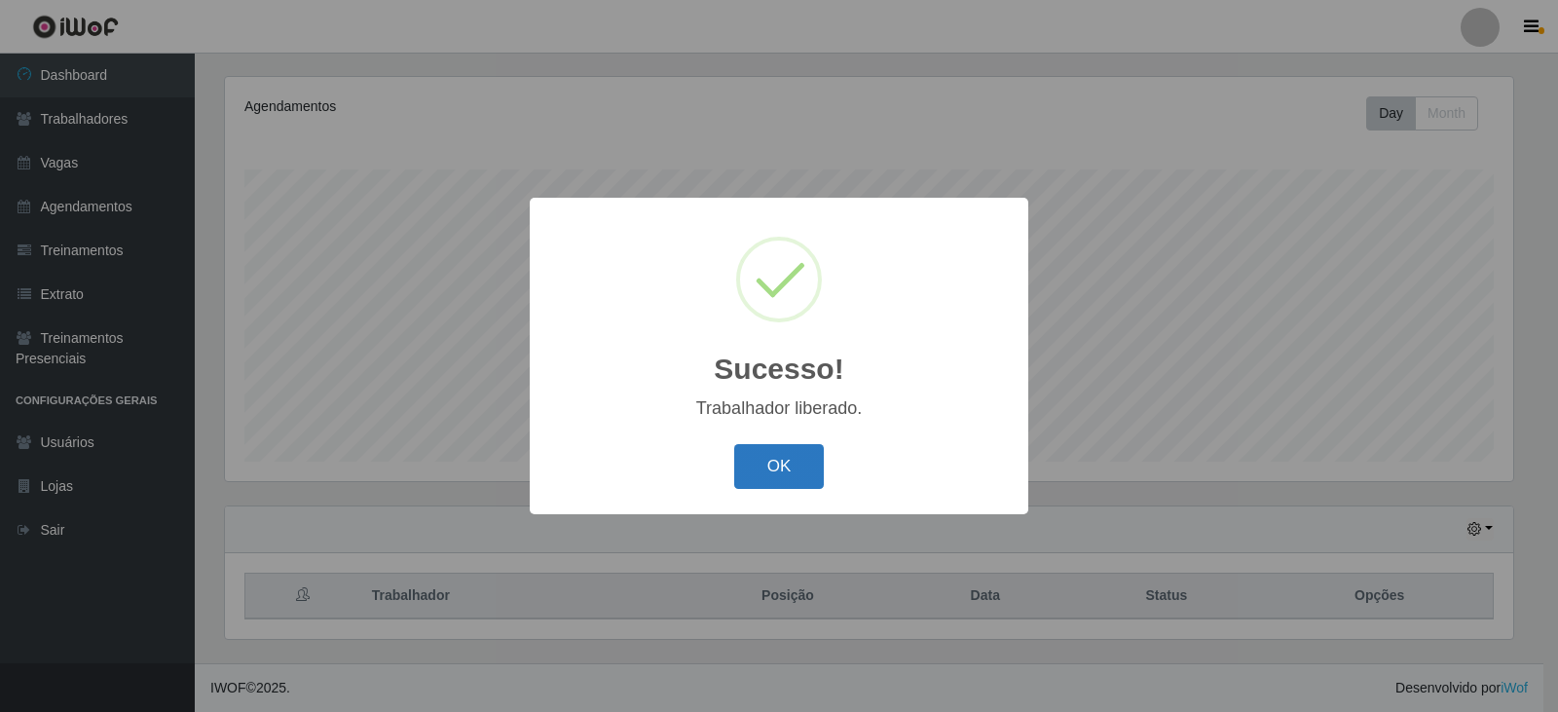
click at [777, 460] on button "OK" at bounding box center [779, 467] width 91 height 46
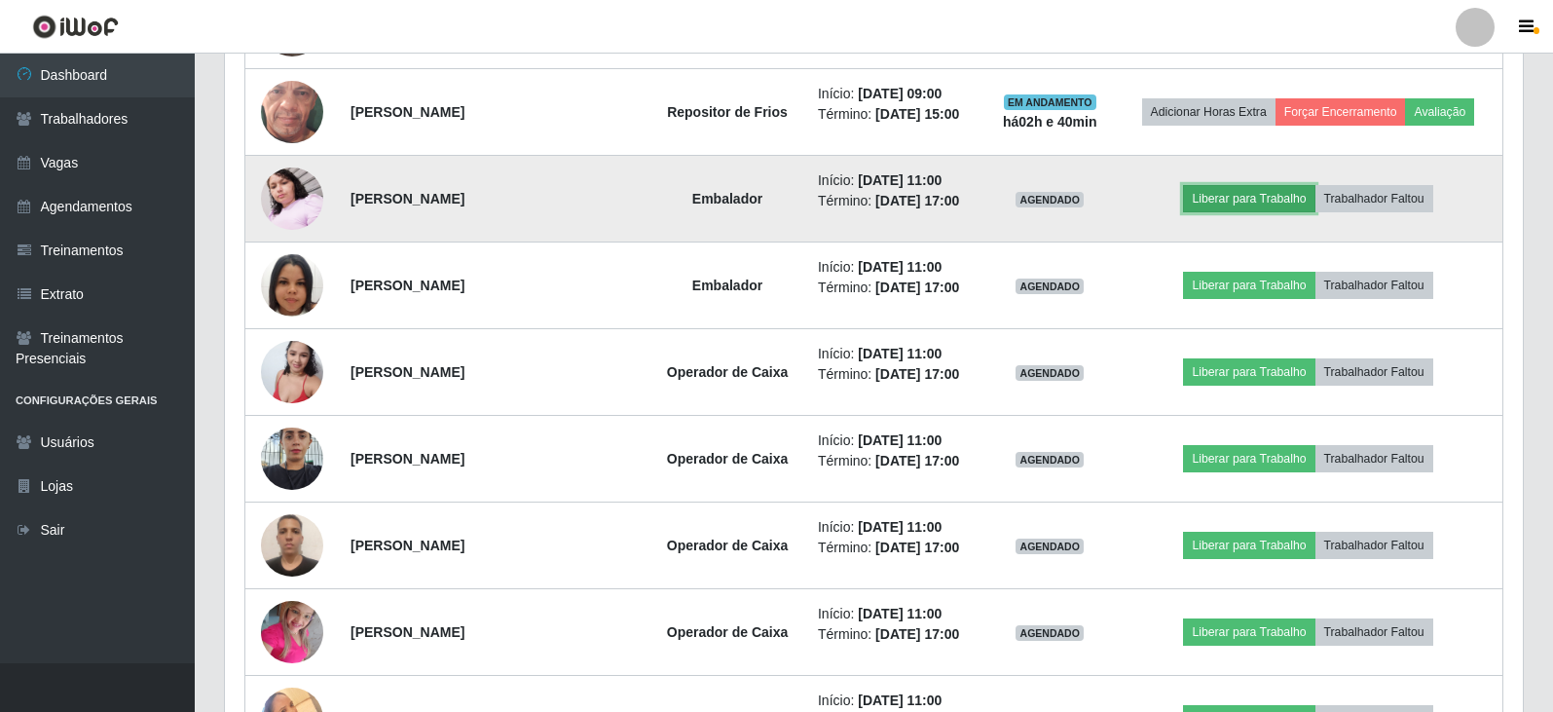
click at [1255, 198] on button "Liberar para Trabalho" at bounding box center [1248, 198] width 131 height 27
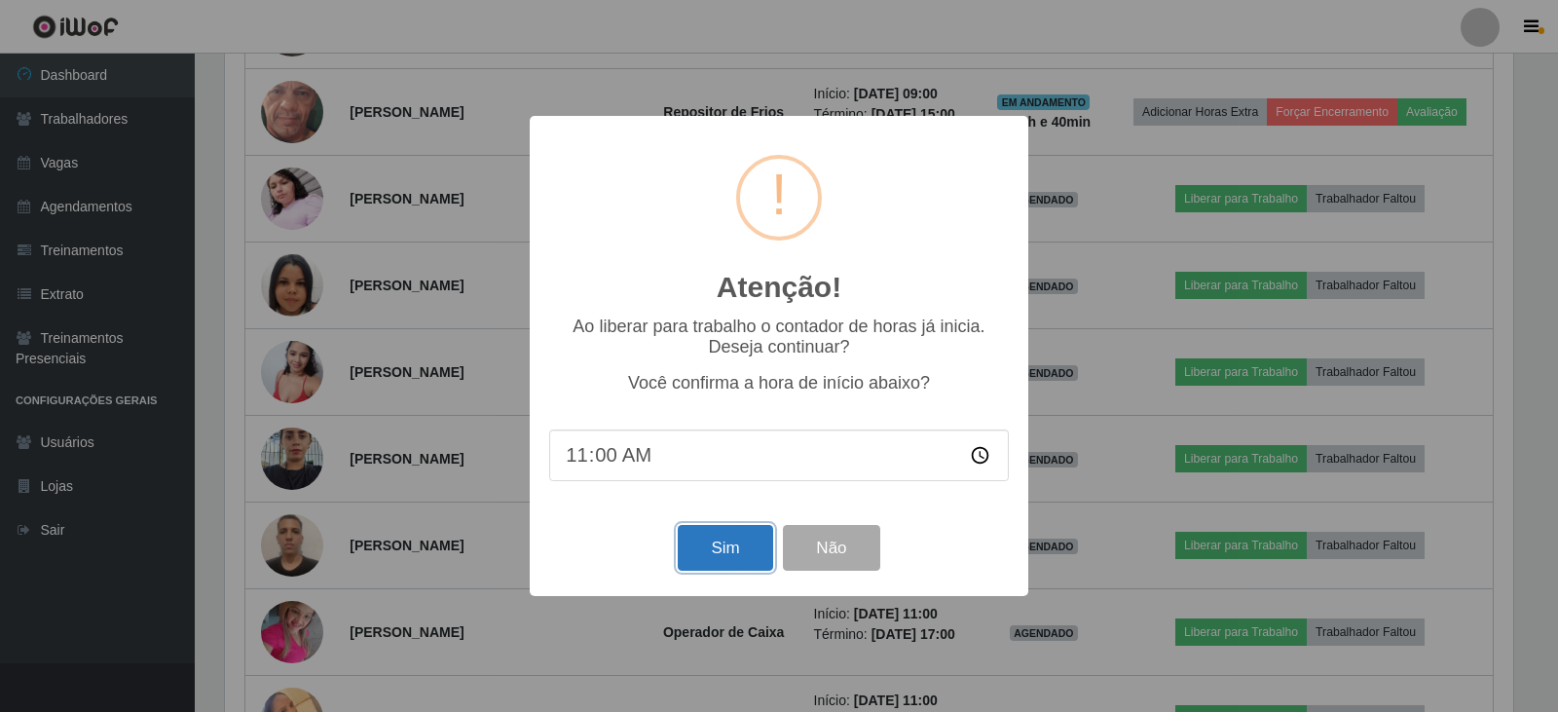
click at [748, 549] on button "Sim" at bounding box center [725, 548] width 94 height 46
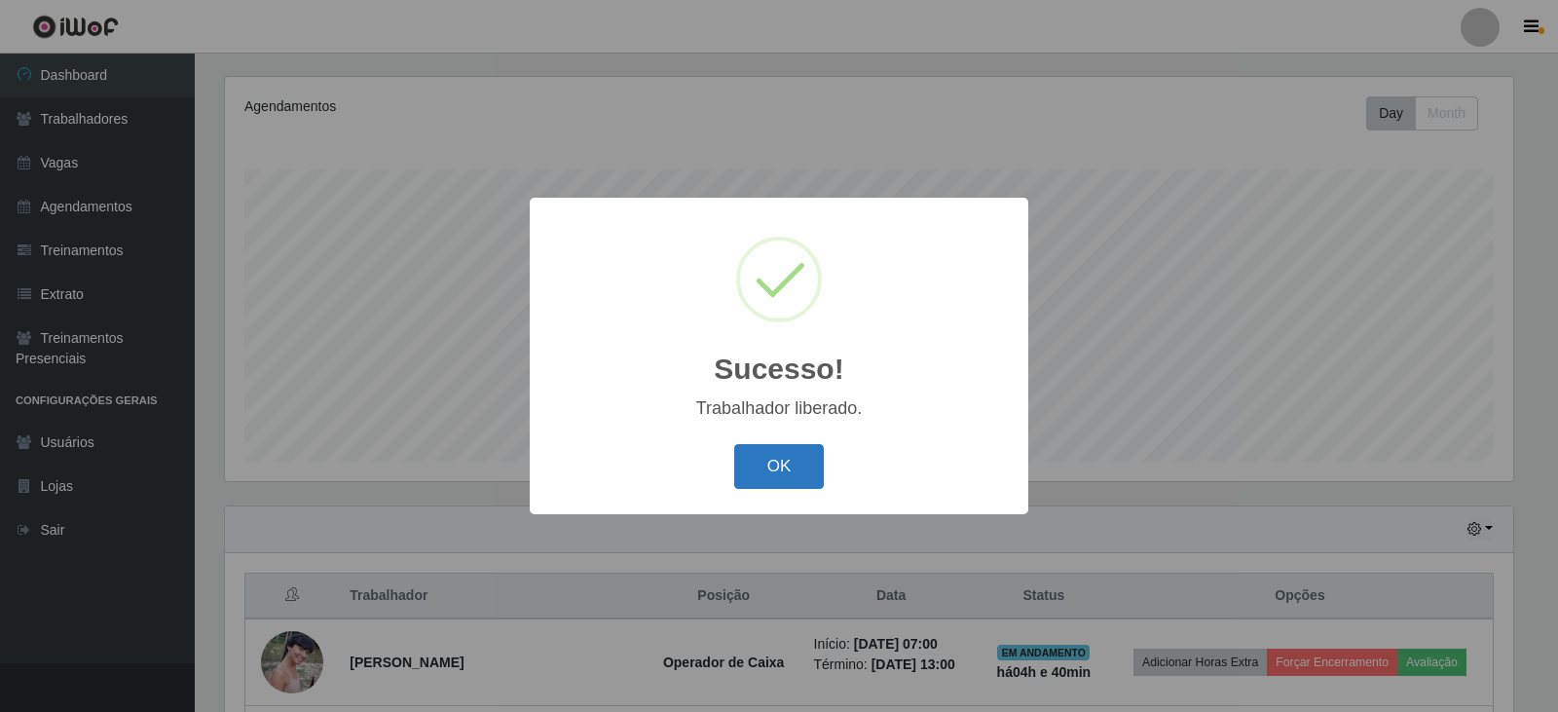
click at [783, 476] on button "OK" at bounding box center [779, 467] width 91 height 46
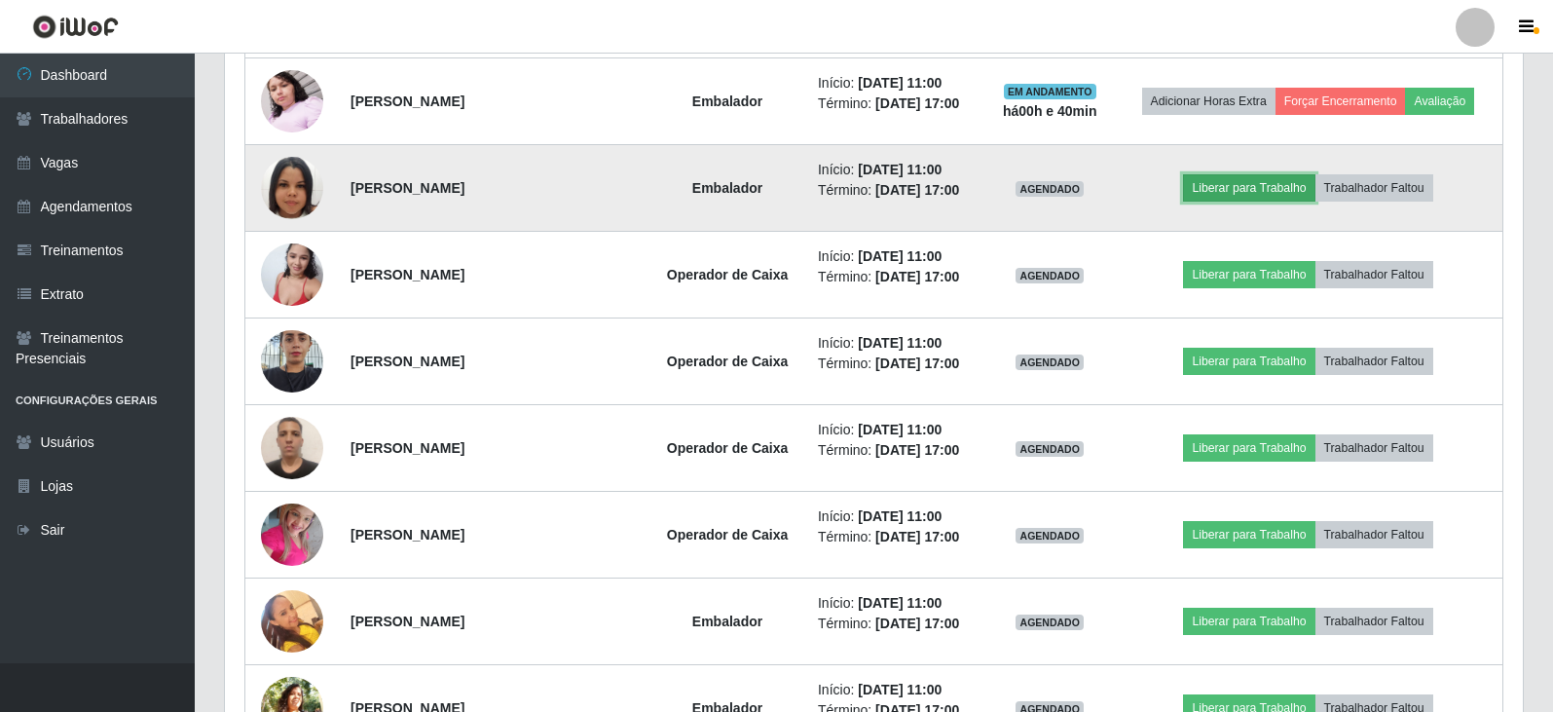
click at [1219, 188] on button "Liberar para Trabalho" at bounding box center [1248, 187] width 131 height 27
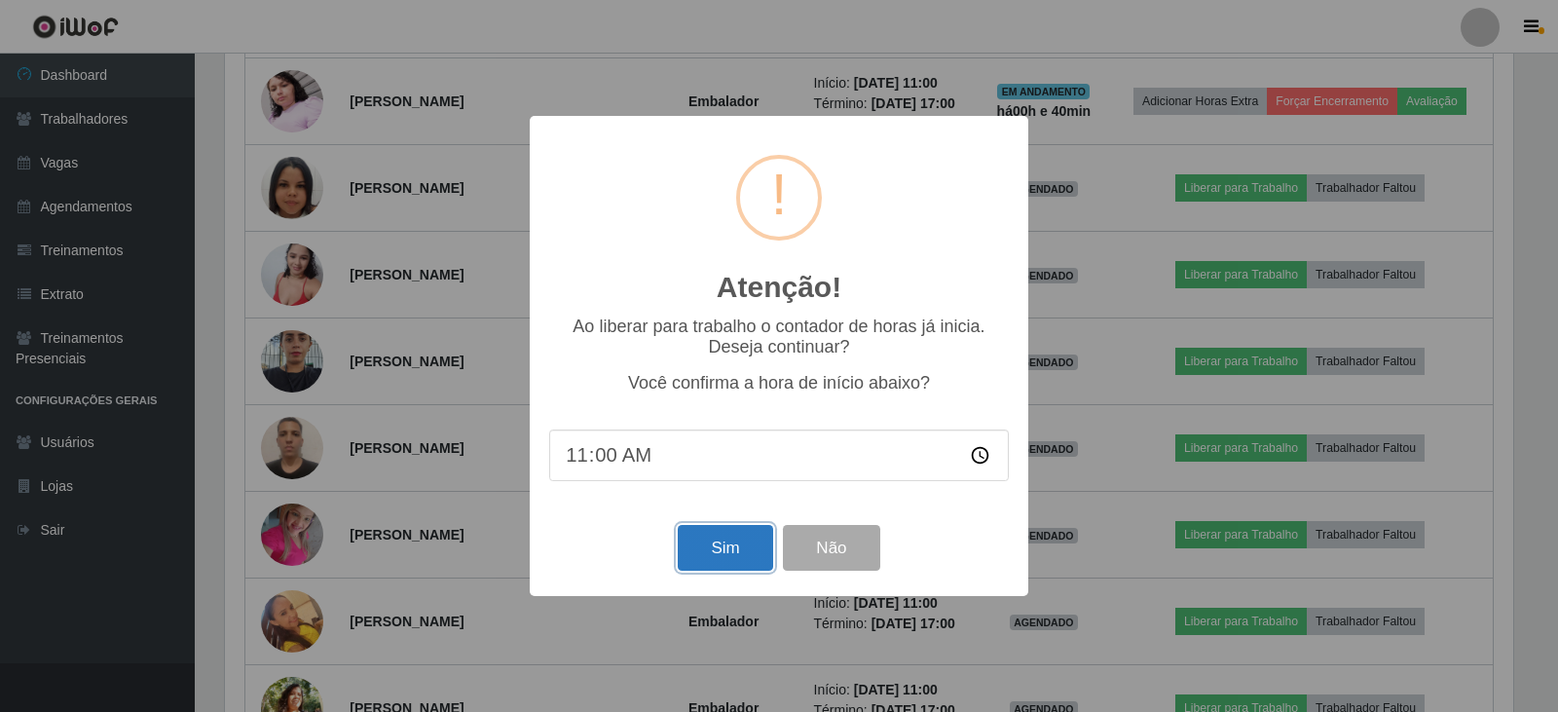
click at [706, 545] on button "Sim" at bounding box center [725, 548] width 94 height 46
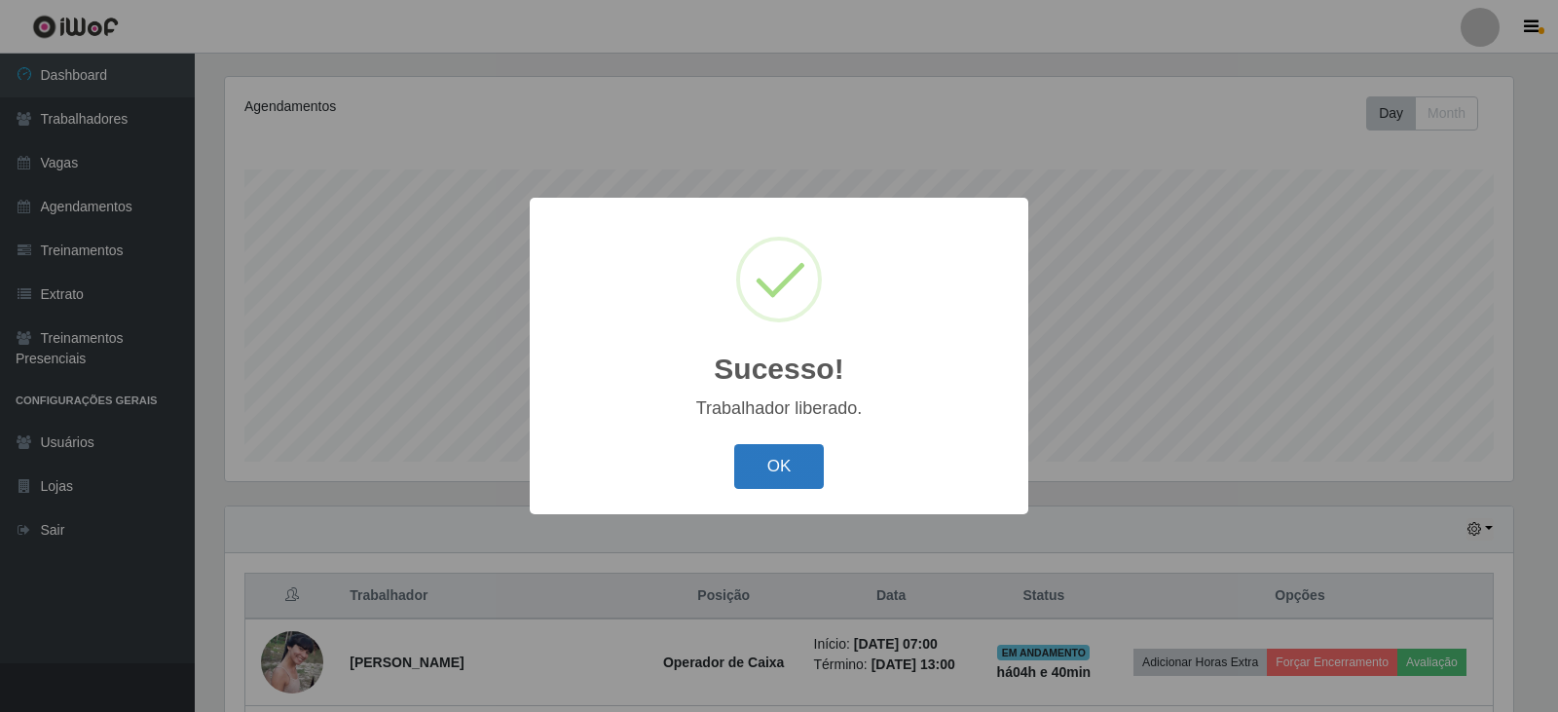
drag, startPoint x: 769, startPoint y: 463, endPoint x: 783, endPoint y: 455, distance: 16.2
click at [770, 463] on button "OK" at bounding box center [779, 467] width 91 height 46
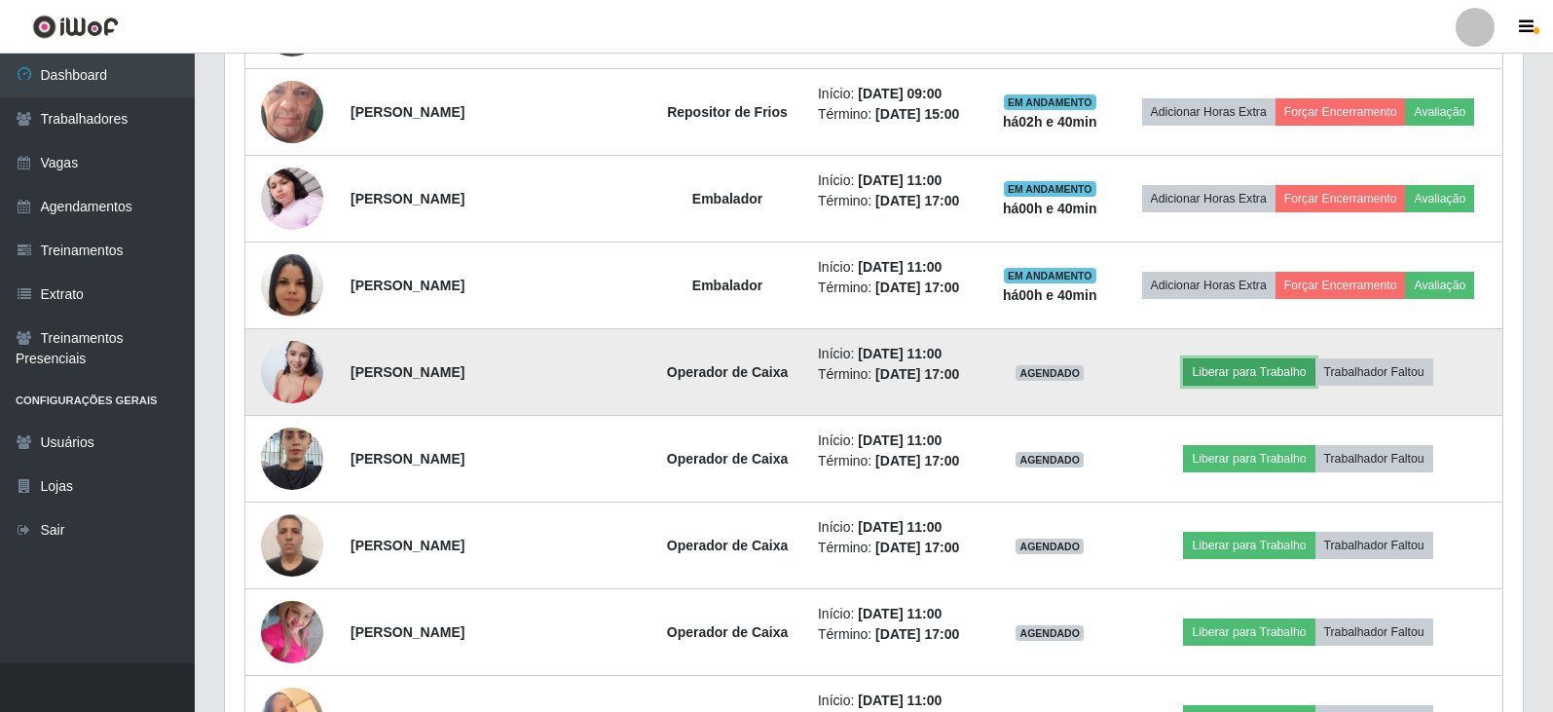
click at [1213, 376] on button "Liberar para Trabalho" at bounding box center [1248, 371] width 131 height 27
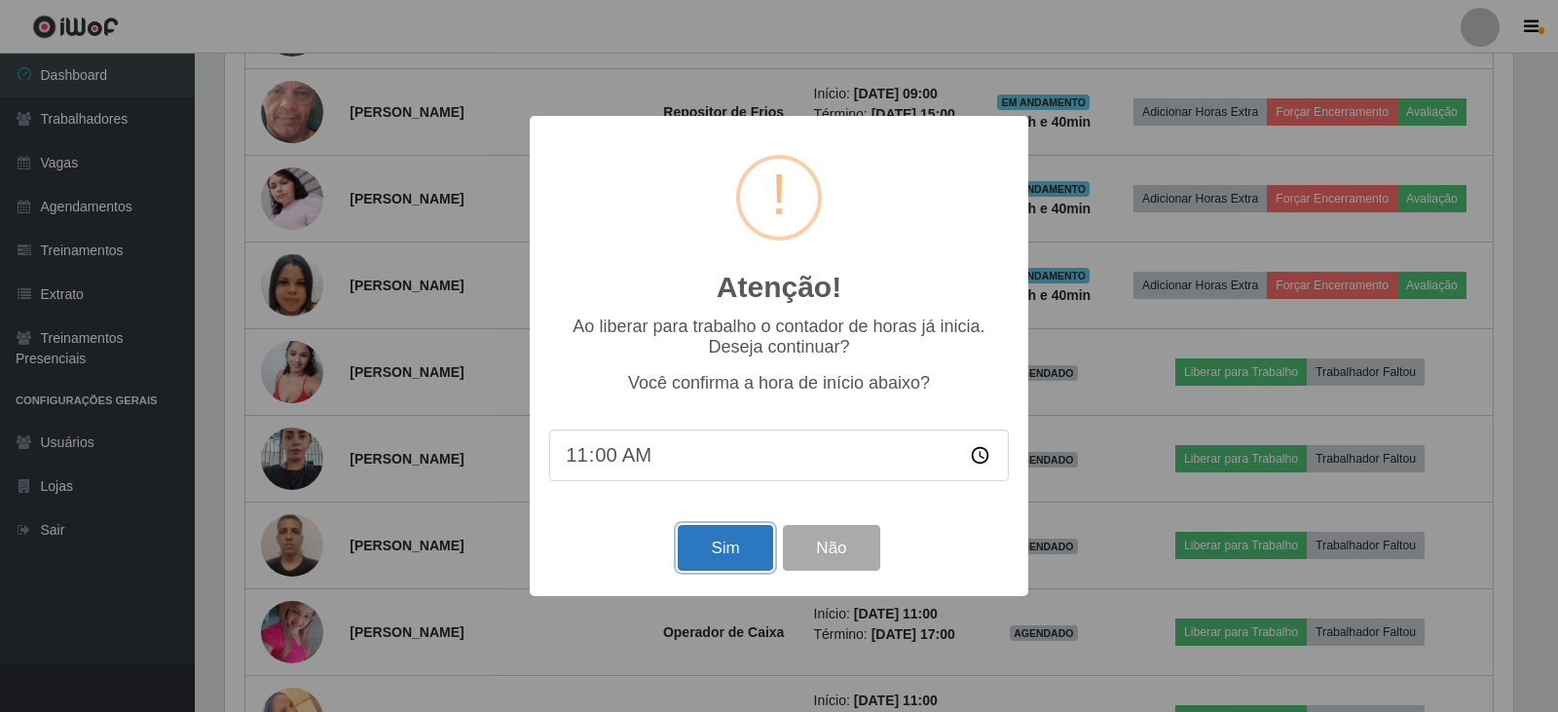
click at [730, 556] on button "Sim" at bounding box center [725, 548] width 94 height 46
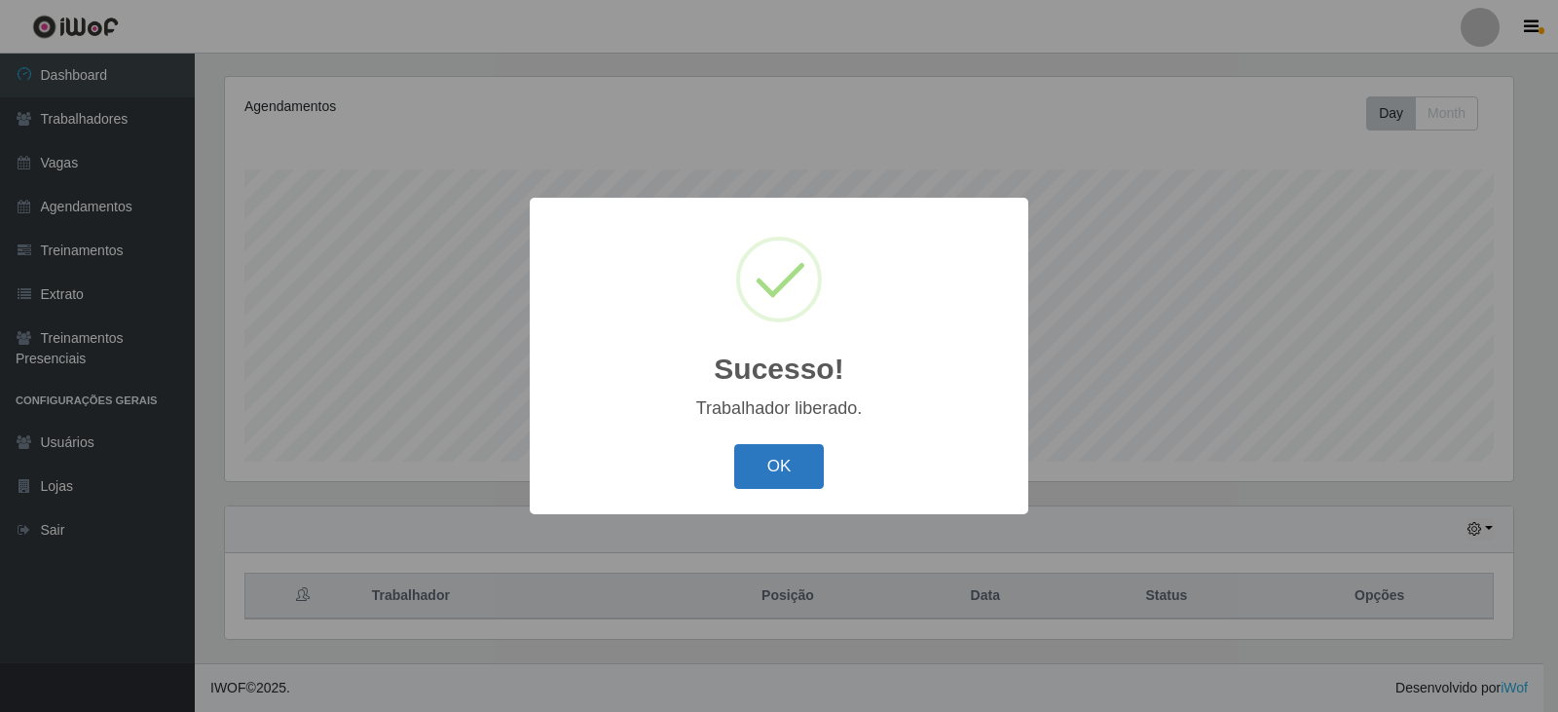
click at [784, 455] on button "OK" at bounding box center [779, 467] width 91 height 46
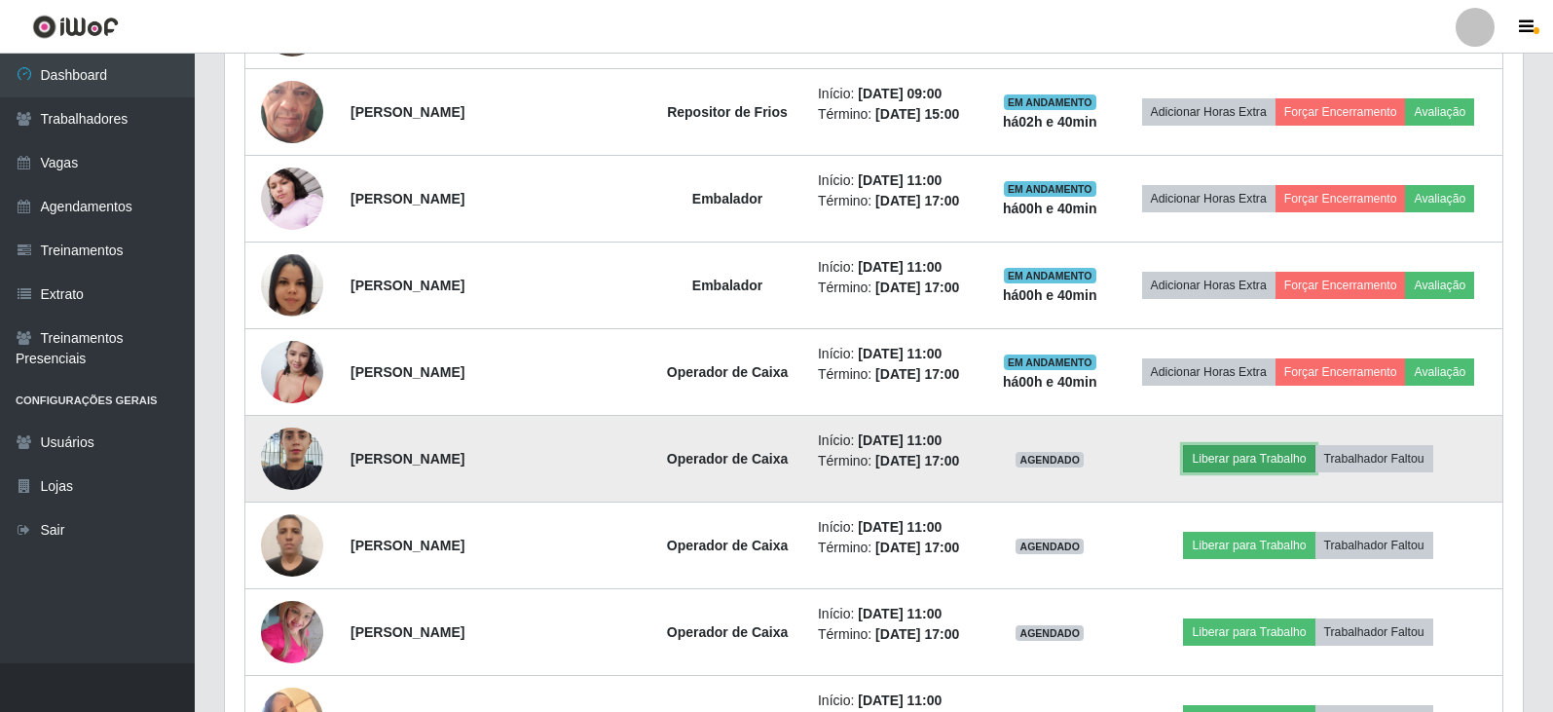
click at [1213, 464] on button "Liberar para Trabalho" at bounding box center [1248, 458] width 131 height 27
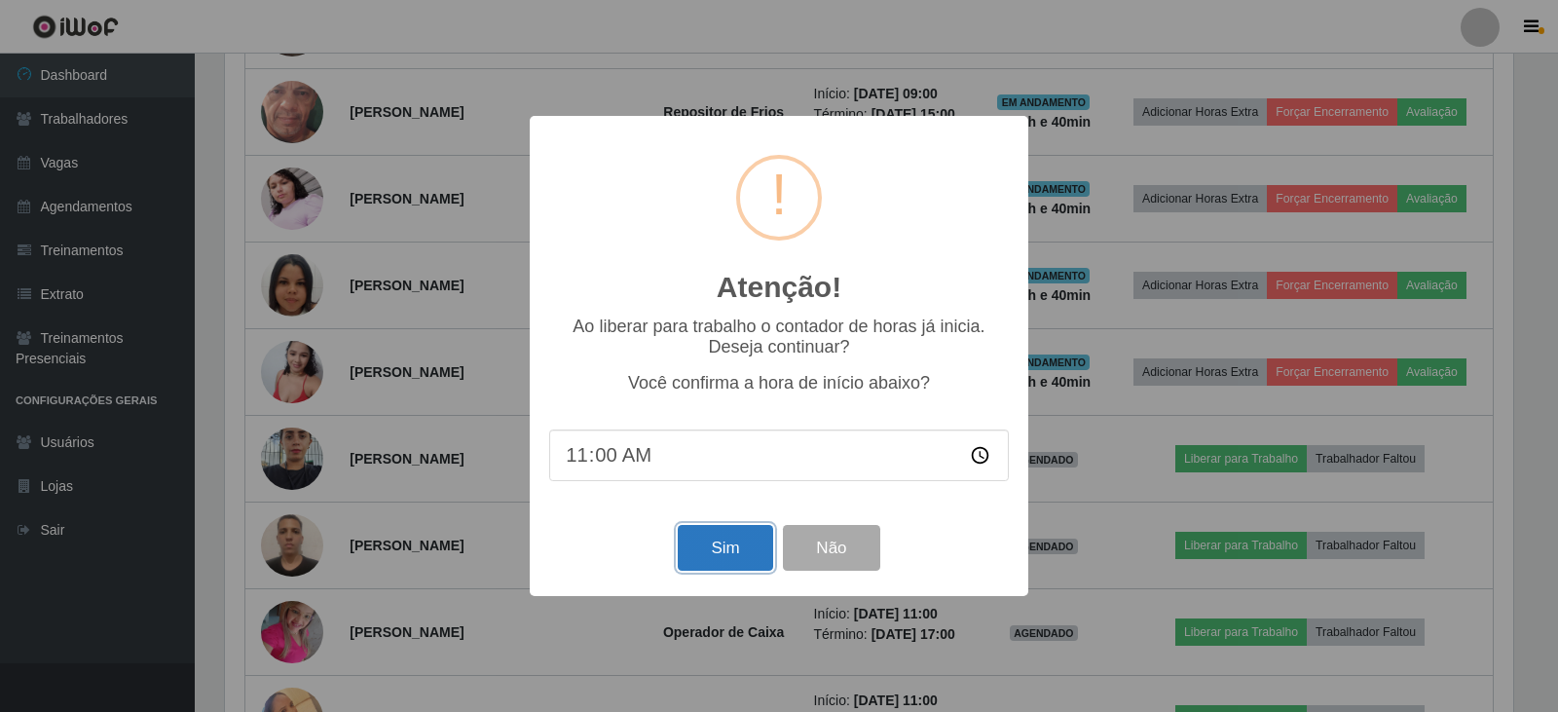
click at [722, 556] on button "Sim" at bounding box center [725, 548] width 94 height 46
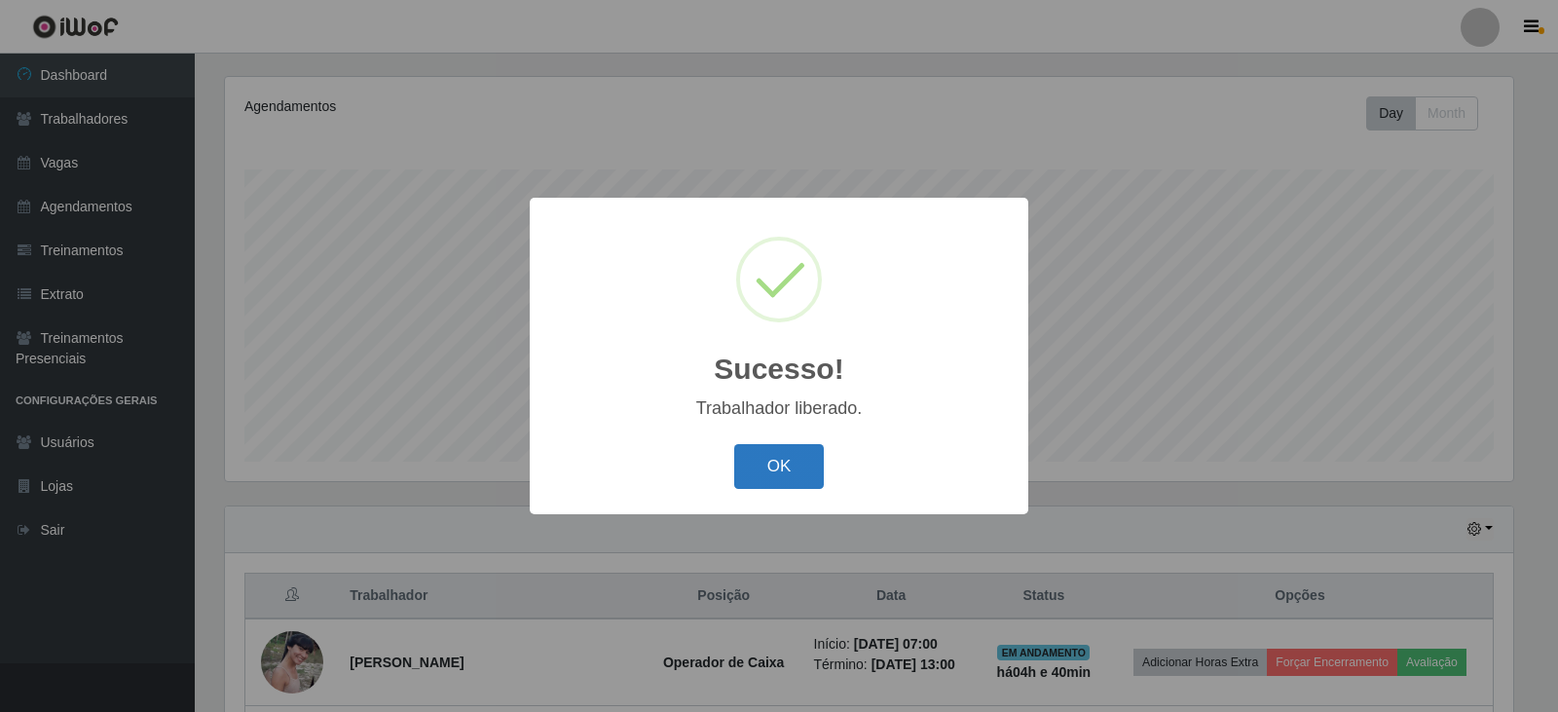
click at [787, 474] on button "OK" at bounding box center [779, 467] width 91 height 46
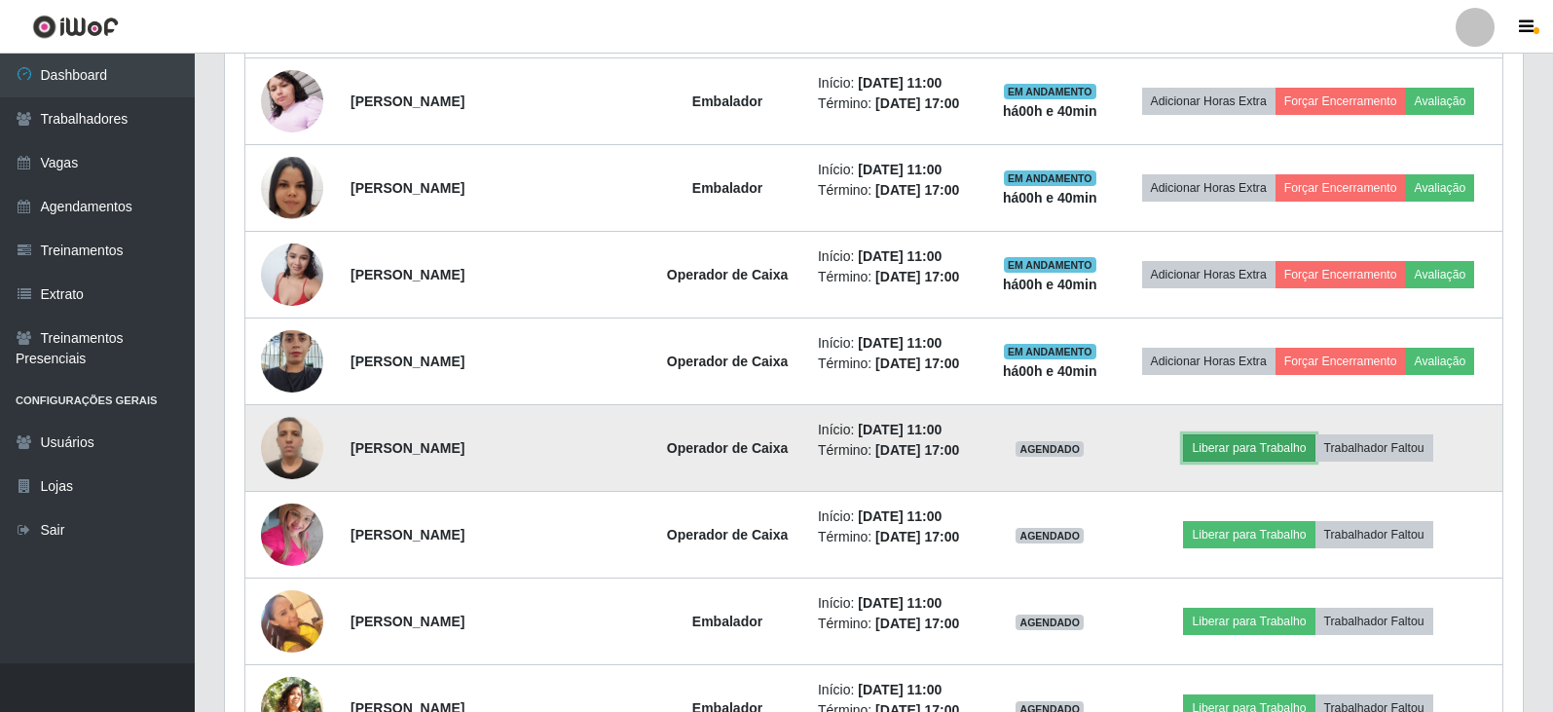
click at [1264, 450] on button "Liberar para Trabalho" at bounding box center [1248, 447] width 131 height 27
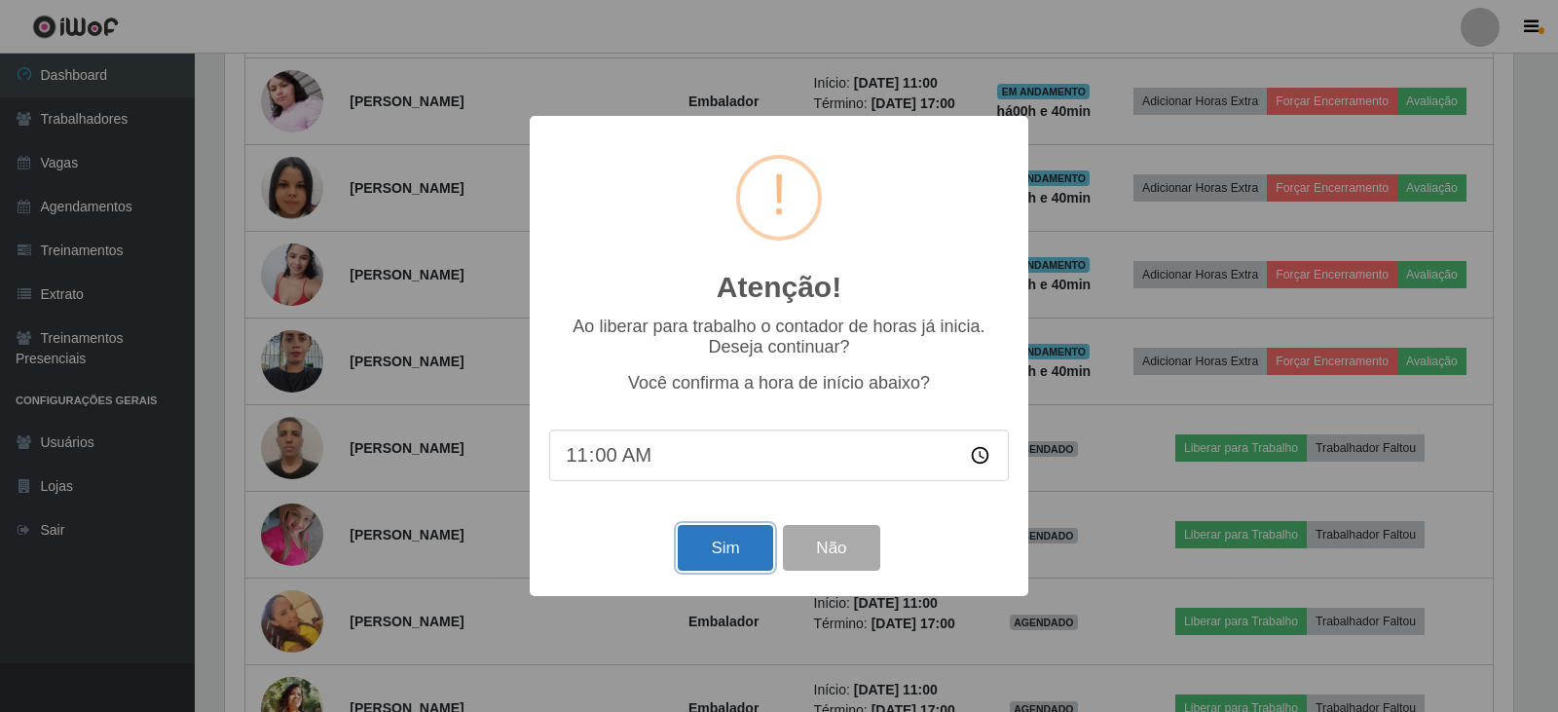
click at [729, 543] on button "Sim" at bounding box center [725, 548] width 94 height 46
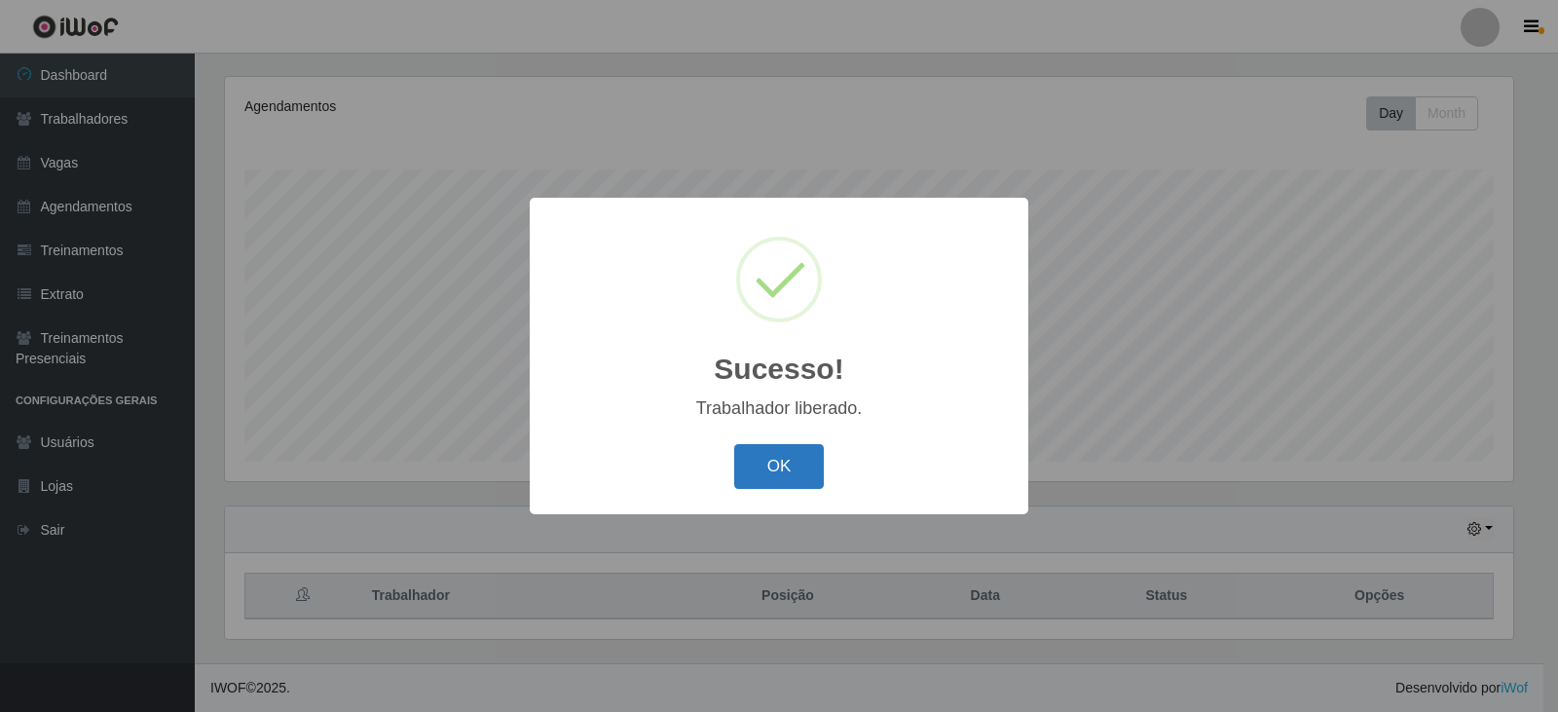
click at [788, 459] on button "OK" at bounding box center [779, 467] width 91 height 46
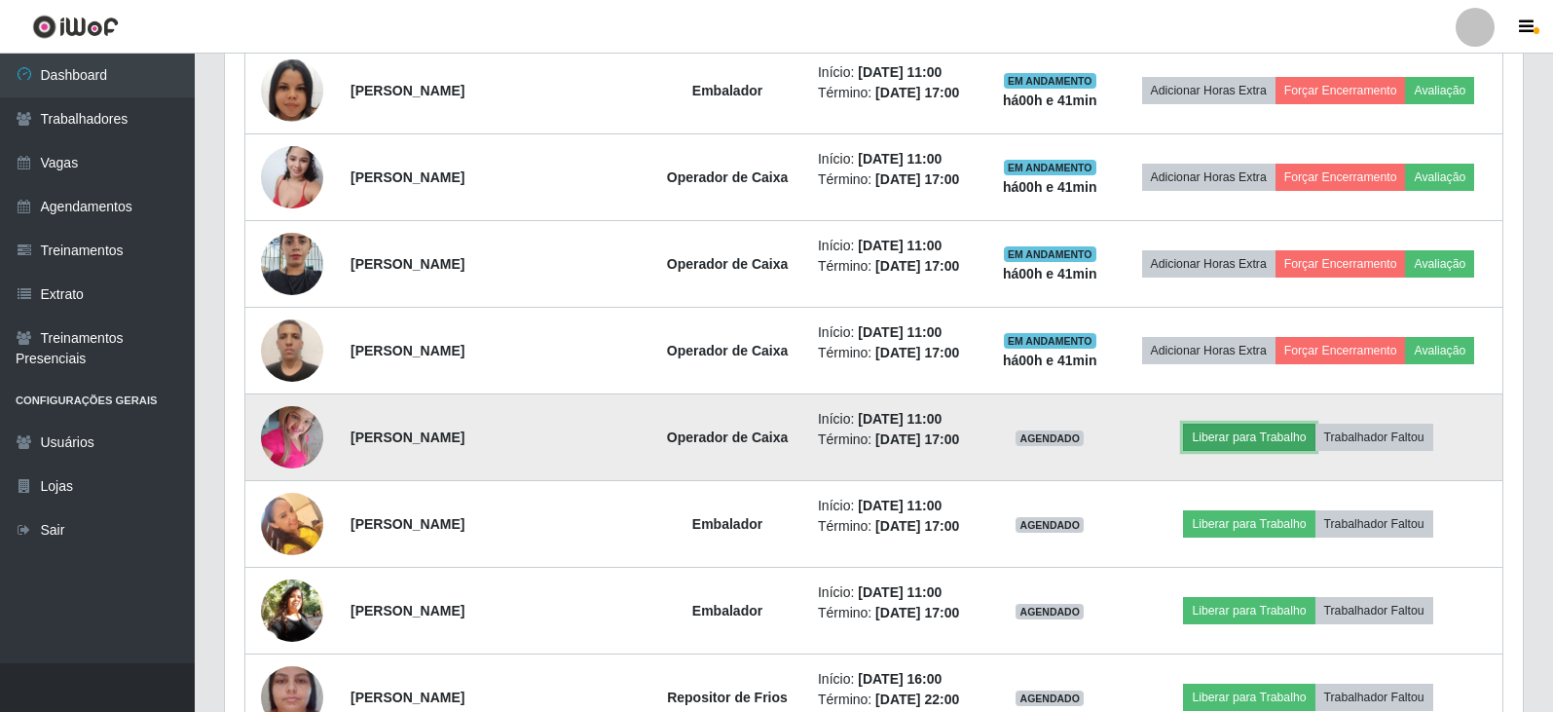
click at [1240, 440] on button "Liberar para Trabalho" at bounding box center [1248, 437] width 131 height 27
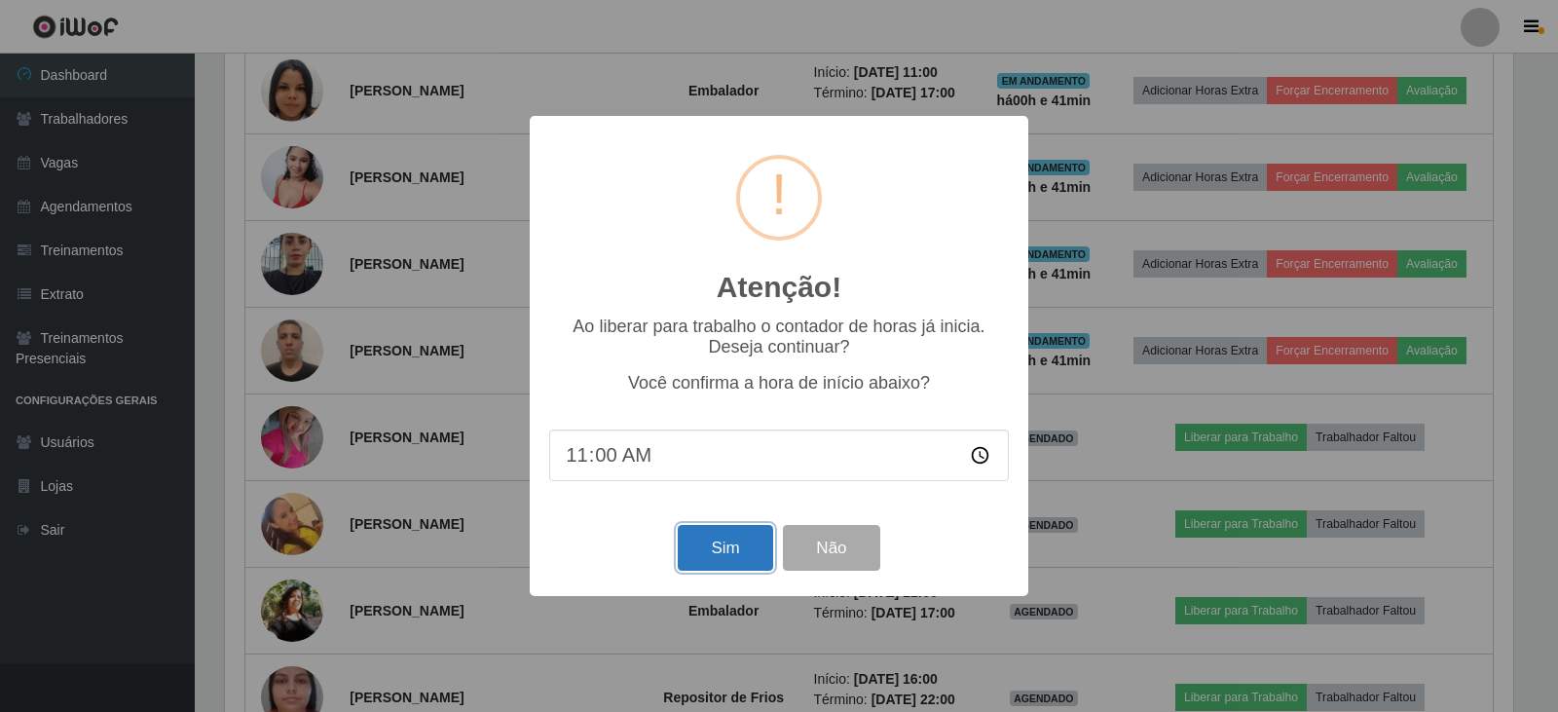
click at [712, 544] on button "Sim" at bounding box center [725, 548] width 94 height 46
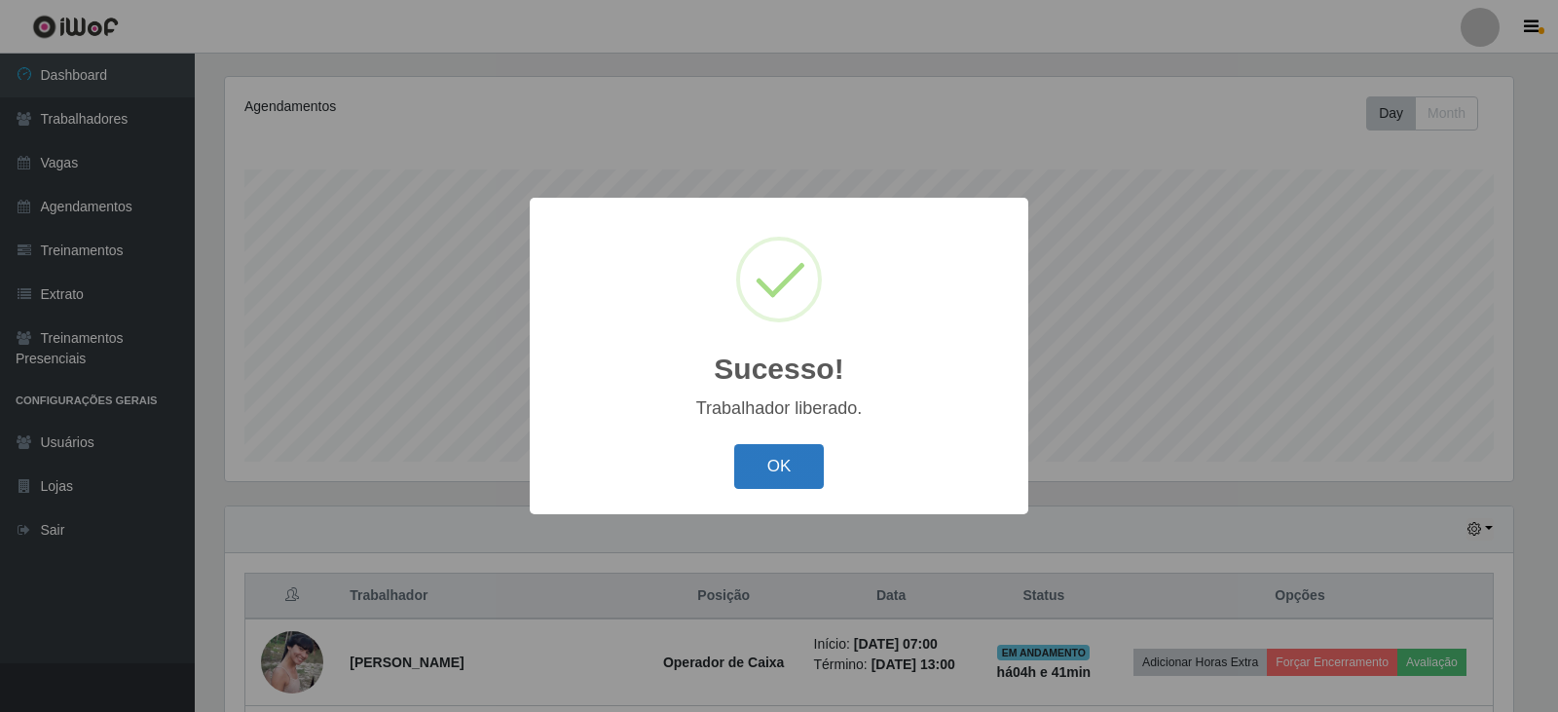
click at [780, 469] on button "OK" at bounding box center [779, 467] width 91 height 46
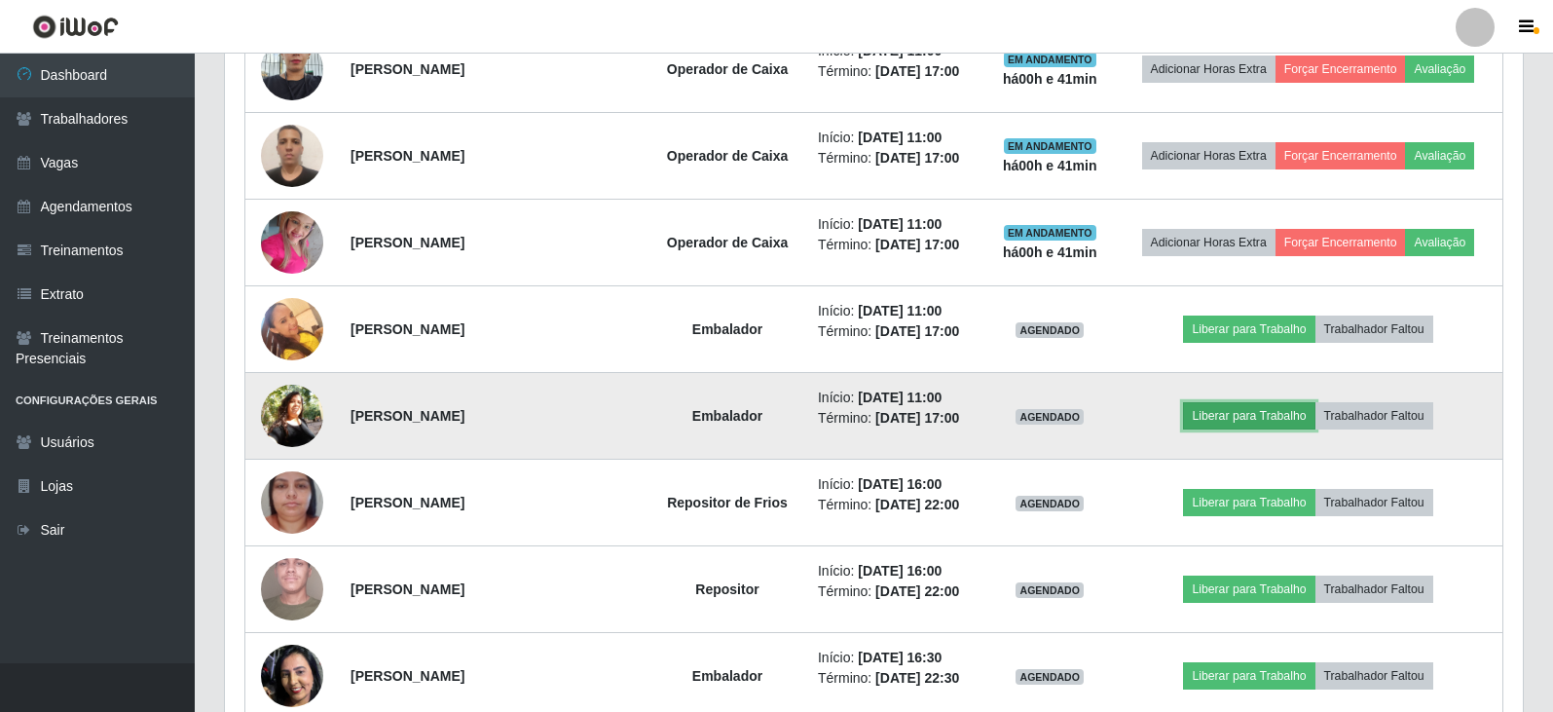
click at [1219, 424] on button "Liberar para Trabalho" at bounding box center [1248, 415] width 131 height 27
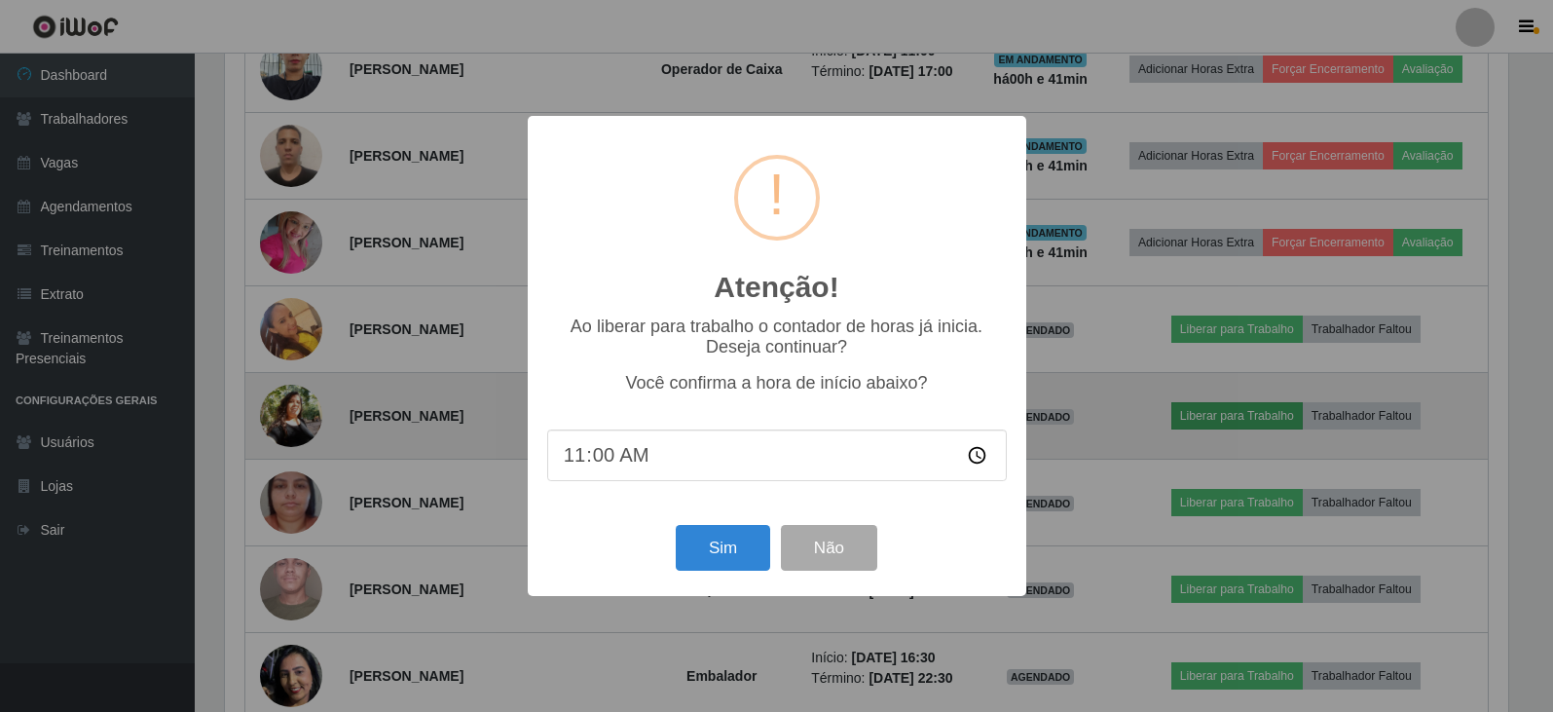
scroll to position [973332, 972448]
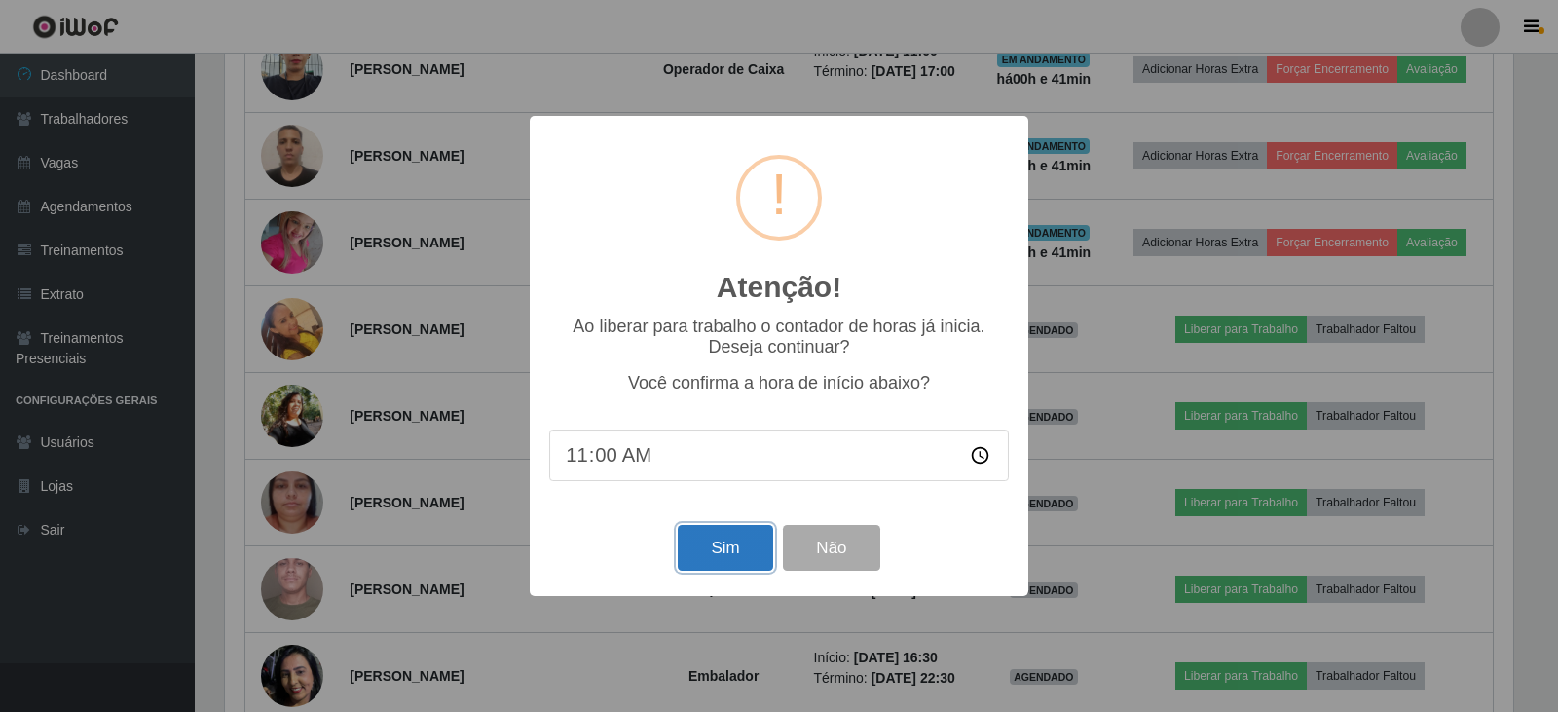
click at [722, 555] on button "Sim" at bounding box center [725, 548] width 94 height 46
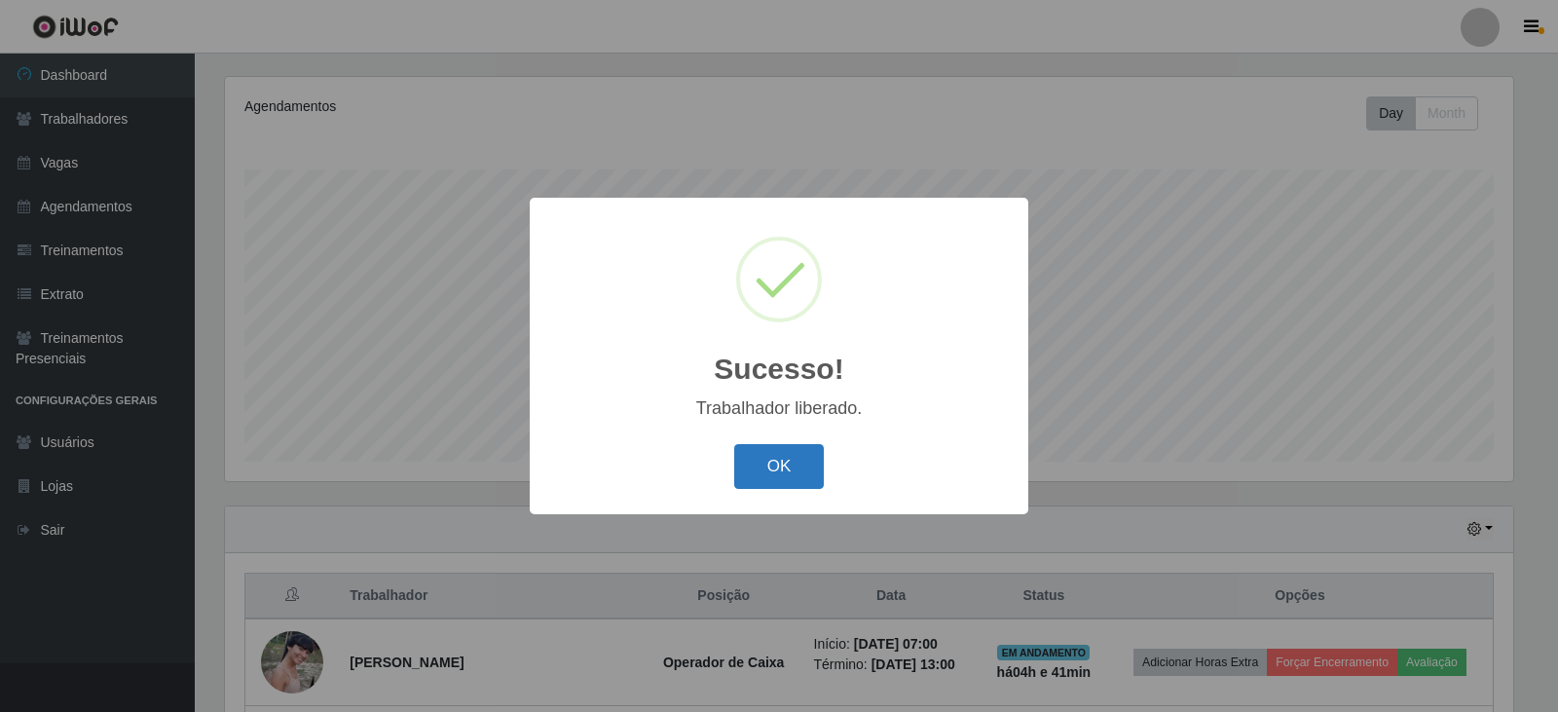
click at [759, 471] on button "OK" at bounding box center [779, 467] width 91 height 46
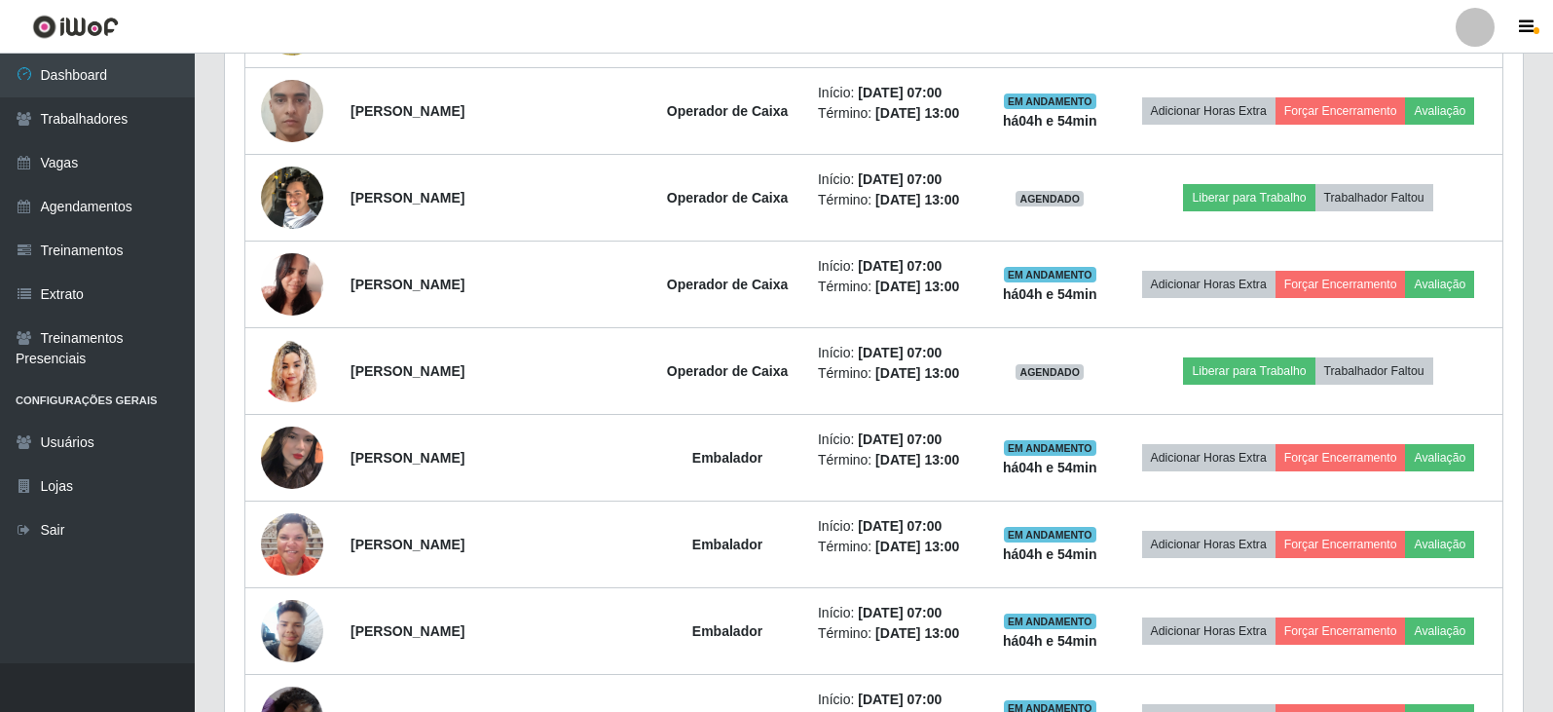
scroll to position [916, 0]
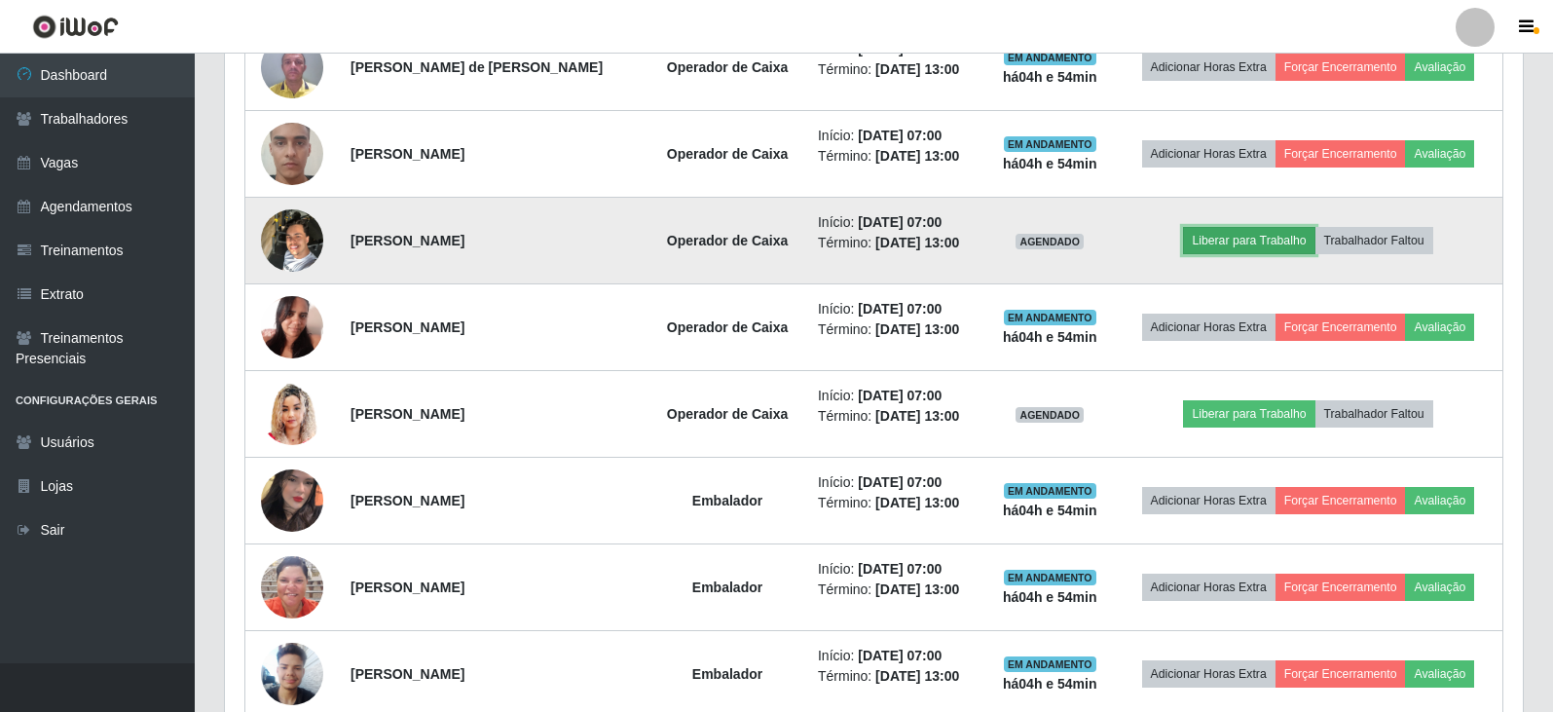
click at [1234, 242] on button "Liberar para Trabalho" at bounding box center [1248, 240] width 131 height 27
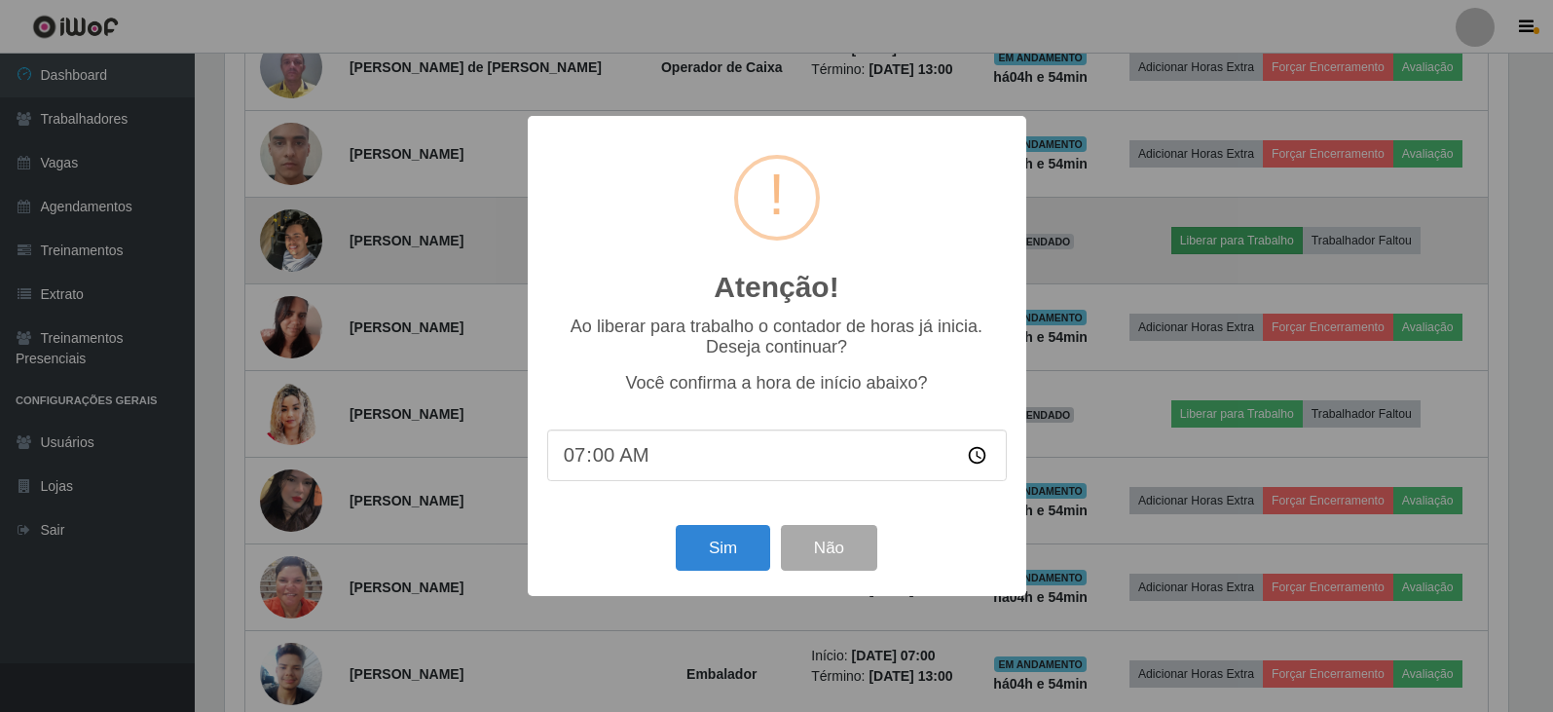
scroll to position [404, 1288]
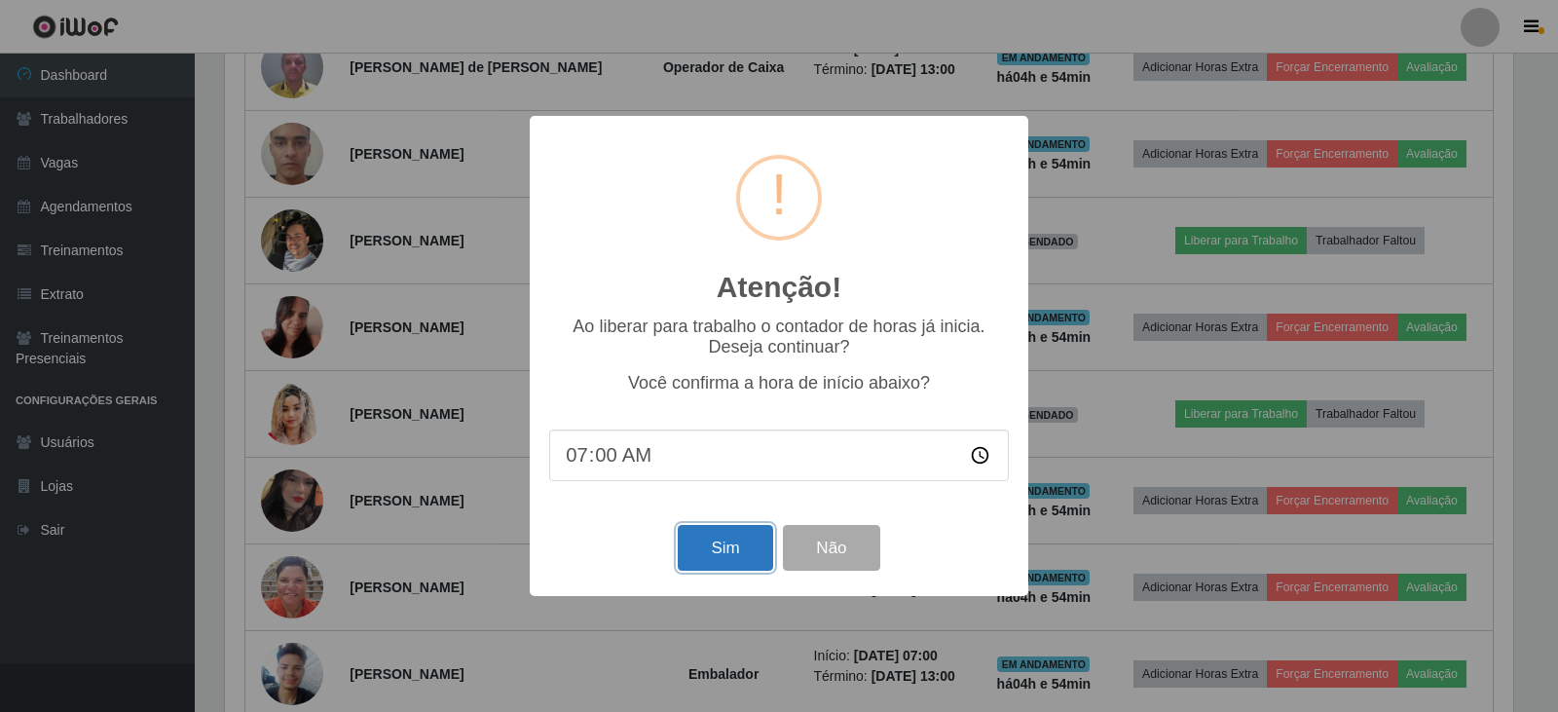
click at [719, 555] on button "Sim" at bounding box center [725, 548] width 94 height 46
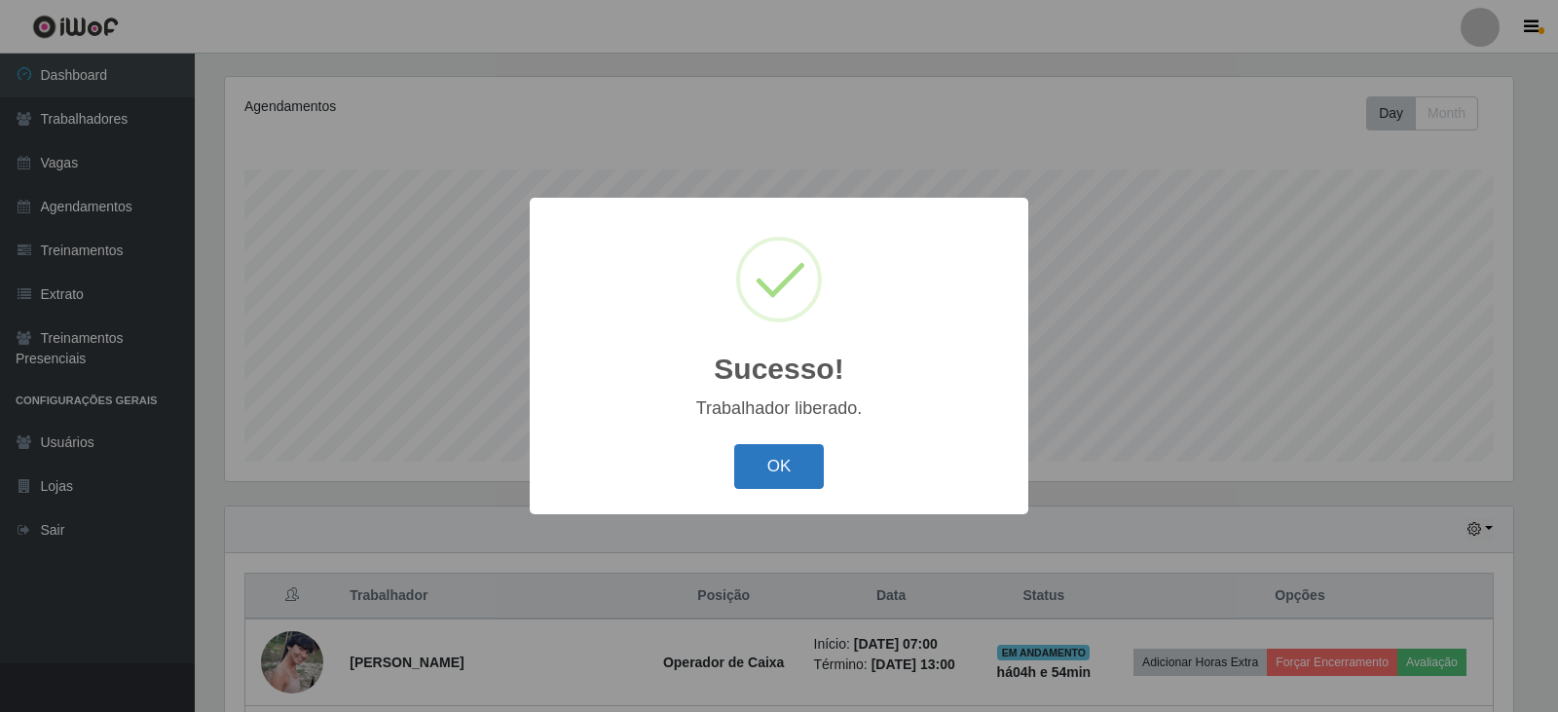
click at [785, 463] on button "OK" at bounding box center [779, 467] width 91 height 46
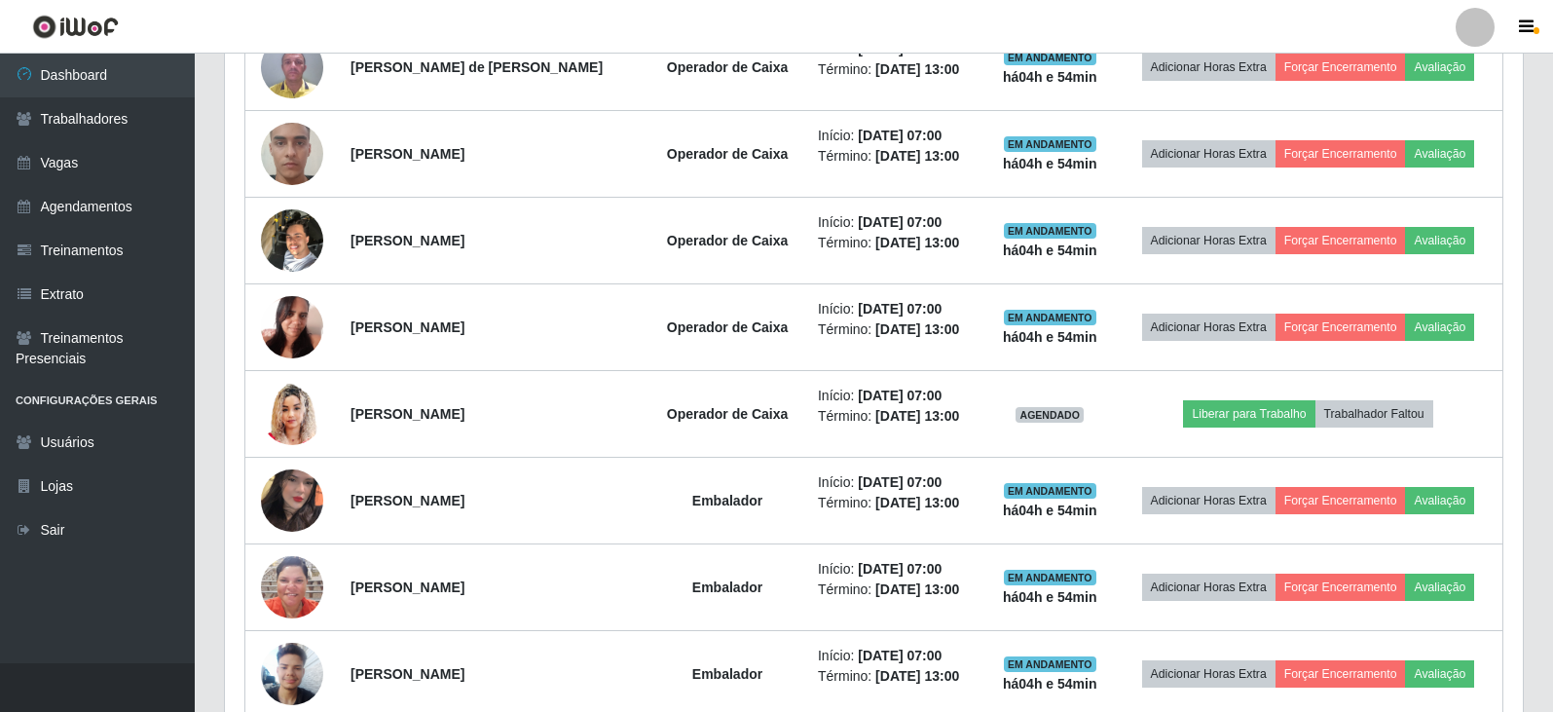
scroll to position [1014, 0]
